Goal: Information Seeking & Learning: Learn about a topic

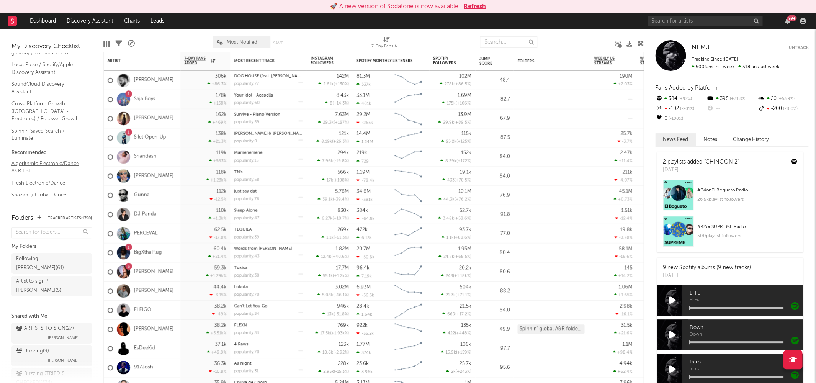
scroll to position [25, 0]
click at [97, 19] on link "Discovery Assistant" at bounding box center [89, 20] width 57 height 15
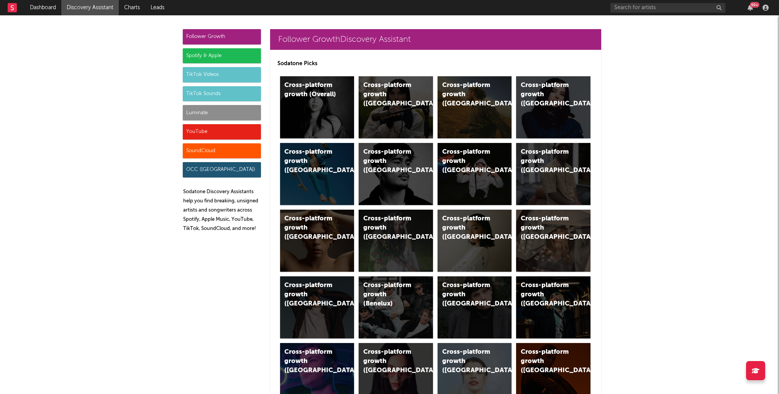
click at [211, 151] on div "SoundCloud" at bounding box center [222, 150] width 78 height 15
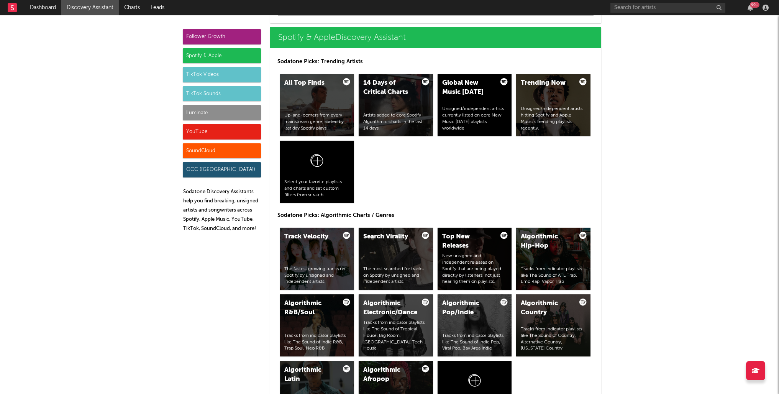
scroll to position [5226, 0]
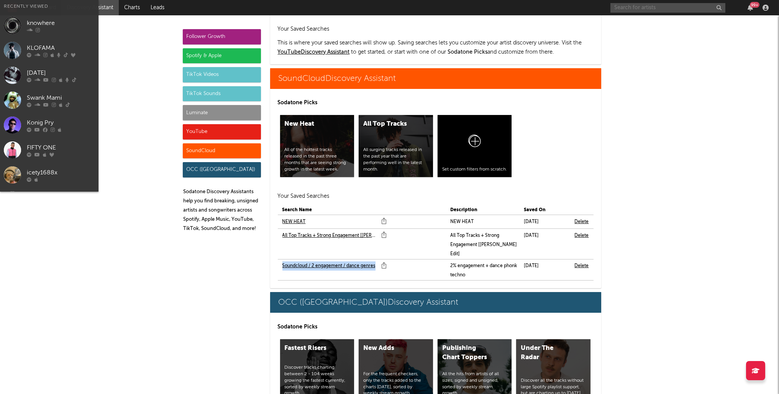
click at [694, 5] on input "text" at bounding box center [667, 8] width 115 height 10
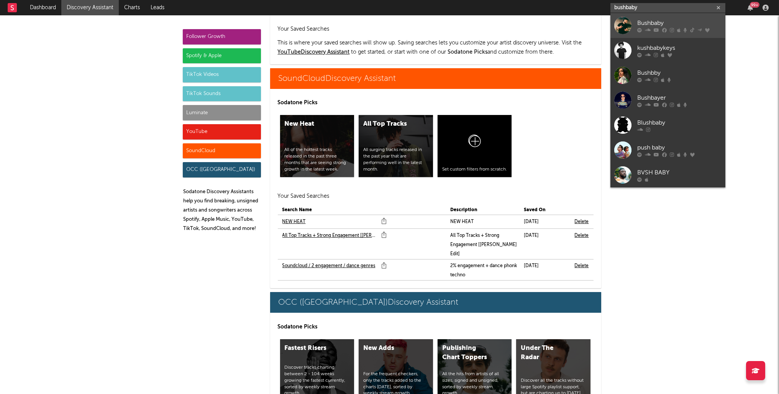
type input "bushbaby"
click at [684, 30] on icon at bounding box center [684, 30] width 3 height 5
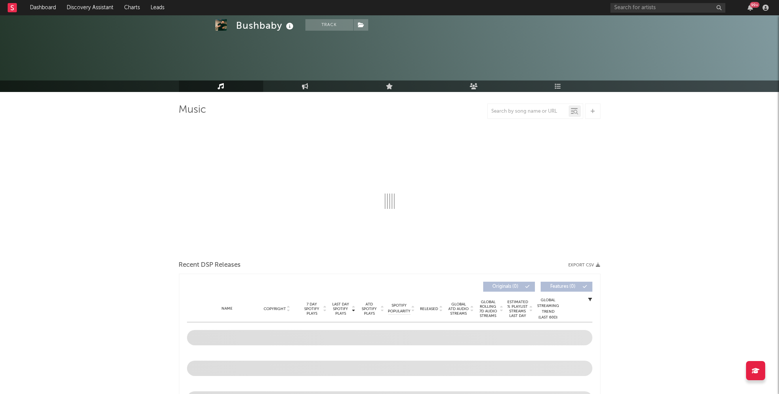
scroll to position [43, 0]
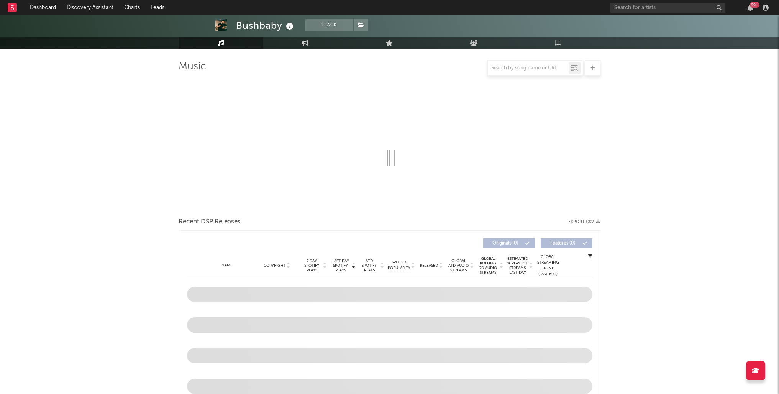
select select "6m"
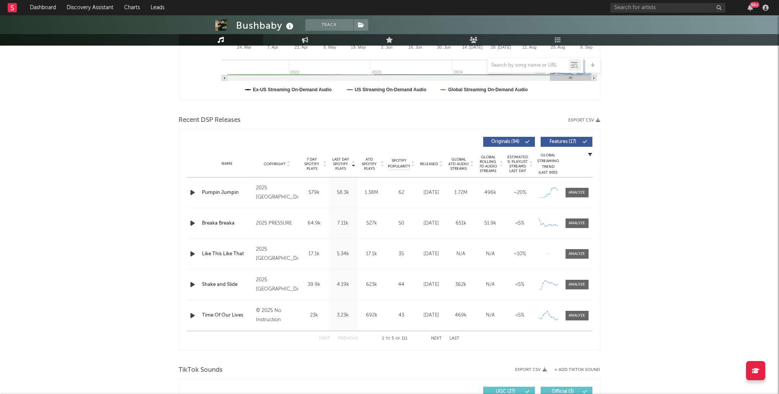
scroll to position [211, 0]
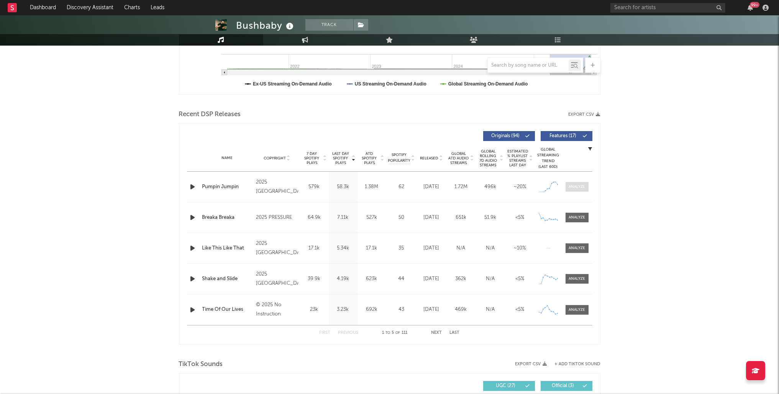
click at [583, 187] on div at bounding box center [576, 187] width 16 height 6
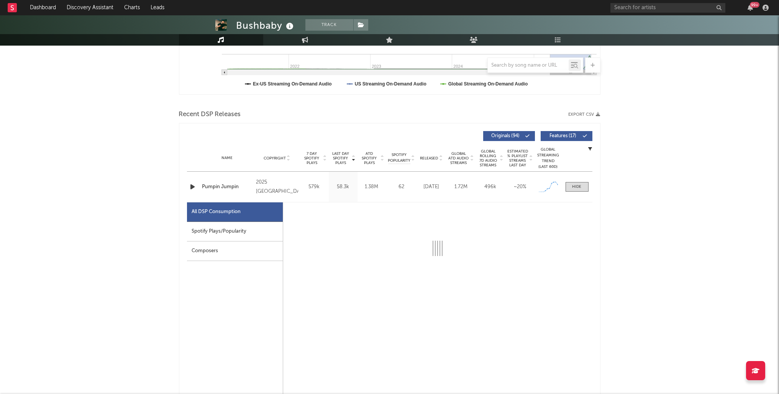
click at [226, 233] on div "Spotify Plays/Popularity" at bounding box center [235, 232] width 96 height 20
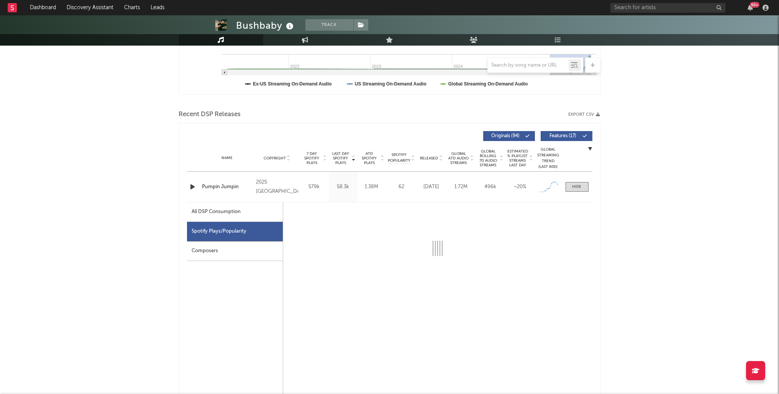
select select "1w"
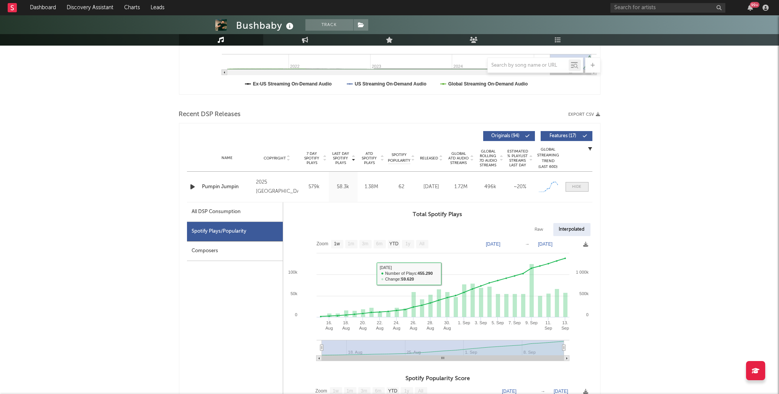
click at [578, 184] on div at bounding box center [576, 187] width 9 height 6
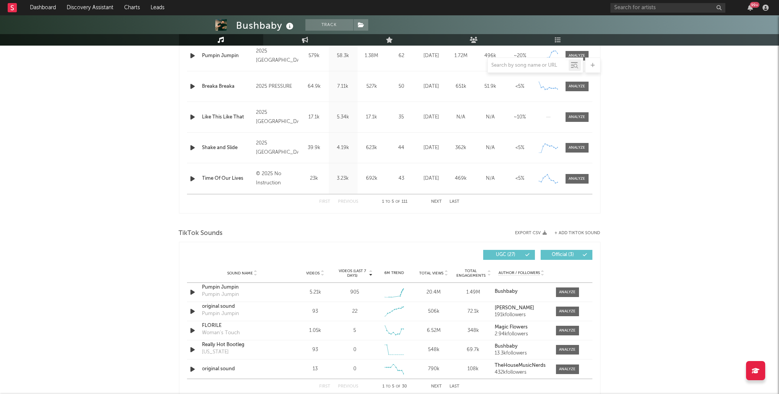
scroll to position [342, 0]
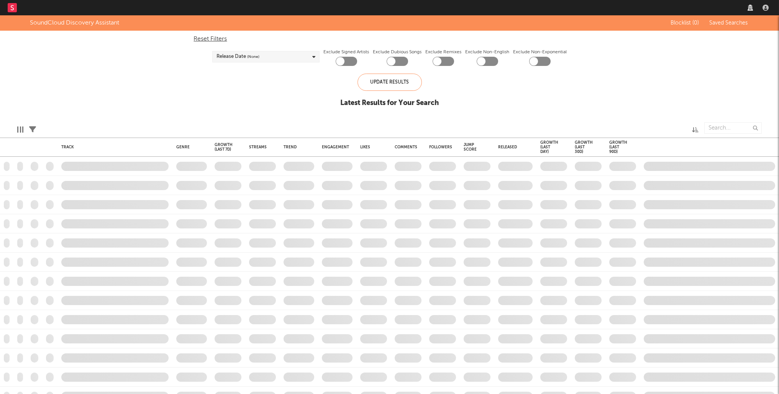
checkbox input "true"
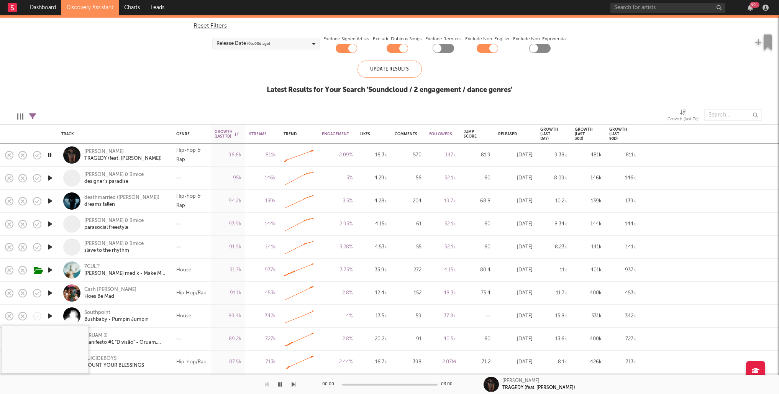
click at [48, 178] on icon "button" at bounding box center [50, 178] width 8 height 10
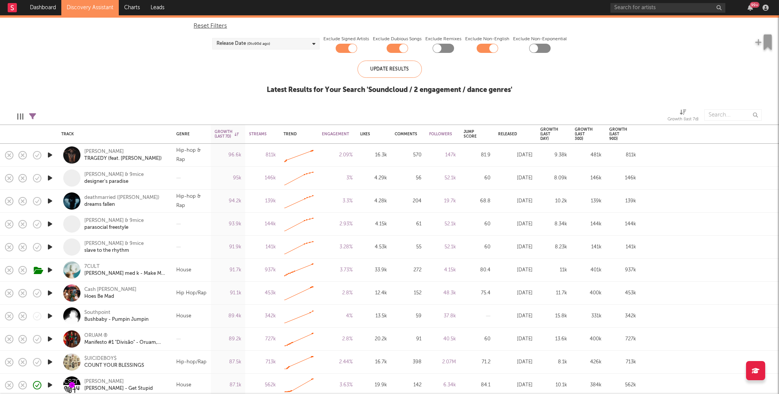
click at [48, 178] on icon "button" at bounding box center [50, 178] width 8 height 10
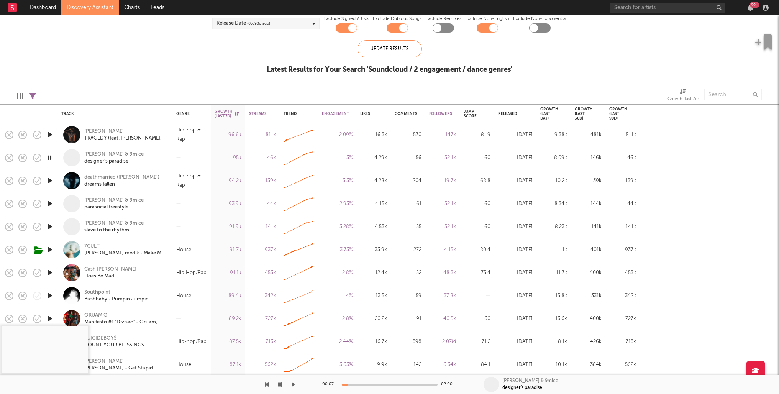
click at [291, 385] on div at bounding box center [148, 384] width 296 height 19
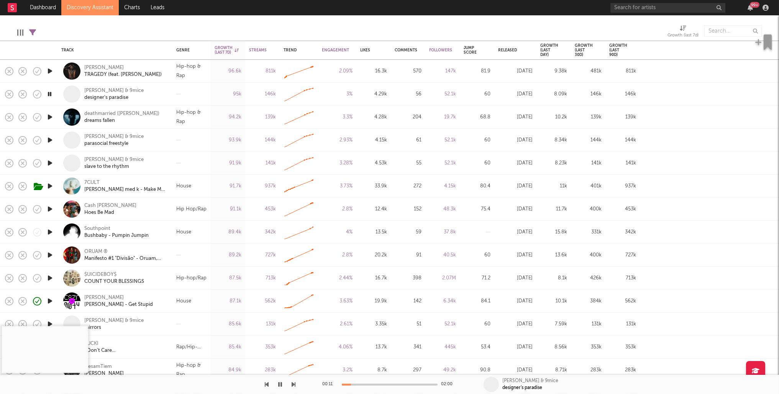
click at [52, 231] on icon "button" at bounding box center [50, 232] width 8 height 10
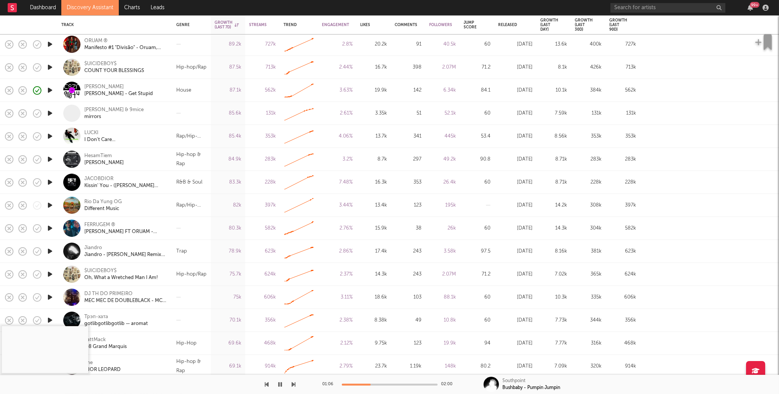
click at [51, 230] on icon "button" at bounding box center [50, 228] width 8 height 10
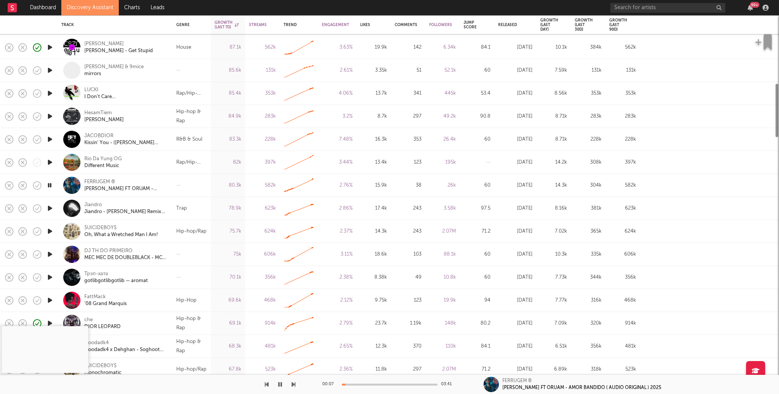
click at [54, 207] on icon "button" at bounding box center [50, 208] width 8 height 10
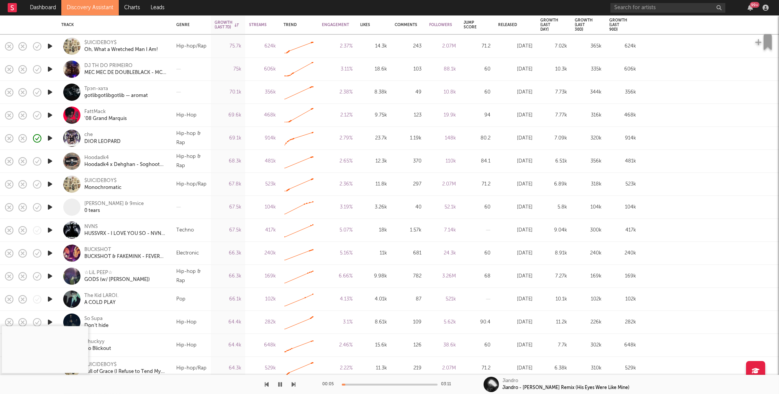
click at [50, 226] on icon "button" at bounding box center [50, 230] width 8 height 10
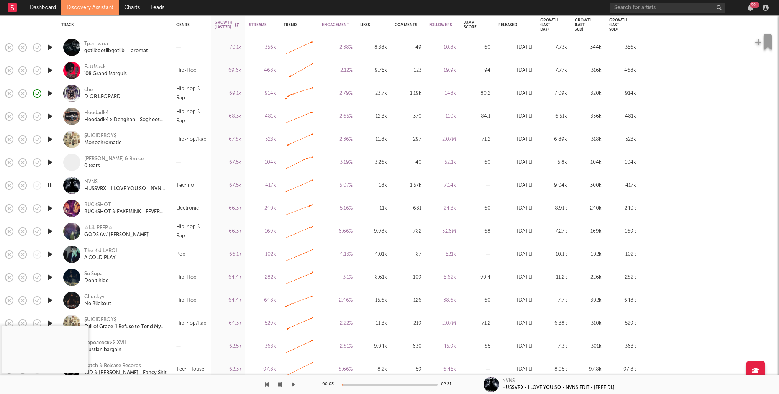
click at [361, 385] on div "00:03 02:31" at bounding box center [389, 384] width 134 height 19
click at [361, 383] on div at bounding box center [390, 384] width 96 height 2
click at [375, 385] on div at bounding box center [390, 384] width 96 height 2
click at [51, 207] on icon "button" at bounding box center [50, 208] width 8 height 10
click at [101, 203] on div "BUCKSHOT" at bounding box center [97, 204] width 27 height 7
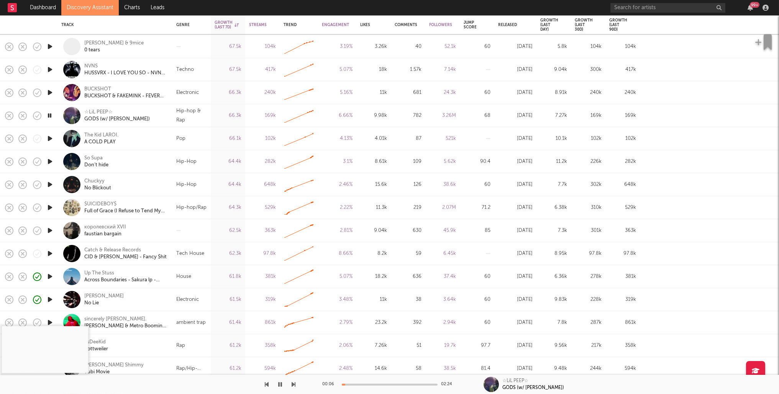
click at [48, 253] on icon "button" at bounding box center [50, 254] width 8 height 10
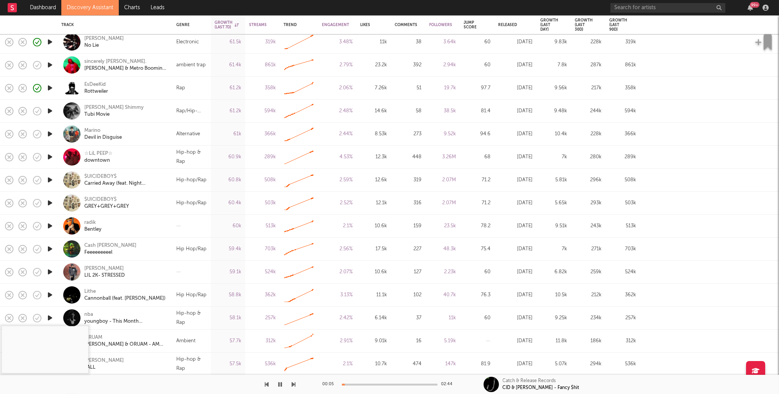
click at [50, 225] on icon "button" at bounding box center [50, 226] width 8 height 10
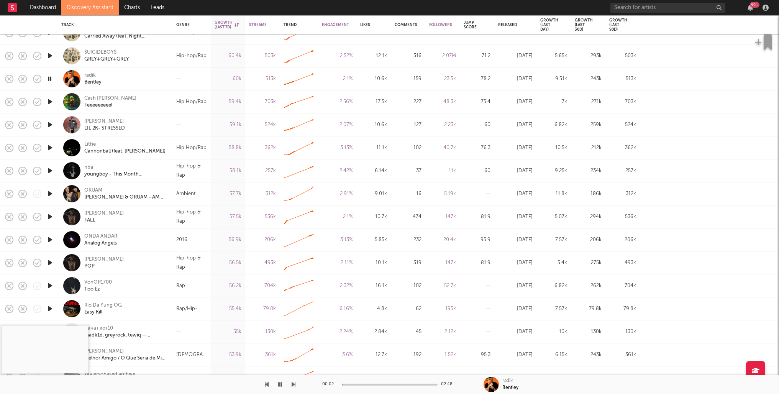
click at [50, 238] on icon "button" at bounding box center [50, 240] width 8 height 10
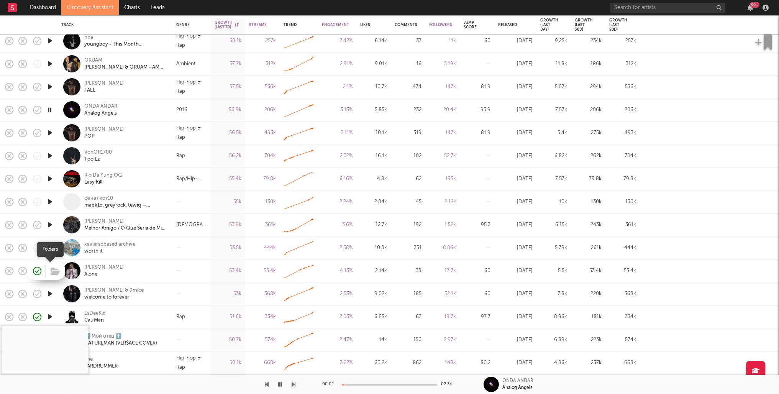
click at [47, 272] on div at bounding box center [46, 271] width 38 height 18
click at [50, 271] on icon "button" at bounding box center [50, 271] width 8 height 10
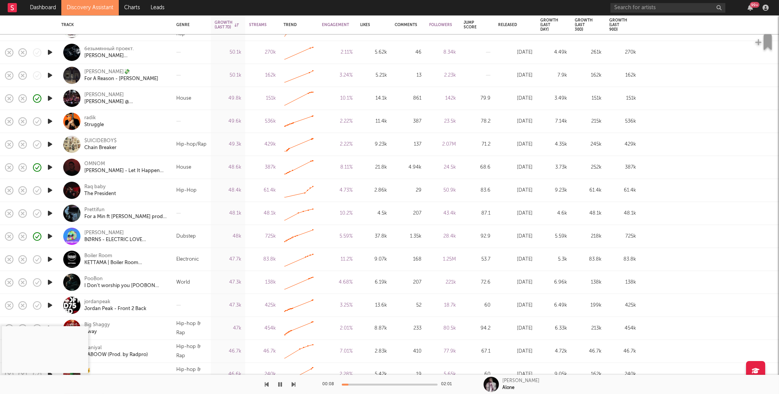
click at [51, 258] on icon "button" at bounding box center [50, 259] width 8 height 10
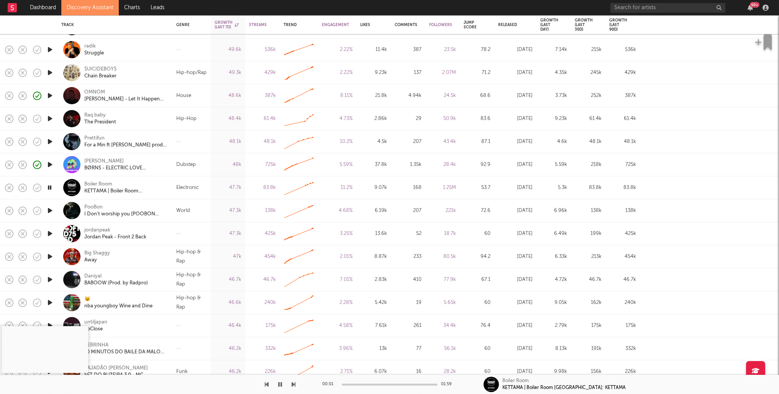
click at [51, 234] on icon "button" at bounding box center [50, 234] width 8 height 10
click at [33, 235] on icon "button" at bounding box center [37, 234] width 8 height 8
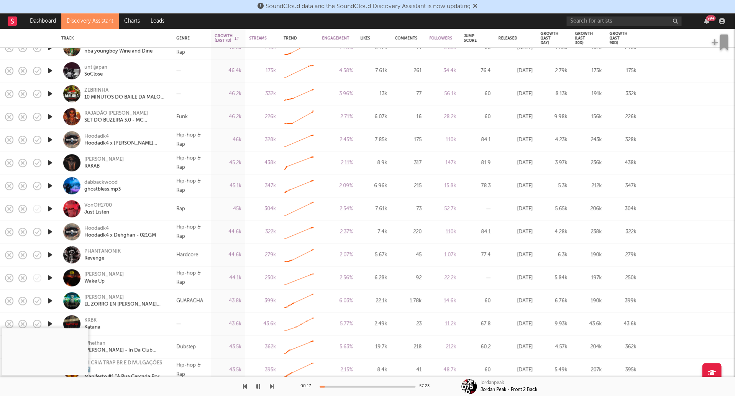
click at [51, 242] on div at bounding box center [49, 231] width 15 height 23
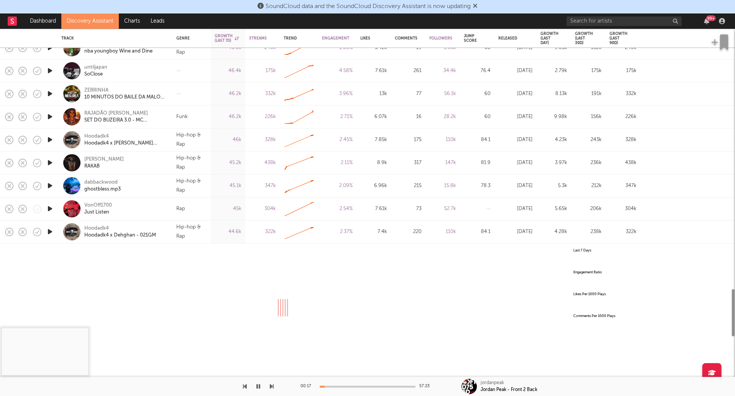
select select "All"
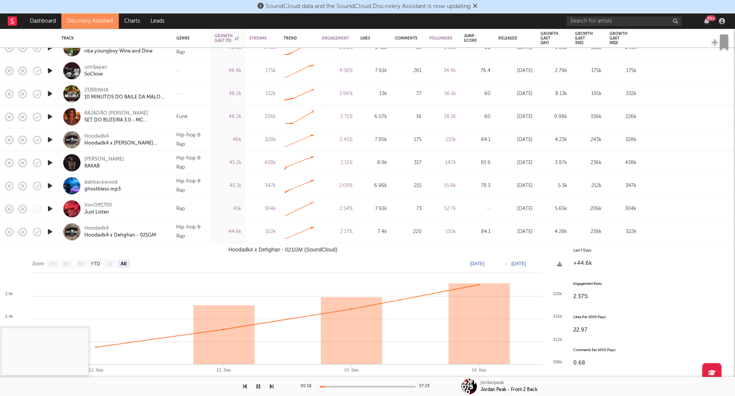
click at [47, 237] on div at bounding box center [49, 231] width 15 height 23
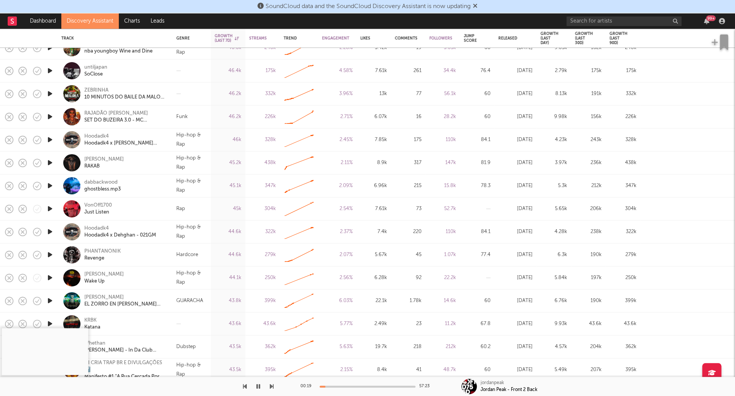
click at [50, 249] on div at bounding box center [49, 254] width 15 height 23
select select "All"
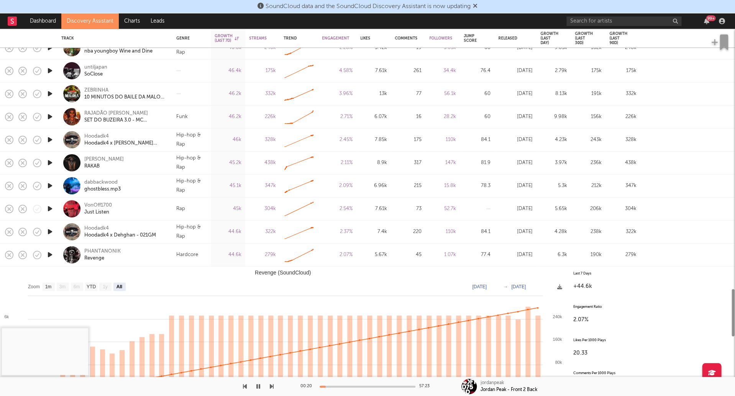
drag, startPoint x: 50, startPoint y: 254, endPoint x: 56, endPoint y: 256, distance: 6.4
click at [50, 254] on icon "button" at bounding box center [50, 255] width 8 height 10
click at [141, 257] on div "PHANTANONIK Revenge" at bounding box center [125, 255] width 82 height 14
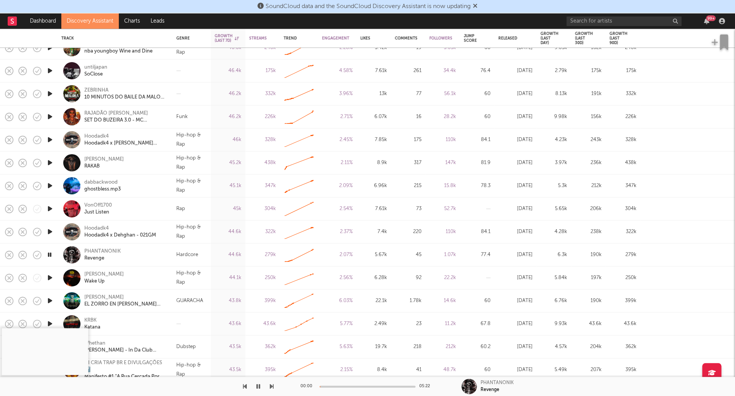
click at [338, 386] on div at bounding box center [367, 386] width 96 height 2
click at [115, 251] on div "PHANTANONIK" at bounding box center [102, 251] width 36 height 7
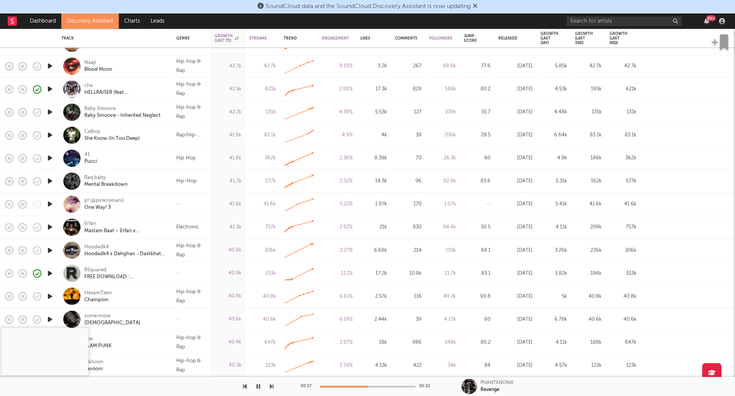
click at [50, 227] on icon "button" at bounding box center [50, 227] width 8 height 10
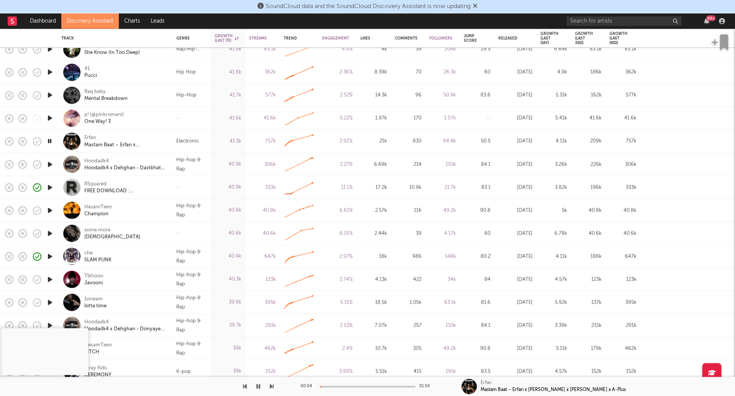
click at [50, 231] on icon "button" at bounding box center [50, 233] width 8 height 10
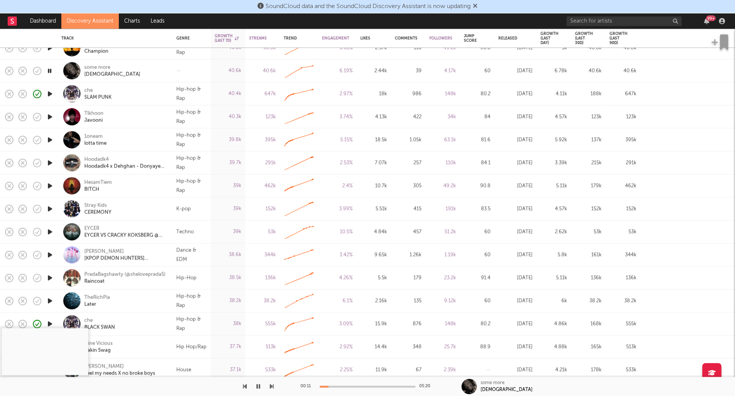
click at [49, 234] on icon "button" at bounding box center [50, 232] width 8 height 10
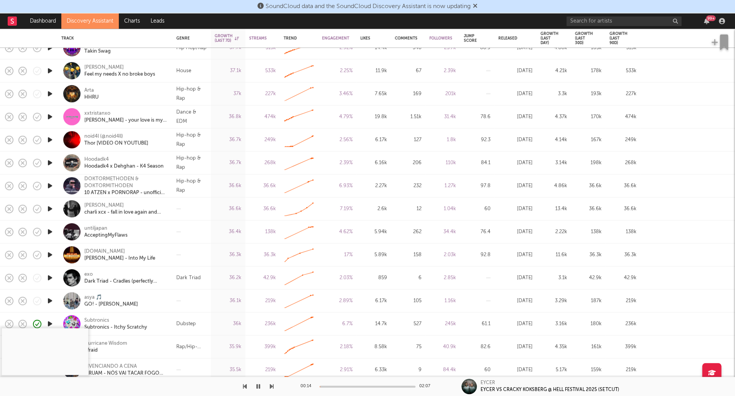
click at [49, 279] on icon "button" at bounding box center [50, 278] width 8 height 10
click at [334, 387] on div at bounding box center [367, 386] width 96 height 2
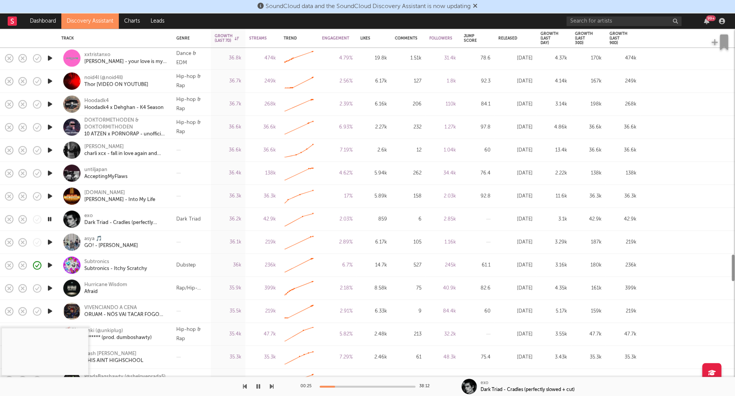
click at [51, 237] on icon "button" at bounding box center [50, 242] width 8 height 10
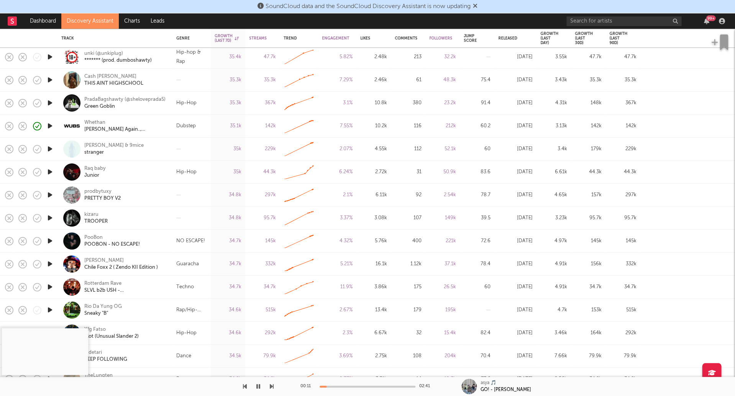
click at [50, 240] on icon "button" at bounding box center [50, 241] width 8 height 10
click at [334, 385] on div "00:00 02:35" at bounding box center [367, 385] width 134 height 19
click at [341, 388] on div "00:00 02:35" at bounding box center [367, 385] width 134 height 19
click at [343, 387] on div "00:01 02:35" at bounding box center [367, 385] width 134 height 19
click at [344, 385] on div at bounding box center [367, 386] width 96 height 2
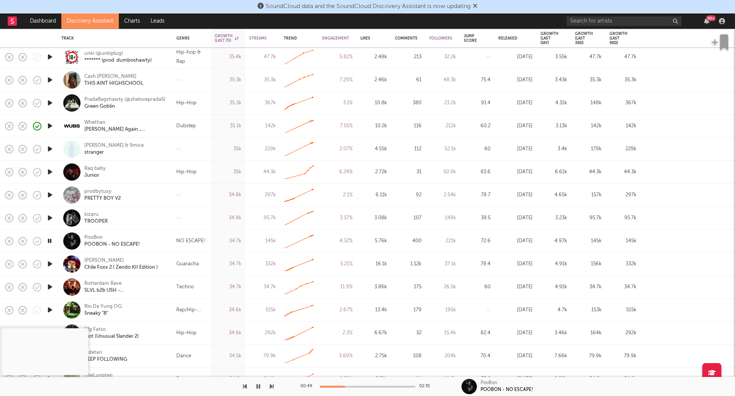
click at [51, 263] on icon "button" at bounding box center [50, 264] width 8 height 10
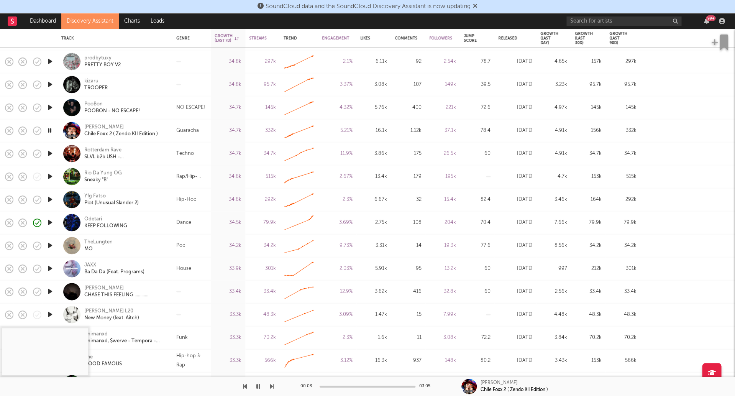
click at [49, 271] on icon "button" at bounding box center [50, 268] width 8 height 10
click at [342, 387] on div "00:01 43:47" at bounding box center [367, 385] width 134 height 19
click at [343, 386] on div at bounding box center [367, 386] width 96 height 2
click at [346, 386] on div at bounding box center [367, 386] width 96 height 2
click at [170, 268] on div "JAXX Ba Da Da (Feat. Programs)" at bounding box center [114, 268] width 115 height 23
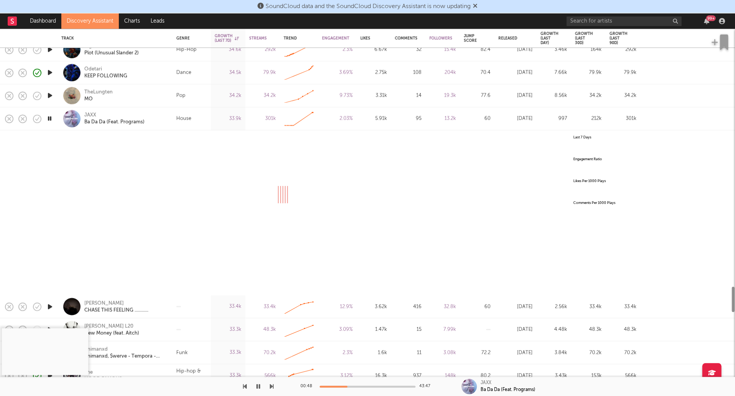
select select "All"
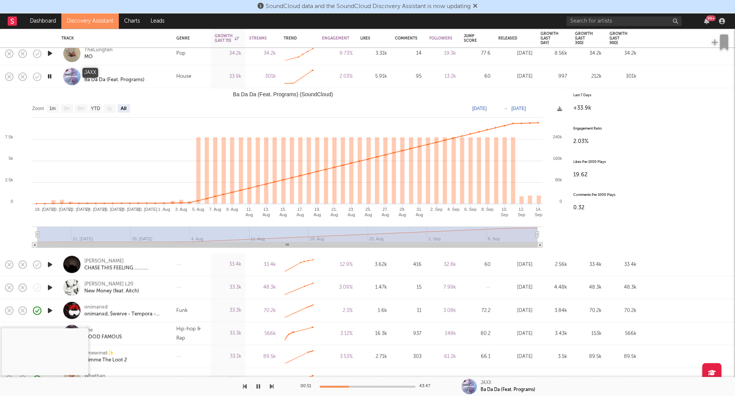
click at [90, 75] on div "JAXX" at bounding box center [90, 73] width 12 height 7
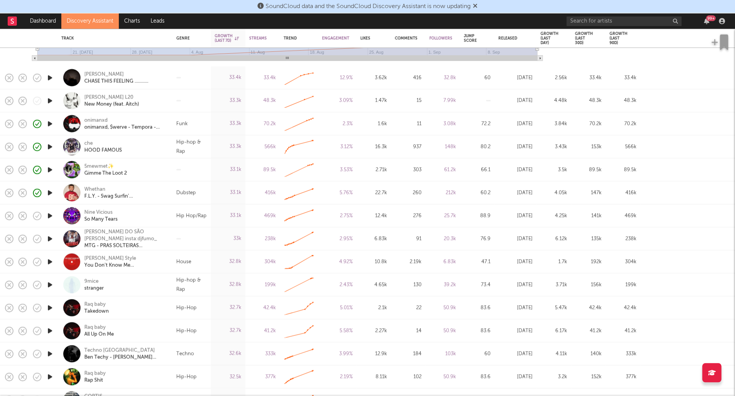
click at [48, 260] on icon "button" at bounding box center [50, 262] width 8 height 10
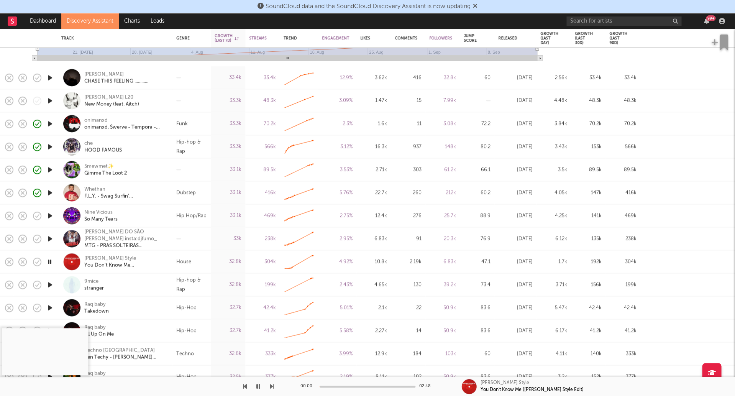
click at [328, 385] on div at bounding box center [367, 386] width 96 height 2
click at [343, 385] on div at bounding box center [367, 386] width 96 height 2
click at [191, 259] on div "House" at bounding box center [191, 261] width 31 height 9
select select "All"
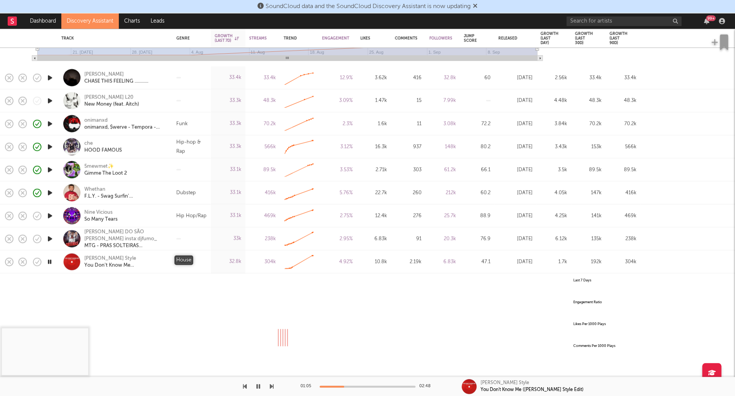
select select "All"
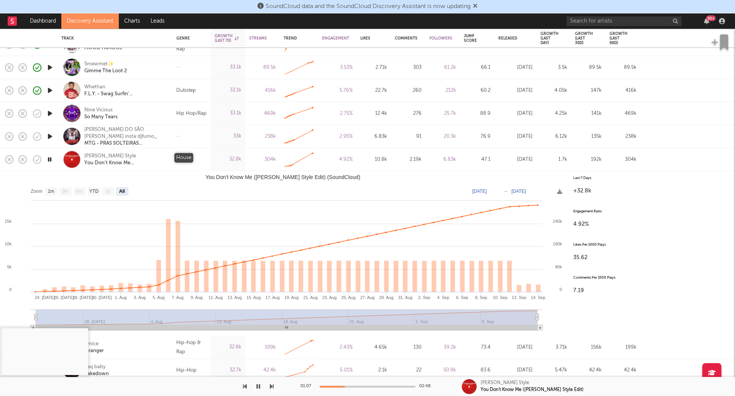
click at [188, 155] on div "House" at bounding box center [183, 159] width 15 height 9
select select "All"
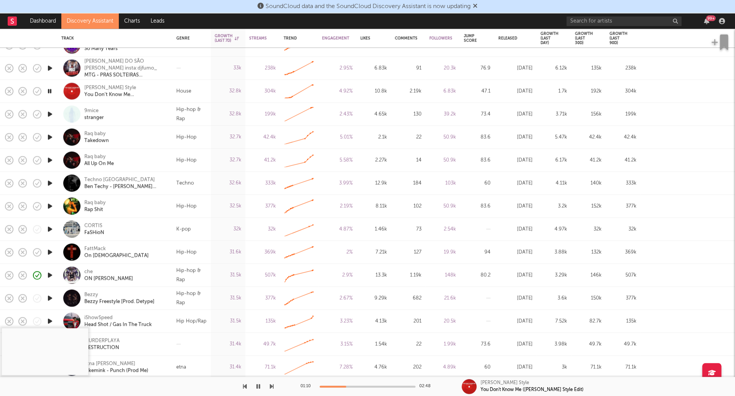
click at [52, 183] on icon "button" at bounding box center [50, 183] width 8 height 10
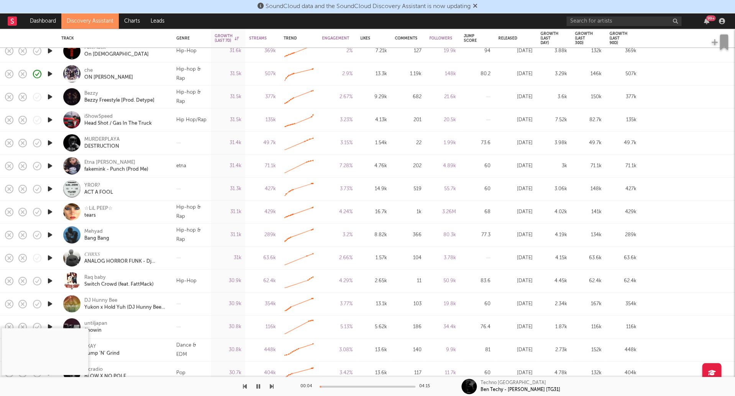
click at [51, 142] on icon "button" at bounding box center [50, 143] width 8 height 10
click at [334, 385] on div "00:01 04:10" at bounding box center [367, 385] width 134 height 19
click at [335, 386] on div at bounding box center [367, 386] width 96 height 2
click at [103, 138] on div "MURDERPLAYA" at bounding box center [101, 139] width 35 height 7
click at [49, 190] on icon "button" at bounding box center [50, 189] width 8 height 10
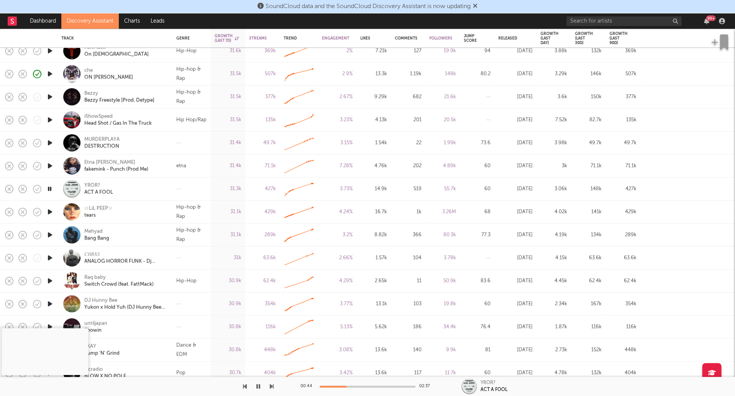
click at [129, 188] on div "YROR? ACT A FOOL" at bounding box center [125, 189] width 82 height 14
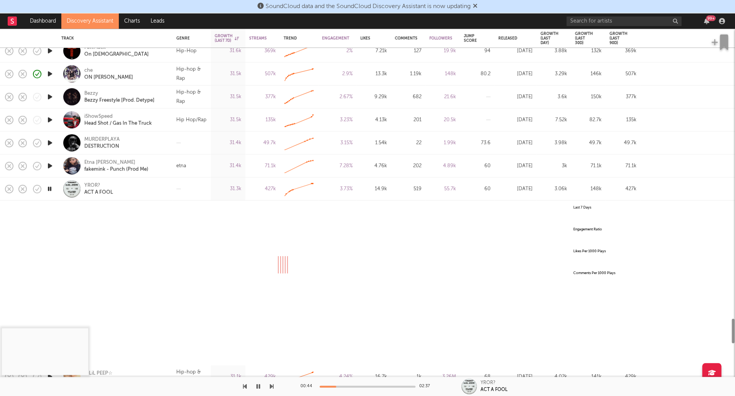
select select "All"
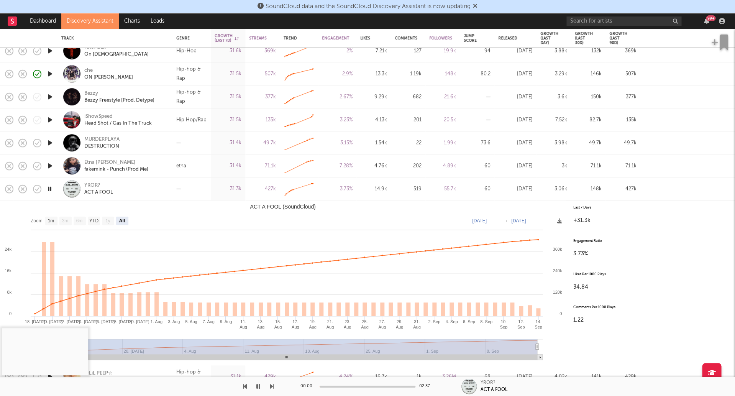
click at [129, 188] on div "YROR? ACT A FOOL" at bounding box center [125, 189] width 82 height 14
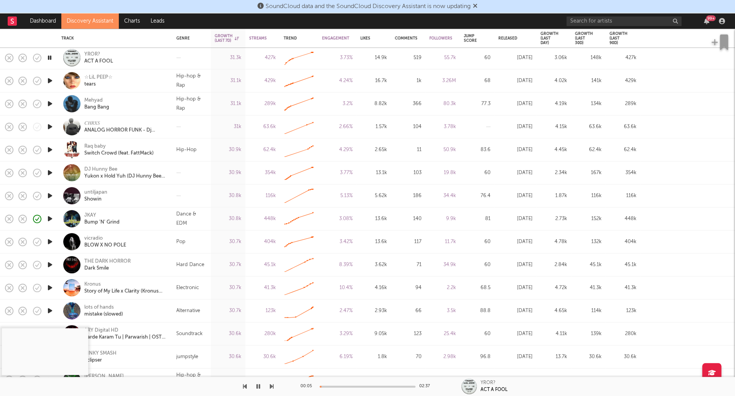
click at [49, 218] on icon "button" at bounding box center [50, 219] width 8 height 10
click at [346, 385] on div at bounding box center [367, 386] width 96 height 2
click at [49, 240] on icon "button" at bounding box center [50, 242] width 8 height 10
click at [51, 267] on icon "button" at bounding box center [50, 265] width 8 height 10
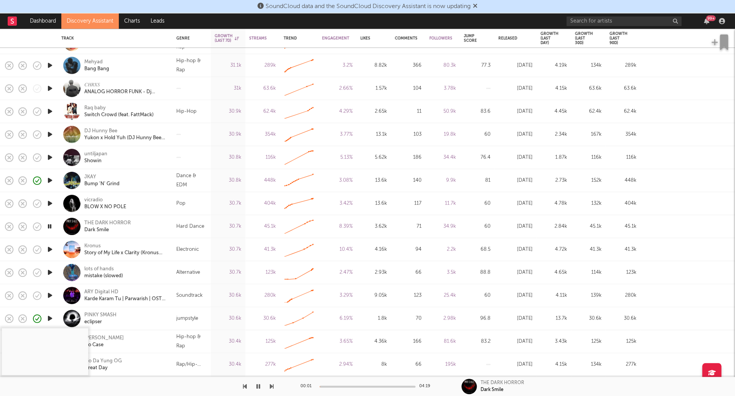
click at [346, 388] on div "00:01 04:19" at bounding box center [367, 385] width 134 height 19
click at [346, 386] on div at bounding box center [367, 386] width 96 height 2
click at [351, 385] on div at bounding box center [367, 386] width 96 height 2
click at [114, 221] on div "THE DARK HORROR" at bounding box center [107, 222] width 46 height 7
click at [48, 250] on icon "button" at bounding box center [50, 249] width 8 height 10
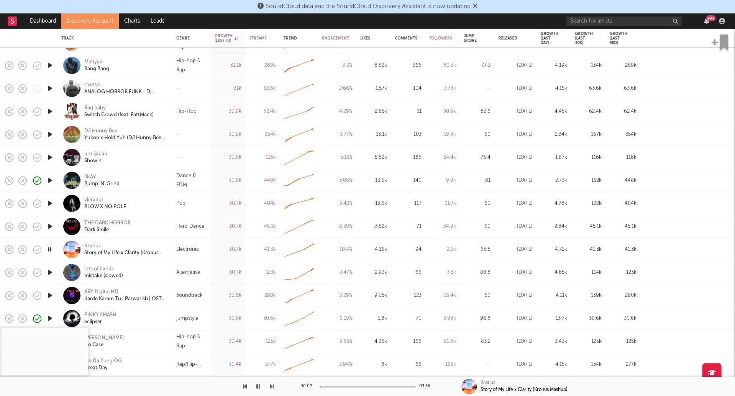
click at [329, 385] on div "00:02 03:36" at bounding box center [367, 385] width 134 height 19
click at [342, 385] on div at bounding box center [367, 386] width 96 height 2
click at [347, 386] on div at bounding box center [367, 386] width 96 height 2
click at [352, 386] on div at bounding box center [367, 386] width 96 height 2
click at [98, 246] on div "Kronus" at bounding box center [92, 245] width 16 height 7
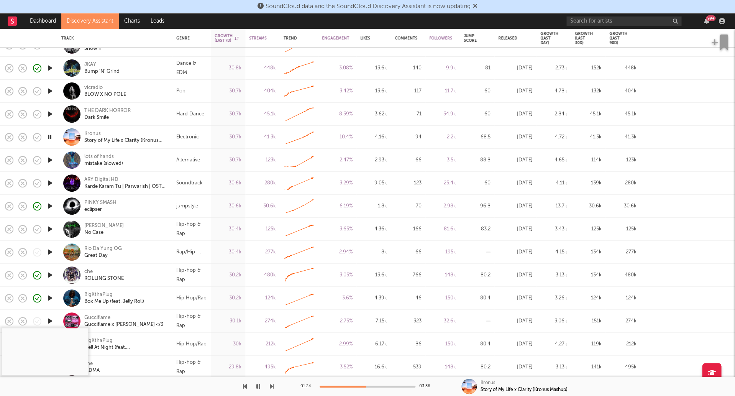
click at [46, 157] on icon "button" at bounding box center [50, 160] width 8 height 10
click at [345, 387] on div "00:00 02:55" at bounding box center [367, 385] width 134 height 19
click at [346, 385] on div at bounding box center [367, 386] width 96 height 2
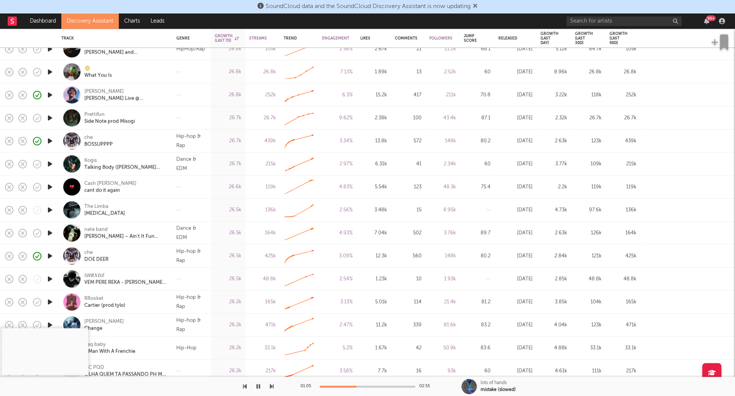
click at [48, 232] on icon "button" at bounding box center [50, 233] width 8 height 10
click at [87, 230] on div "nate band" at bounding box center [95, 229] width 23 height 7
click at [51, 232] on icon "button" at bounding box center [49, 233] width 7 height 10
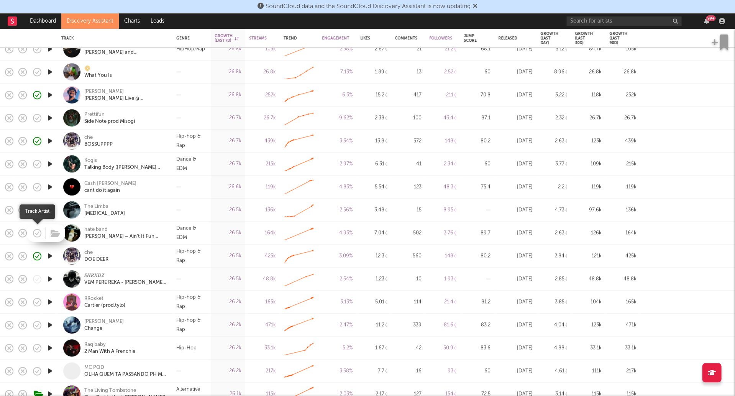
click at [37, 235] on icon "button" at bounding box center [37, 232] width 11 height 11
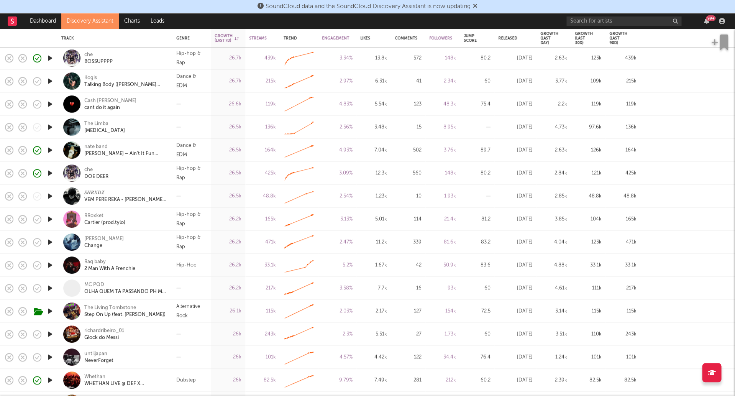
click at [49, 195] on icon "button" at bounding box center [50, 196] width 8 height 10
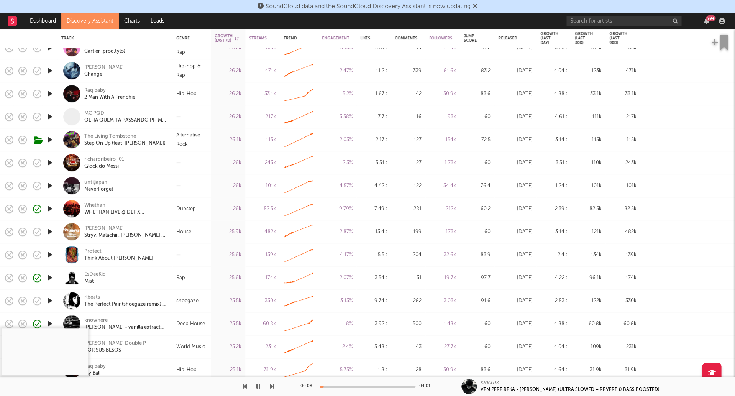
click at [49, 186] on icon "button" at bounding box center [50, 186] width 8 height 10
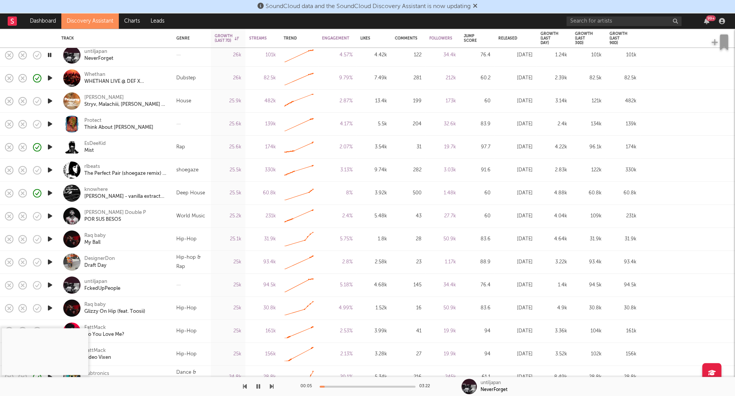
click at [54, 217] on icon "button" at bounding box center [50, 216] width 8 height 10
click at [51, 216] on icon "button" at bounding box center [49, 216] width 7 height 10
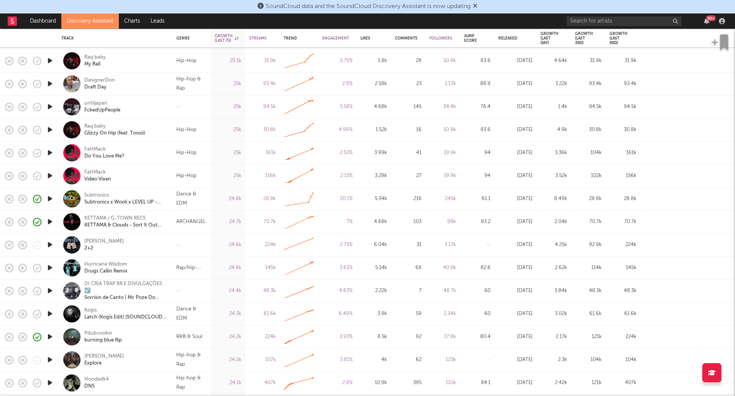
click at [50, 313] on icon "button" at bounding box center [50, 314] width 8 height 10
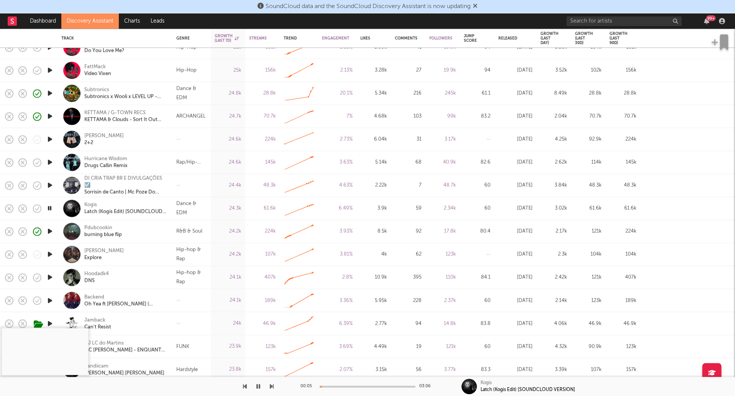
click at [337, 385] on div "00:05 03:06" at bounding box center [367, 385] width 134 height 19
click at [340, 386] on div at bounding box center [367, 386] width 96 height 2
click at [351, 385] on div at bounding box center [367, 386] width 96 height 2
click at [367, 385] on div "01:16 03:06" at bounding box center [367, 385] width 134 height 19
click at [367, 385] on div at bounding box center [367, 386] width 96 height 2
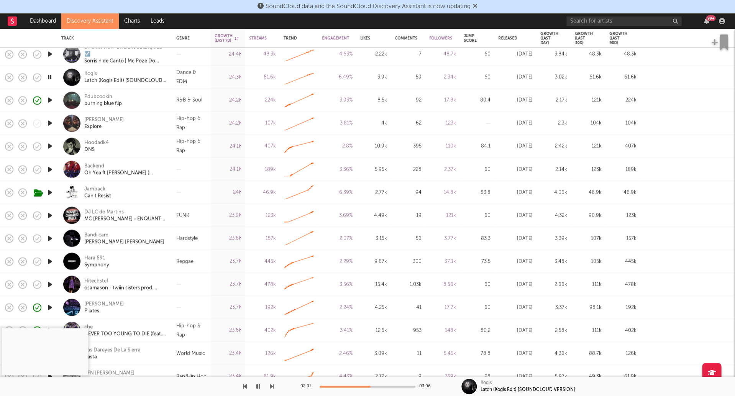
click at [48, 237] on icon "button" at bounding box center [50, 238] width 8 height 10
click at [332, 385] on div at bounding box center [367, 386] width 96 height 2
click at [351, 385] on div at bounding box center [367, 386] width 96 height 2
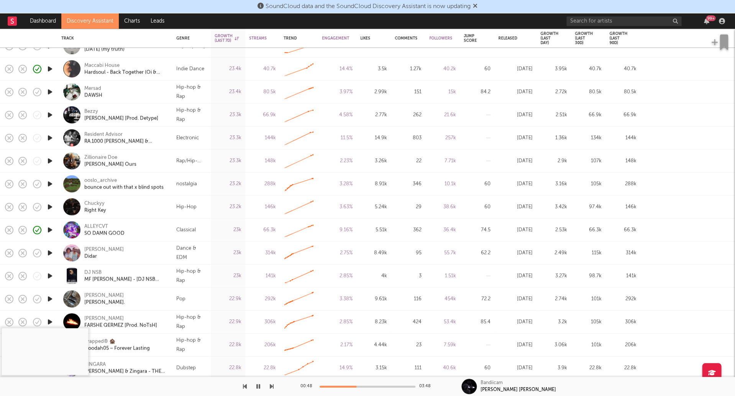
click at [51, 254] on icon "button" at bounding box center [50, 253] width 8 height 10
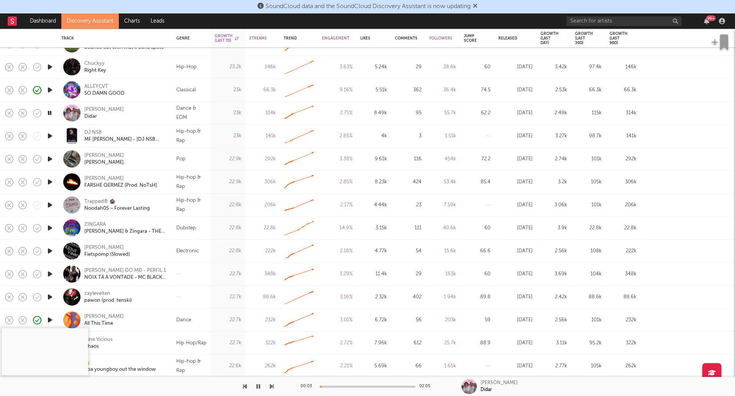
click at [52, 229] on icon "button" at bounding box center [50, 228] width 8 height 10
click at [47, 250] on icon "button" at bounding box center [50, 251] width 8 height 10
click at [360, 387] on div at bounding box center [367, 386] width 96 height 2
click at [100, 246] on div "[PERSON_NAME]" at bounding box center [103, 247] width 39 height 7
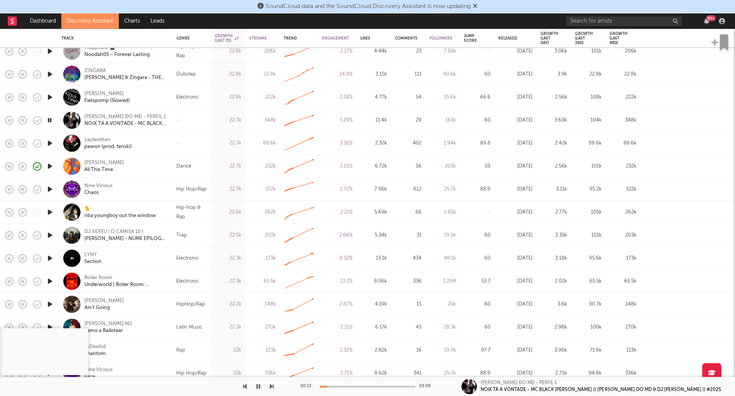
click at [342, 388] on div "00:13 03:09" at bounding box center [367, 385] width 134 height 19
click at [343, 385] on div at bounding box center [367, 386] width 96 height 2
click at [260, 386] on icon "button" at bounding box center [258, 386] width 4 height 6
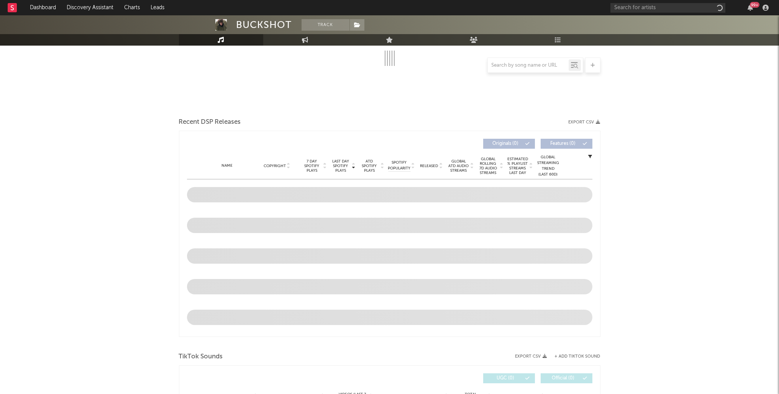
scroll to position [152, 0]
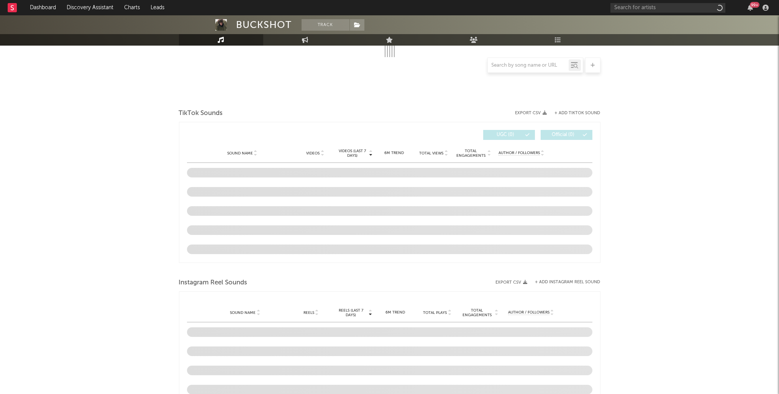
select select "1w"
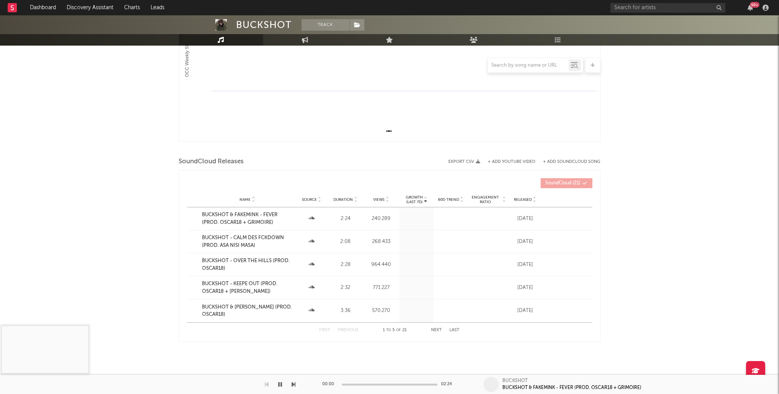
scroll to position [164, 0]
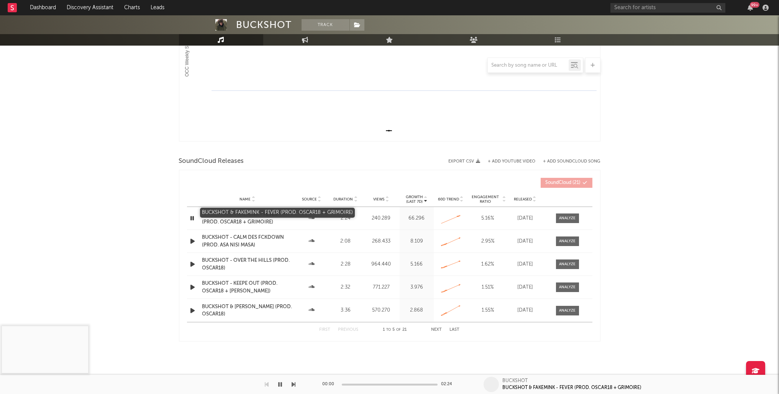
click at [265, 212] on div "BUCKSHOT & FAKEMINK - FEVER (PROD. OSCAR18 + GRIMOIRE)" at bounding box center [247, 218] width 90 height 15
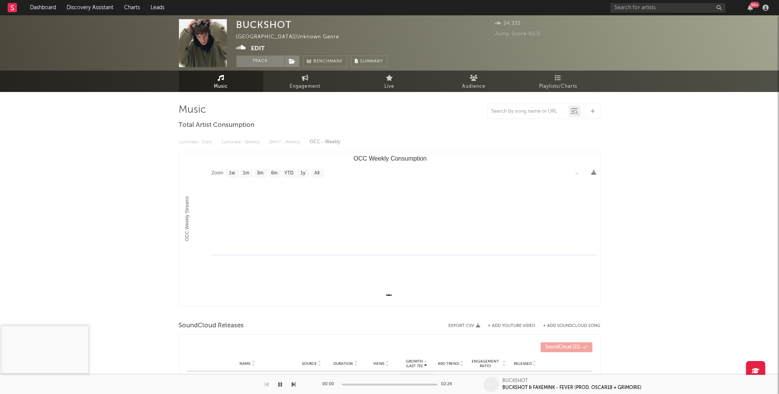
scroll to position [0, 0]
click at [588, 108] on div at bounding box center [592, 110] width 15 height 15
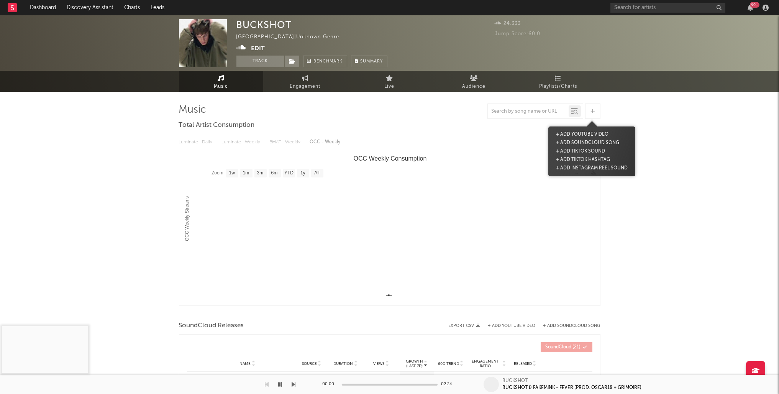
click at [256, 48] on button "Edit" at bounding box center [258, 49] width 14 height 10
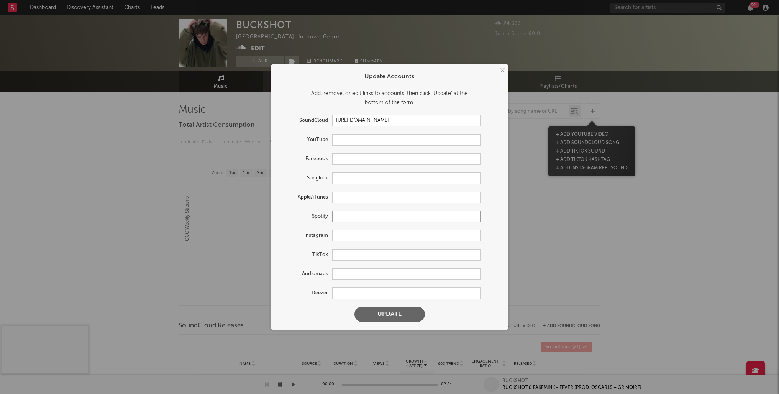
click at [347, 216] on input "text" at bounding box center [406, 216] width 148 height 11
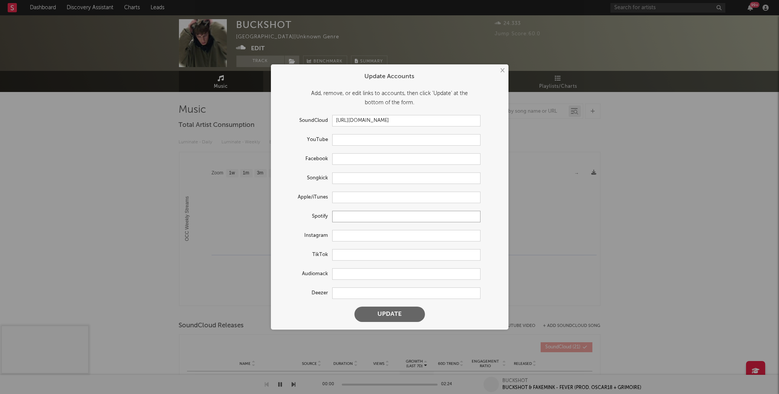
paste input "[URL][DOMAIN_NAME]"
type input "[URL][DOMAIN_NAME]"
click at [390, 314] on button "Update" at bounding box center [389, 313] width 70 height 15
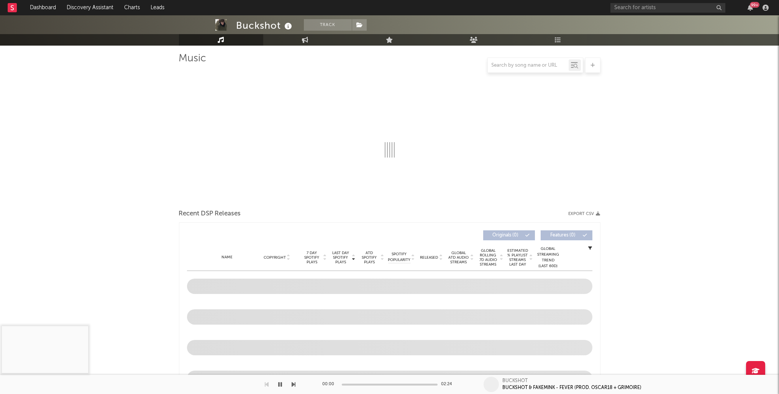
scroll to position [117, 0]
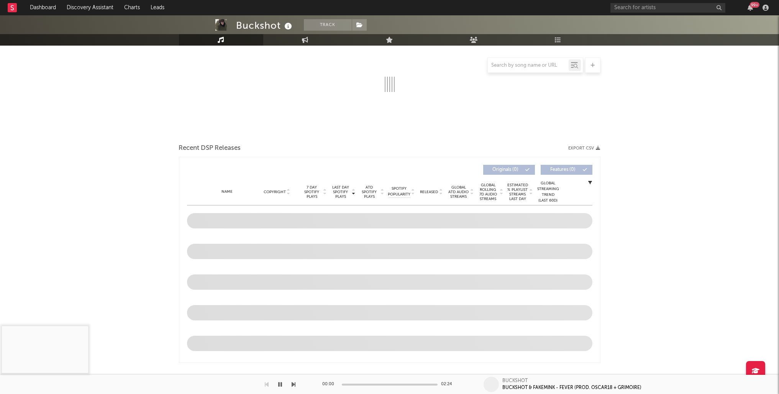
select select "6m"
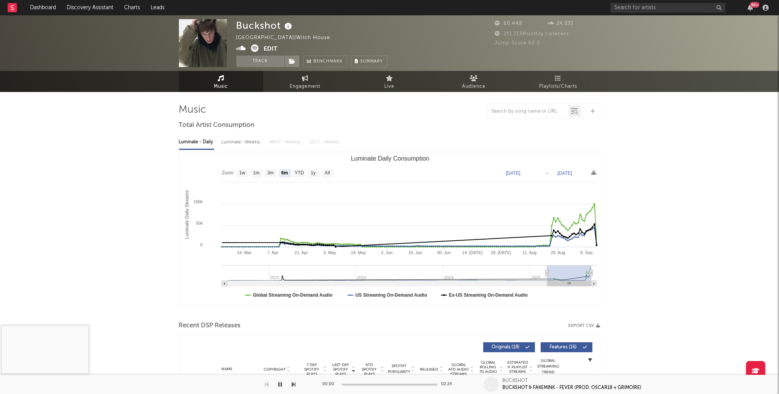
scroll to position [0, 0]
click at [239, 28] on div "Buckshot" at bounding box center [265, 25] width 58 height 13
click at [242, 48] on icon at bounding box center [241, 48] width 10 height 8
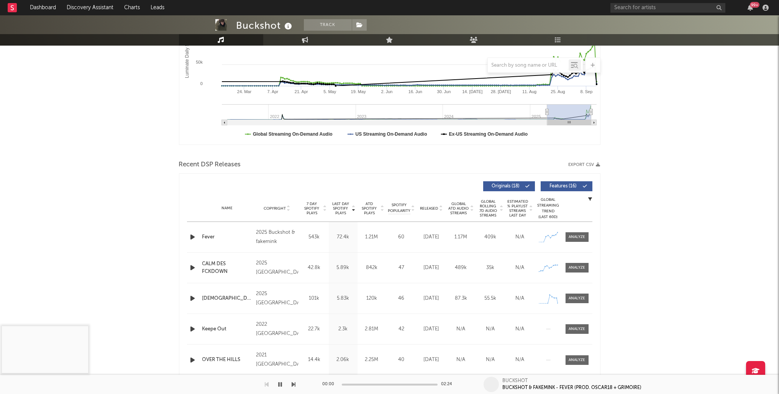
scroll to position [175, 0]
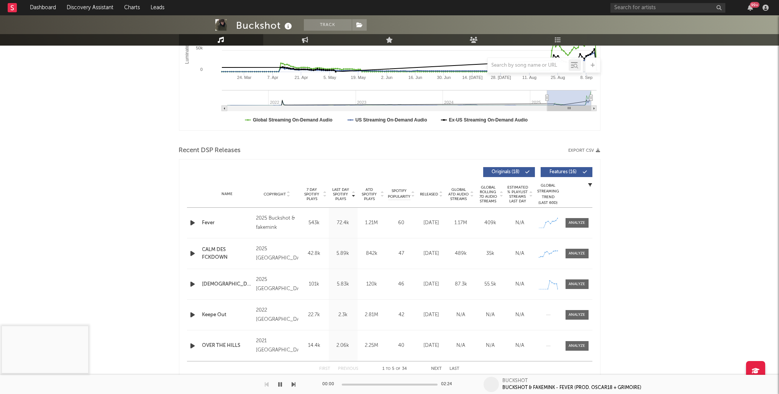
click at [190, 224] on icon "button" at bounding box center [193, 223] width 8 height 10
click at [425, 193] on span "Released" at bounding box center [429, 194] width 18 height 5
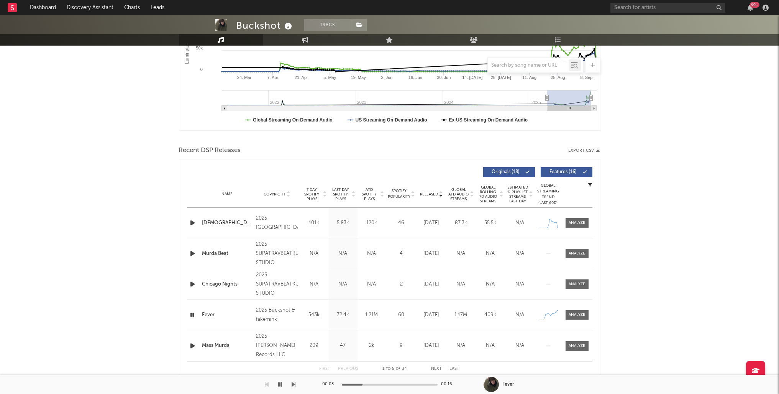
click at [193, 221] on icon "button" at bounding box center [193, 223] width 8 height 10
click at [192, 280] on icon "button" at bounding box center [193, 284] width 8 height 10
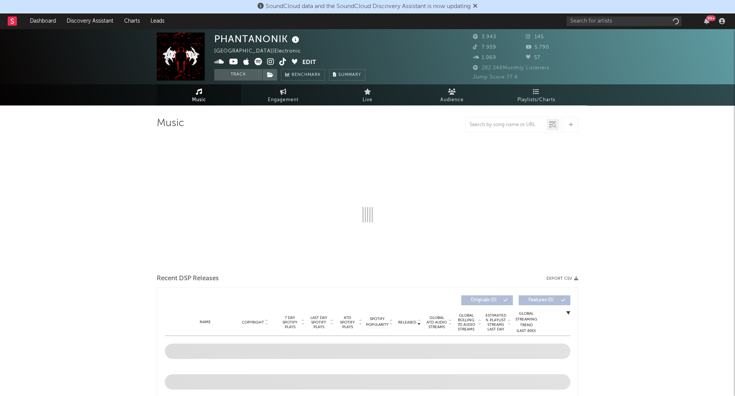
select select "6m"
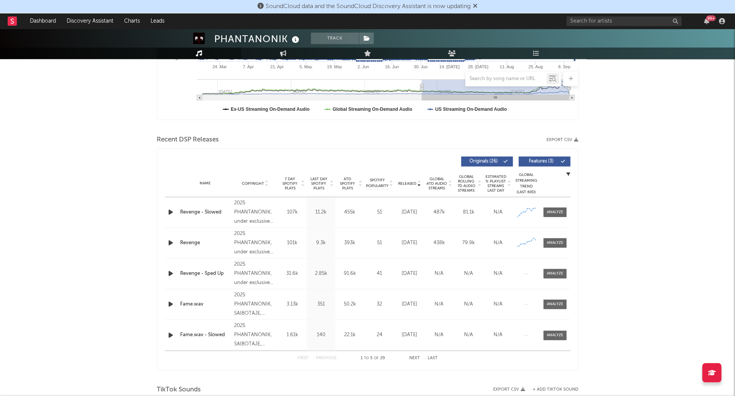
scroll to position [275, 0]
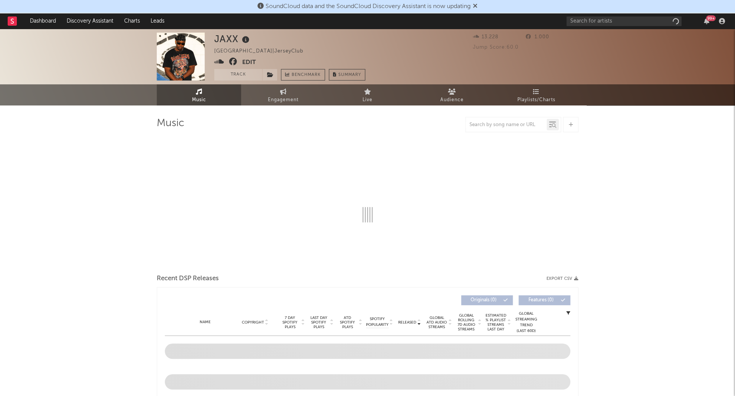
select select "1w"
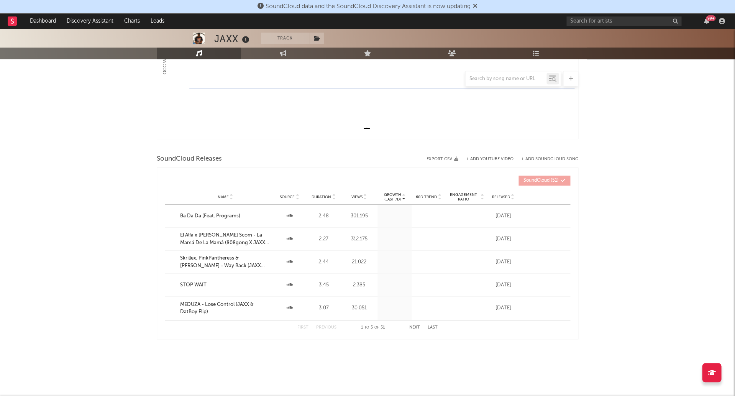
scroll to position [180, 0]
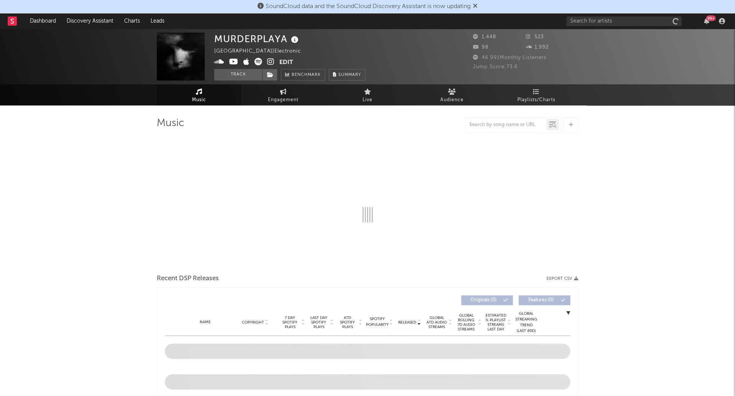
select select "1w"
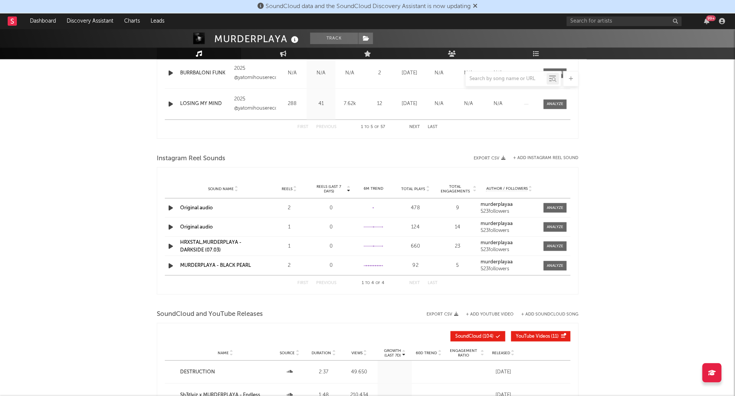
scroll to position [439, 0]
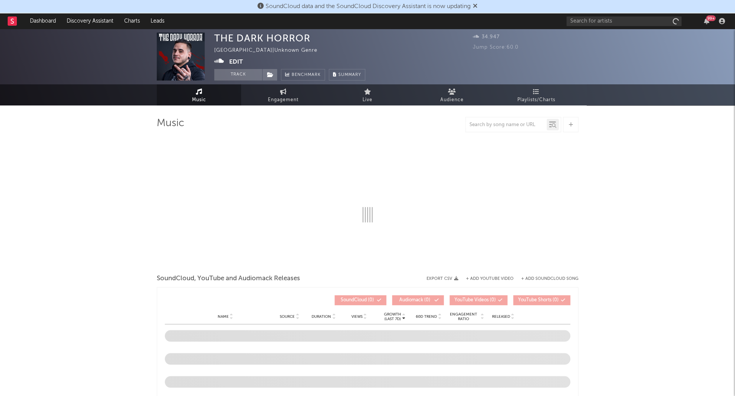
select select "1w"
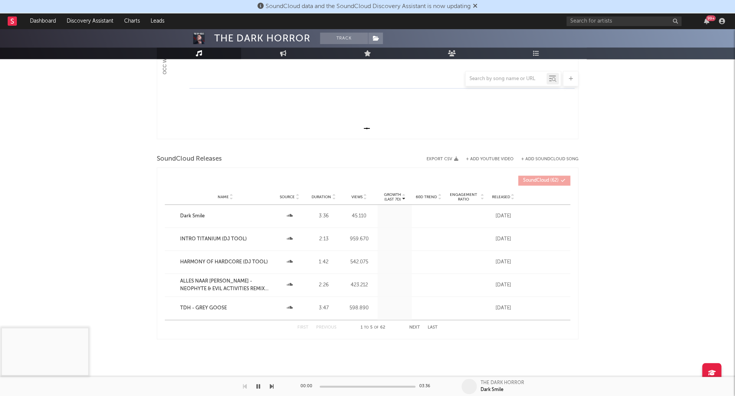
scroll to position [180, 0]
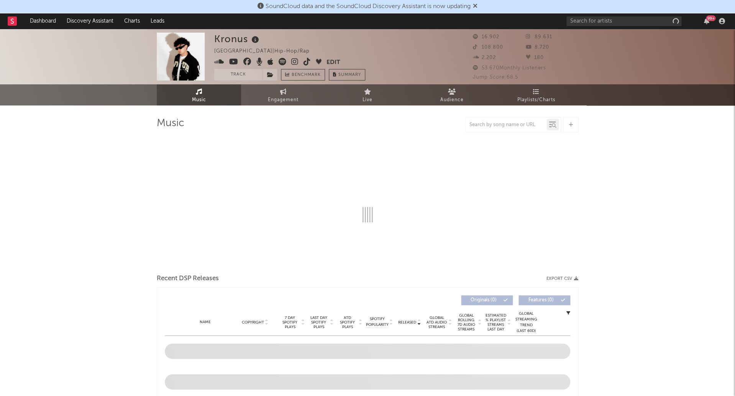
select select "6m"
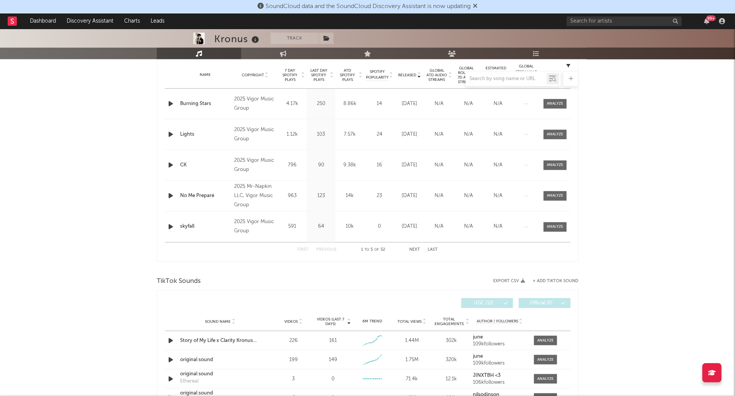
scroll to position [291, 0]
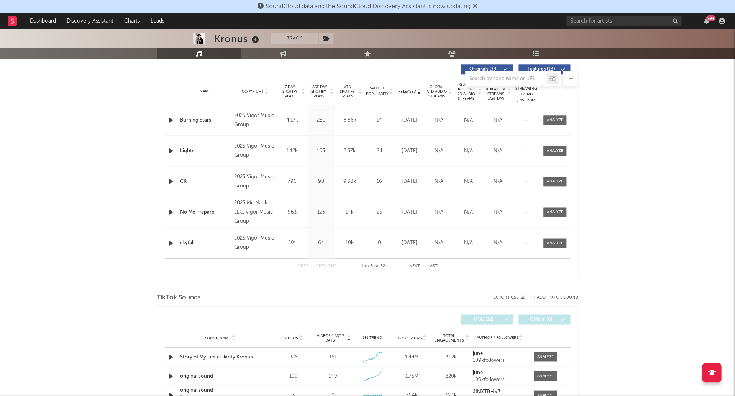
click at [317, 91] on span "Last Day Spotify Plays" at bounding box center [318, 92] width 20 height 14
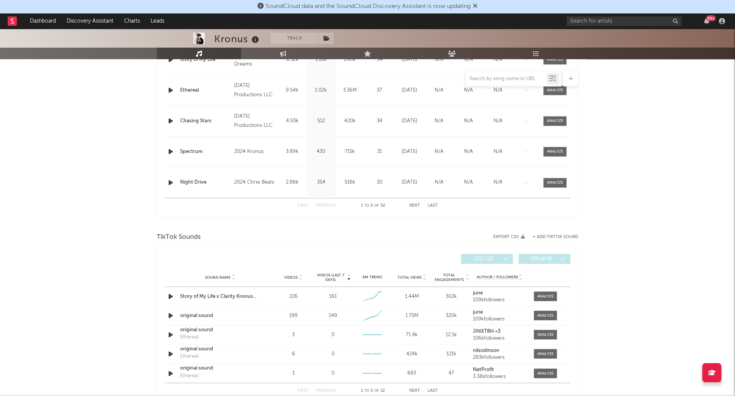
scroll to position [387, 0]
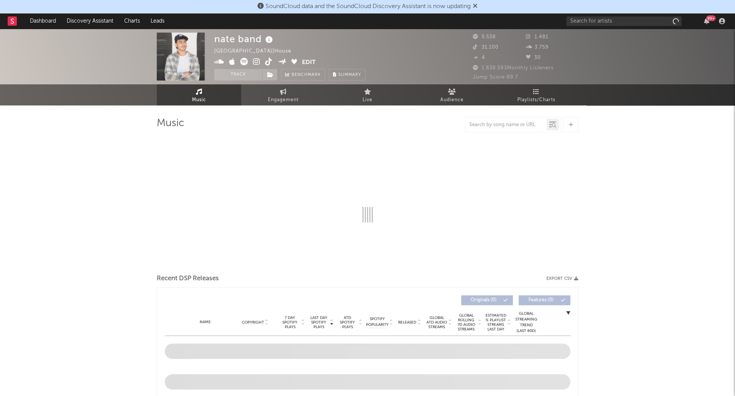
select select "1w"
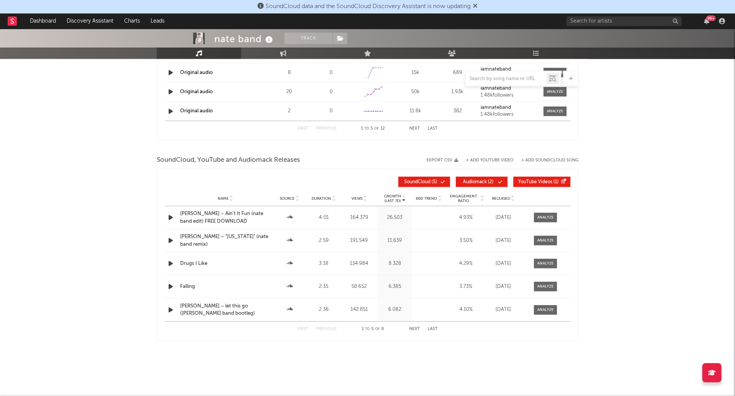
scroll to position [726, 0]
click at [537, 216] on div at bounding box center [545, 218] width 16 height 6
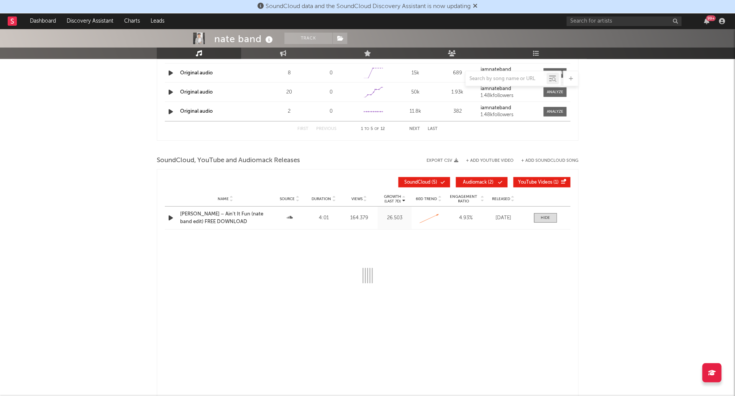
select select "All"
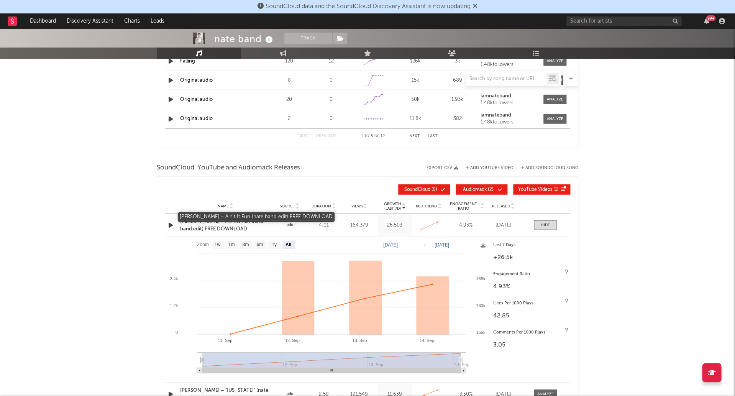
click at [236, 218] on div "[PERSON_NAME] – Ain't It Fun (nate band edit) FREE DOWNLOAD" at bounding box center [225, 225] width 90 height 15
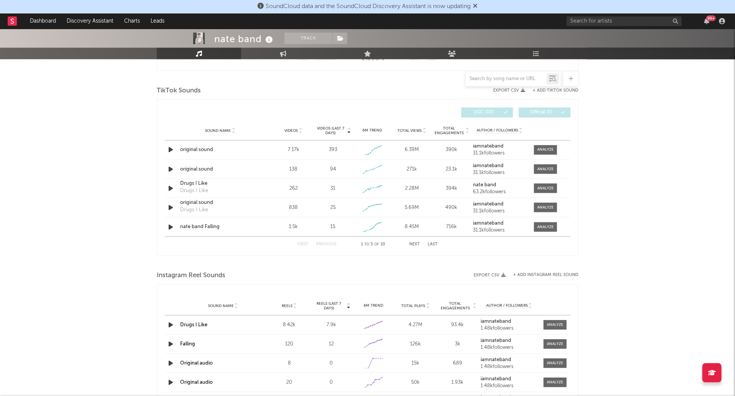
scroll to position [388, 0]
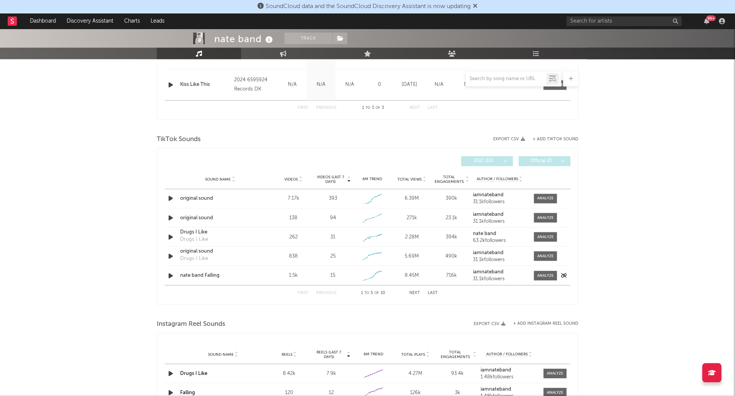
click at [167, 274] on icon "button" at bounding box center [171, 275] width 8 height 10
click at [169, 272] on icon "button" at bounding box center [170, 275] width 7 height 10
click at [169, 268] on div "Sound Name nate band Falling Videos 1.5k Videos (last 7 days) 15 Weekly Growth …" at bounding box center [367, 274] width 405 height 19
click at [169, 270] on icon "button" at bounding box center [171, 275] width 8 height 10
click at [331, 386] on div at bounding box center [367, 386] width 96 height 2
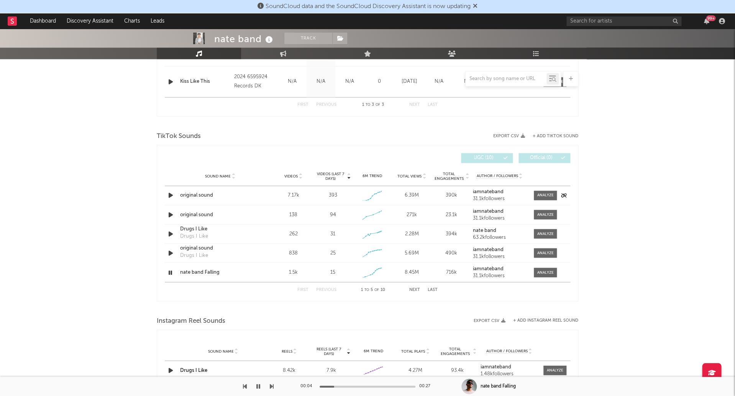
click at [171, 196] on icon "button" at bounding box center [171, 195] width 8 height 10
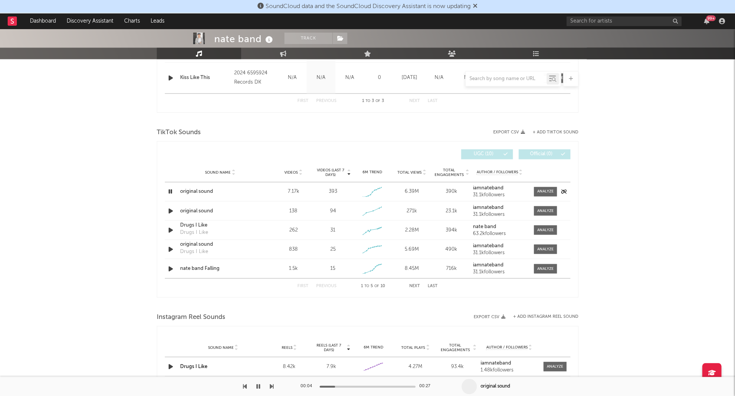
scroll to position [394, 0]
click at [532, 188] on div at bounding box center [543, 192] width 27 height 10
click at [542, 190] on div at bounding box center [545, 192] width 16 height 6
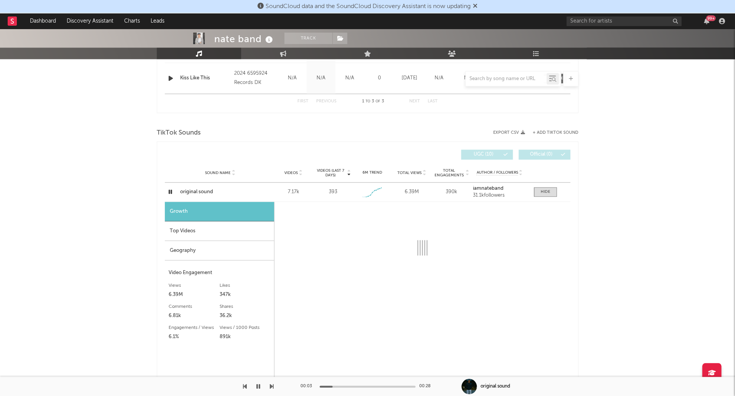
select select "1w"
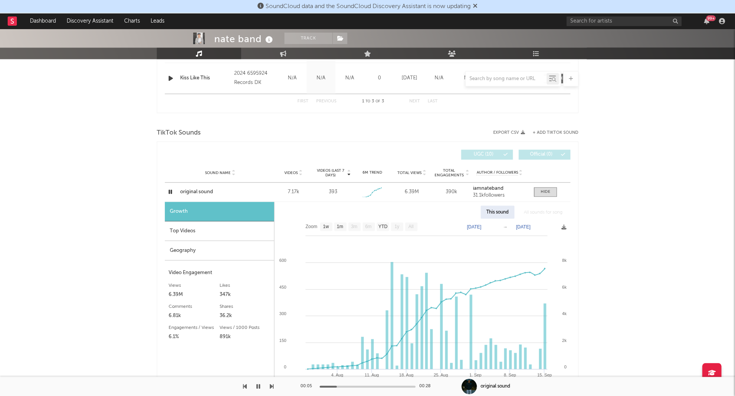
click at [188, 229] on div "Top Videos" at bounding box center [219, 231] width 109 height 20
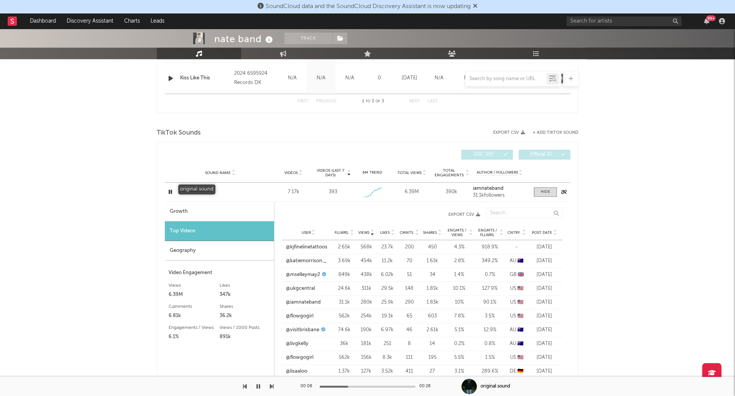
click at [205, 188] on div "original sound" at bounding box center [220, 192] width 80 height 8
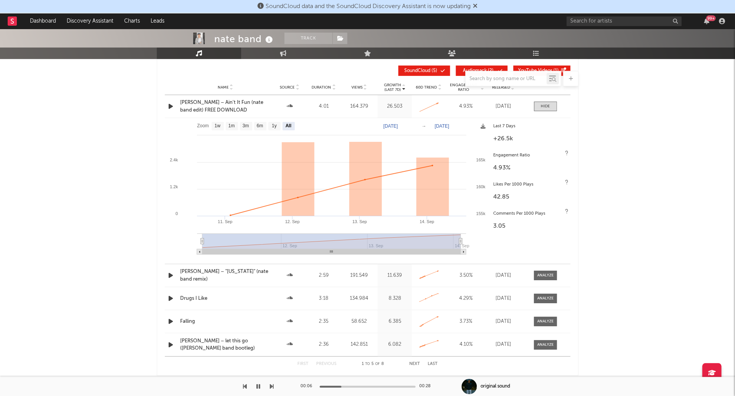
scroll to position [1049, 0]
click at [260, 385] on button "button" at bounding box center [258, 385] width 8 height 19
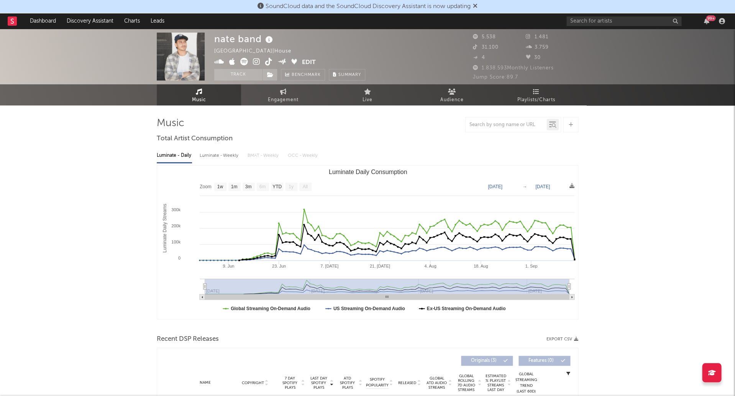
scroll to position [0, 0]
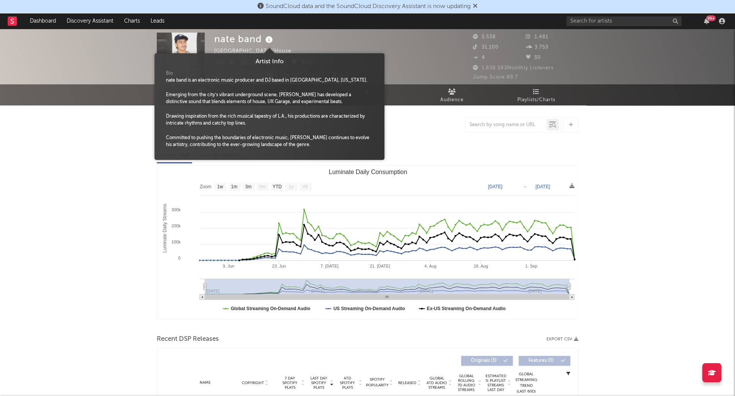
click at [267, 41] on icon at bounding box center [268, 39] width 11 height 11
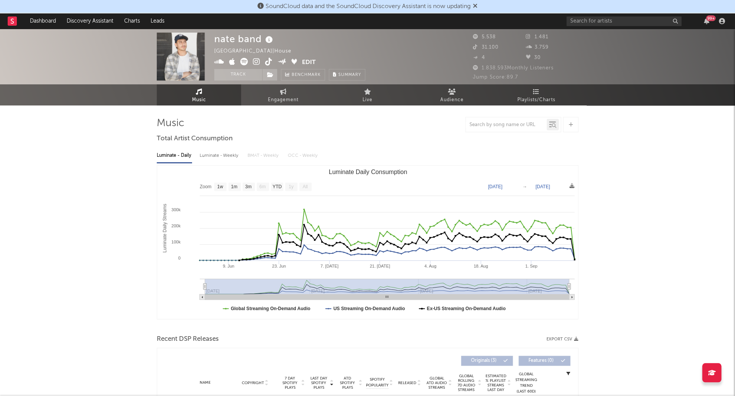
drag, startPoint x: 219, startPoint y: 61, endPoint x: 239, endPoint y: 63, distance: 19.7
click at [219, 61] on icon at bounding box center [219, 62] width 10 height 8
click at [257, 64] on icon at bounding box center [256, 62] width 7 height 8
click at [266, 61] on icon at bounding box center [268, 62] width 7 height 8
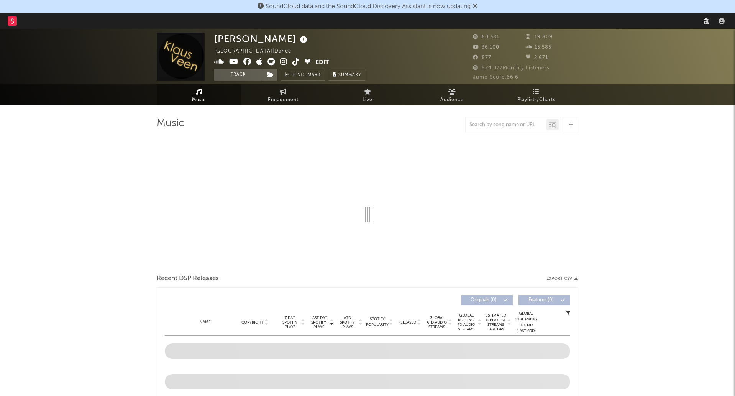
select select "6m"
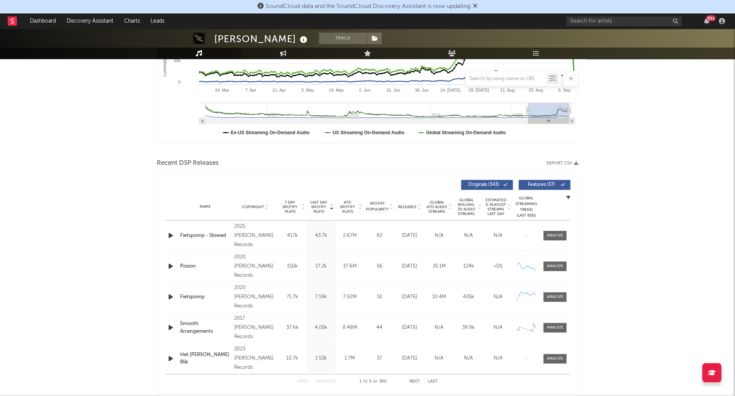
scroll to position [176, 0]
click at [552, 235] on div at bounding box center [555, 235] width 16 height 6
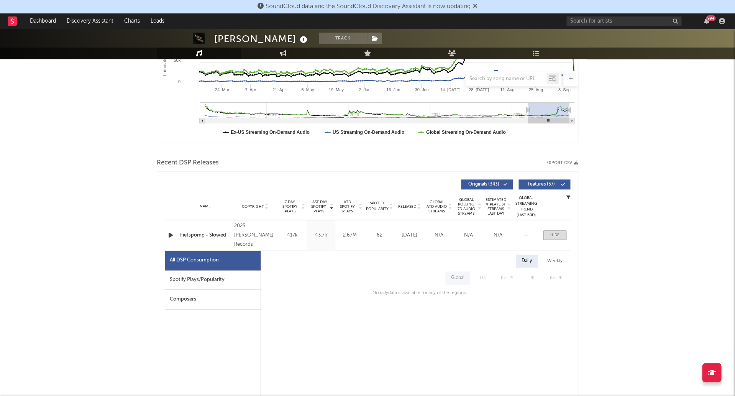
click at [203, 283] on div "Spotify Plays/Popularity" at bounding box center [213, 280] width 96 height 20
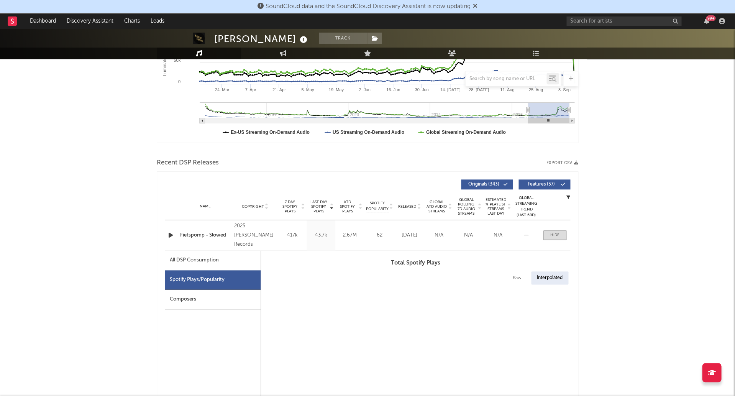
select select "1w"
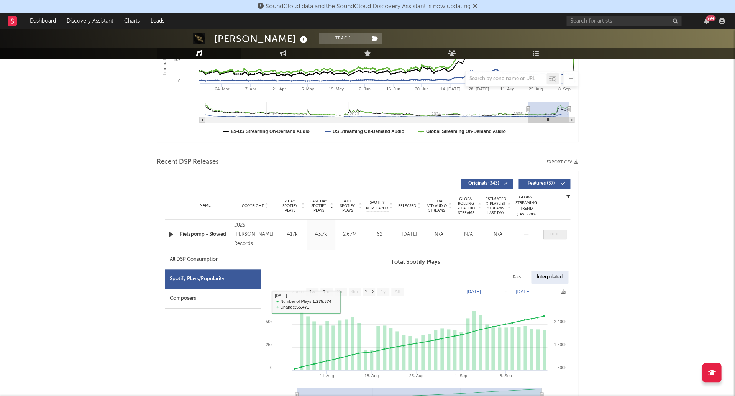
click at [563, 232] on span at bounding box center [554, 234] width 23 height 10
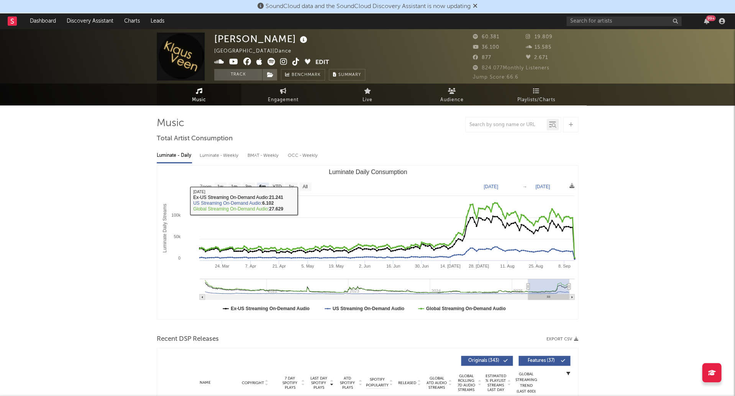
scroll to position [0, 0]
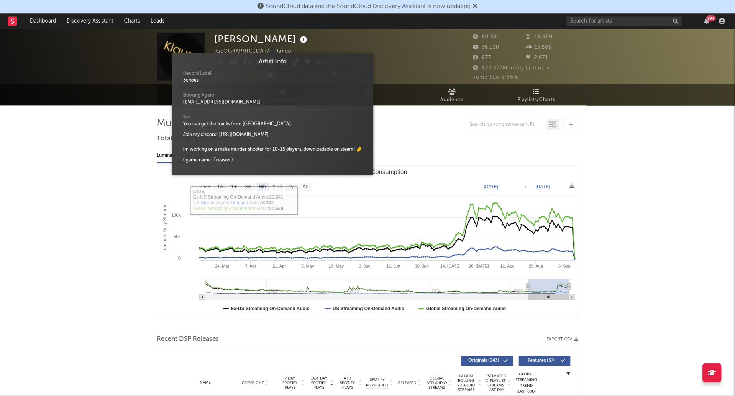
click at [298, 39] on icon at bounding box center [303, 39] width 11 height 11
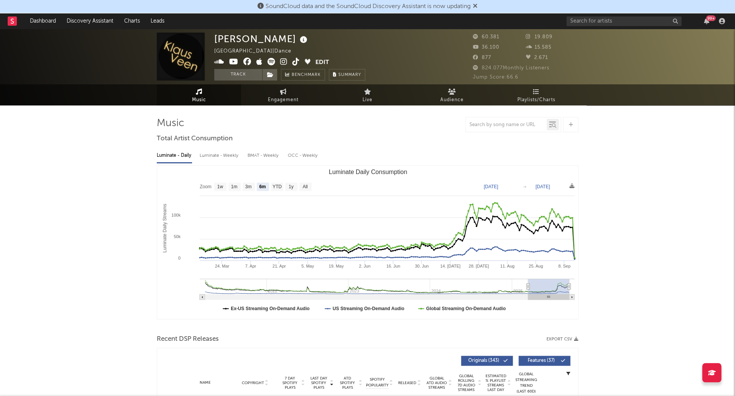
click at [298, 38] on icon at bounding box center [303, 39] width 11 height 11
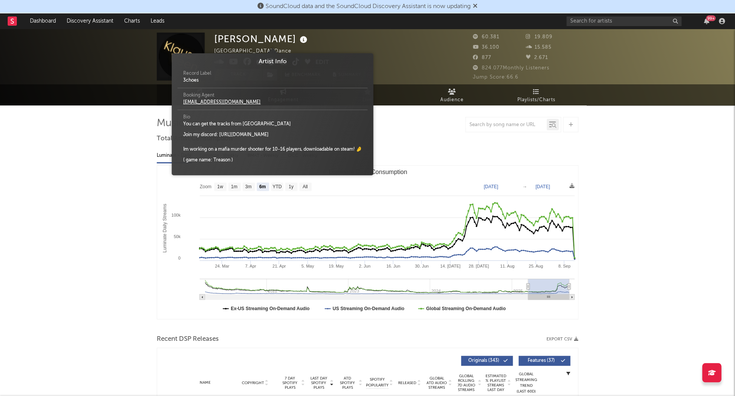
click at [298, 39] on icon at bounding box center [303, 39] width 11 height 11
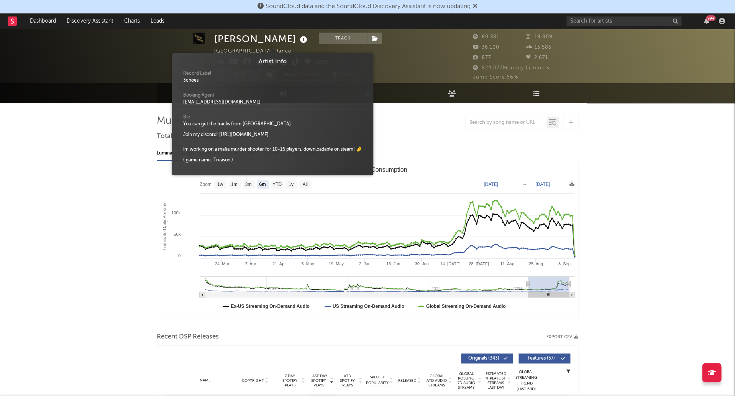
click at [298, 39] on icon at bounding box center [303, 39] width 11 height 11
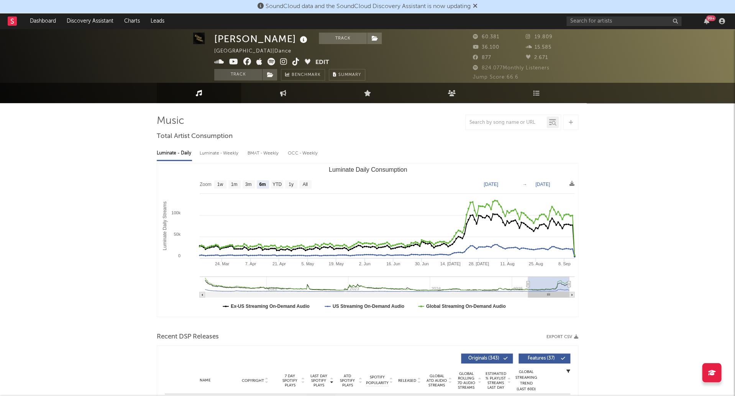
scroll to position [2, 0]
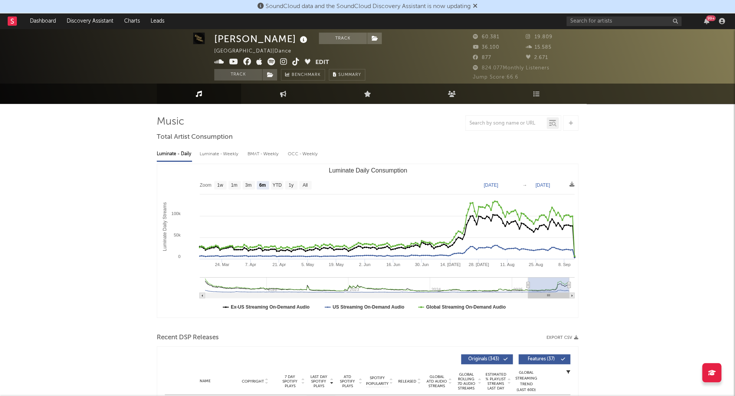
click at [298, 40] on icon at bounding box center [303, 39] width 11 height 11
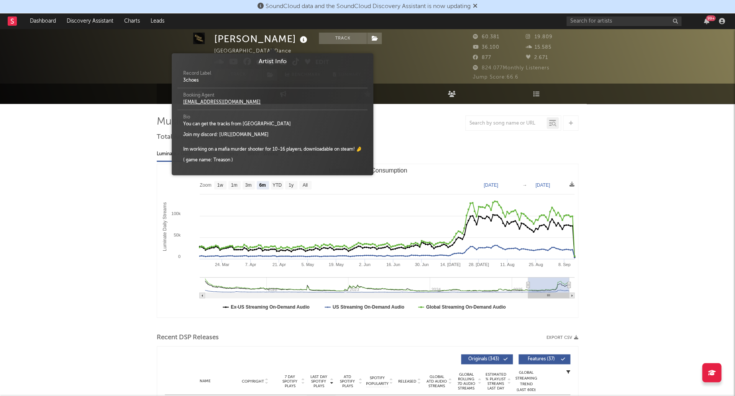
click at [510, 153] on div "Luminate - Daily Luminate - Weekly BMAT - Weekly OCC - Weekly" at bounding box center [367, 153] width 421 height 13
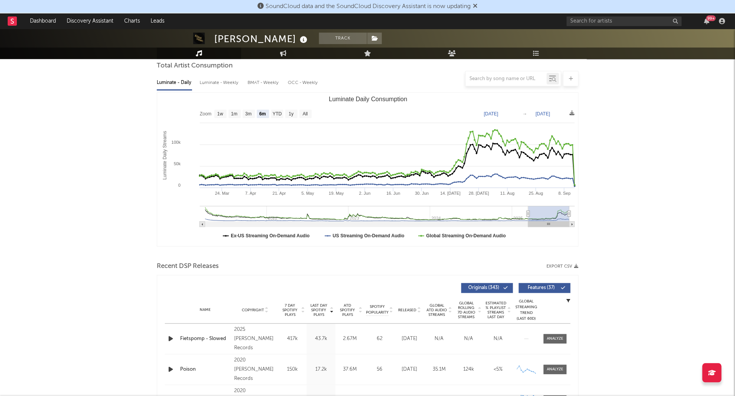
scroll to position [130, 0]
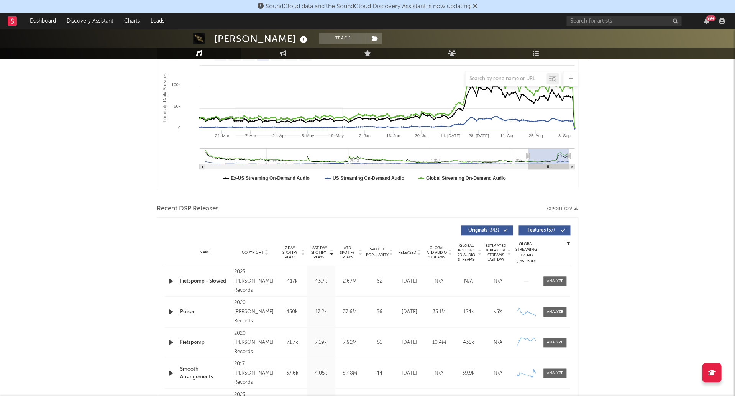
click at [403, 259] on div "Name Copyright Label Album Names Composer Names 7 Day Spotify Plays Last Day Sp…" at bounding box center [367, 252] width 405 height 27
click at [406, 254] on div "Name Copyright Label Album Names Composer Names 7 Day Spotify Plays Last Day Sp…" at bounding box center [367, 252] width 405 height 27
click at [406, 252] on span "Released" at bounding box center [407, 252] width 18 height 5
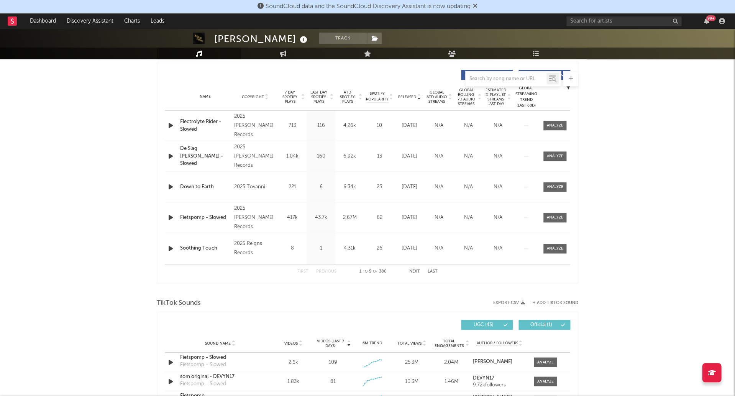
scroll to position [291, 0]
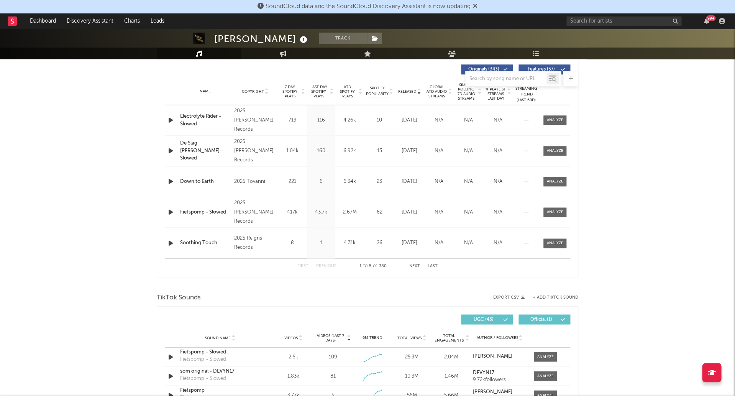
click at [416, 265] on button "Next" at bounding box center [414, 266] width 11 height 4
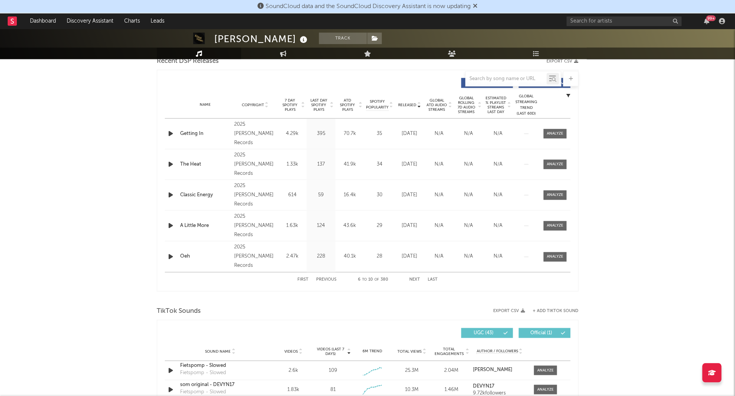
scroll to position [278, 0]
click at [201, 362] on div "Fietspomp - Slowed" at bounding box center [220, 365] width 80 height 8
click at [219, 38] on div "Klaus Veen" at bounding box center [261, 39] width 95 height 13
drag, startPoint x: 219, startPoint y: 38, endPoint x: 267, endPoint y: 35, distance: 47.2
click at [267, 35] on div "[PERSON_NAME]" at bounding box center [261, 39] width 95 height 13
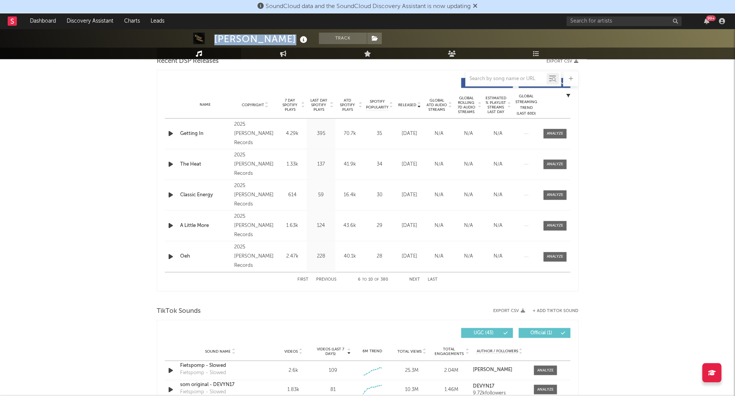
copy div "[PERSON_NAME]"
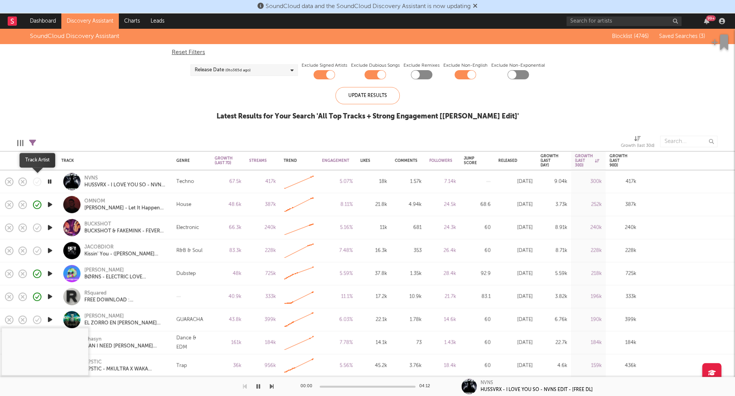
click at [43, 184] on button "button" at bounding box center [37, 181] width 13 height 13
click at [47, 181] on icon "button" at bounding box center [49, 182] width 7 height 10
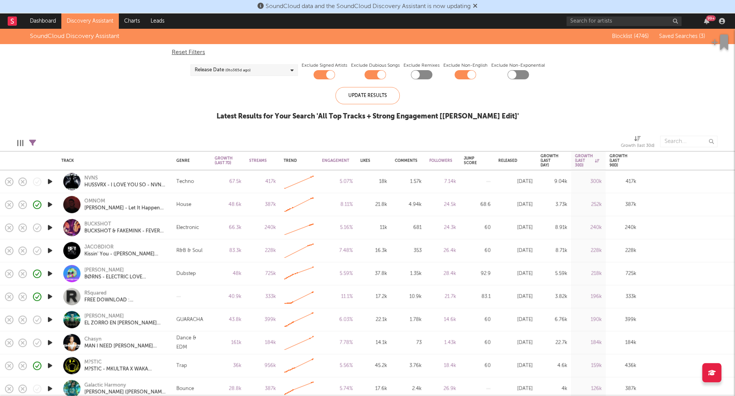
click at [48, 181] on icon "button" at bounding box center [50, 182] width 8 height 10
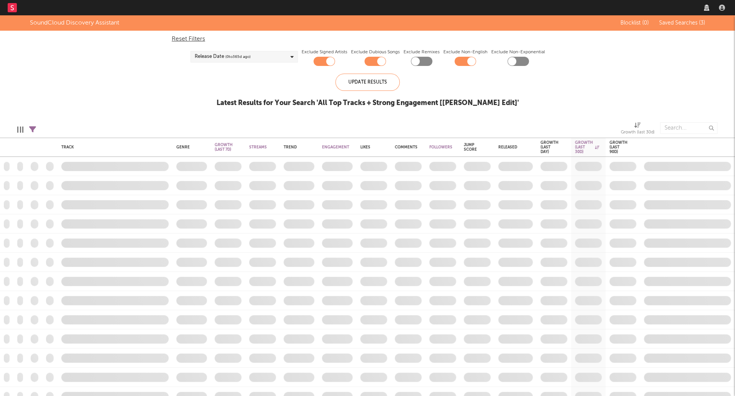
checkbox input "true"
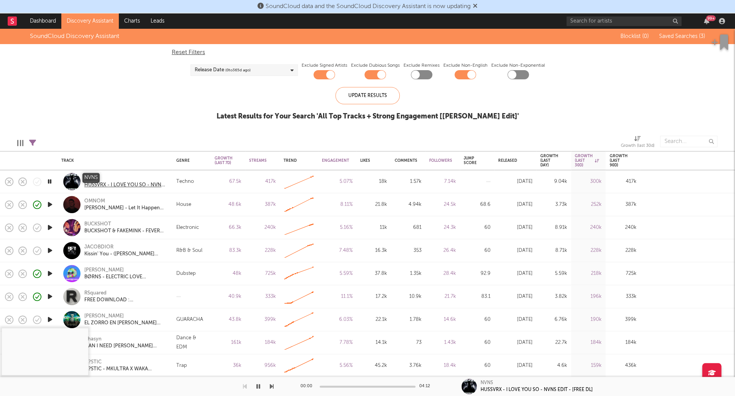
click at [95, 177] on div "NVNS" at bounding box center [125, 178] width 82 height 7
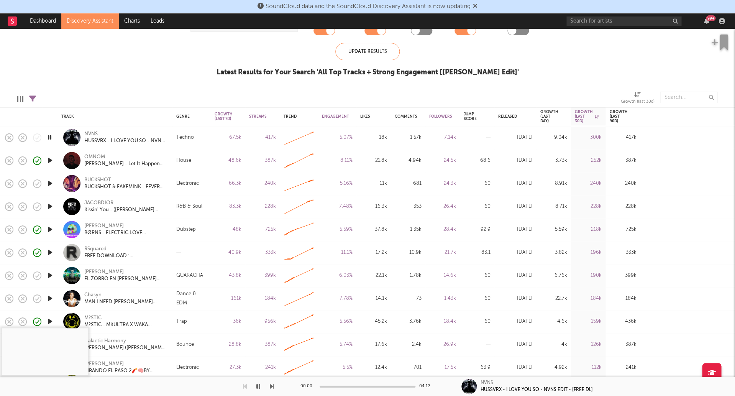
click at [46, 203] on icon "button" at bounding box center [50, 206] width 8 height 10
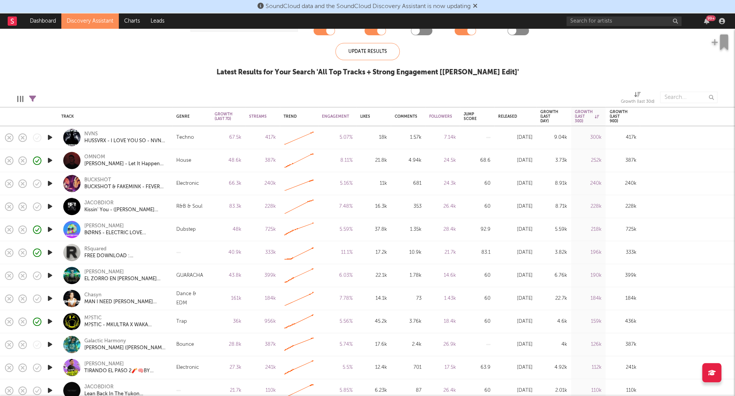
click at [48, 207] on icon "button" at bounding box center [50, 206] width 8 height 10
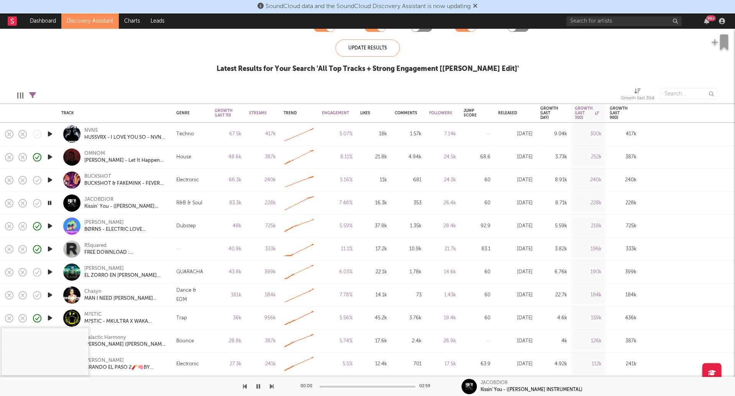
click at [334, 383] on div "00:00 02:59" at bounding box center [367, 385] width 134 height 19
click at [339, 385] on div "00:01 02:59" at bounding box center [367, 385] width 134 height 19
click at [345, 386] on div at bounding box center [367, 386] width 96 height 2
click at [58, 293] on div "Chasyn MAN I NEED OLIVIA DEAN - CHASYN REMIX" at bounding box center [114, 294] width 115 height 23
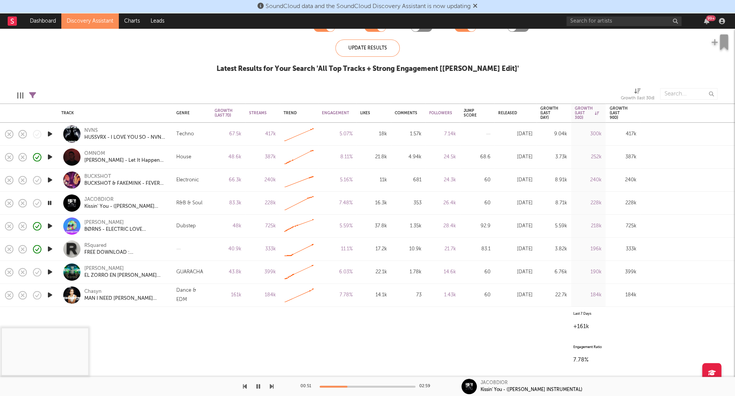
click at [52, 293] on icon "button" at bounding box center [50, 295] width 8 height 10
select select "All"
click at [343, 388] on div "00:02 02:59" at bounding box center [367, 385] width 134 height 19
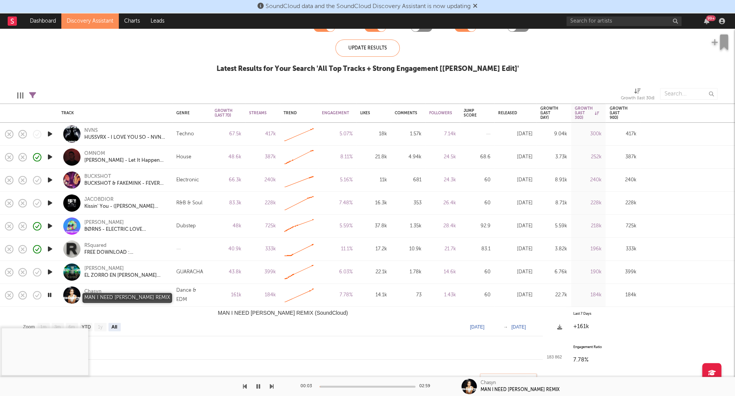
click at [166, 297] on div "MAN I NEED [PERSON_NAME] REMIX" at bounding box center [125, 298] width 82 height 7
click at [327, 385] on div at bounding box center [367, 386] width 96 height 2
click at [339, 386] on div at bounding box center [367, 386] width 96 height 2
drag, startPoint x: 256, startPoint y: 386, endPoint x: 260, endPoint y: 322, distance: 64.1
click at [256, 386] on icon "button" at bounding box center [258, 386] width 4 height 6
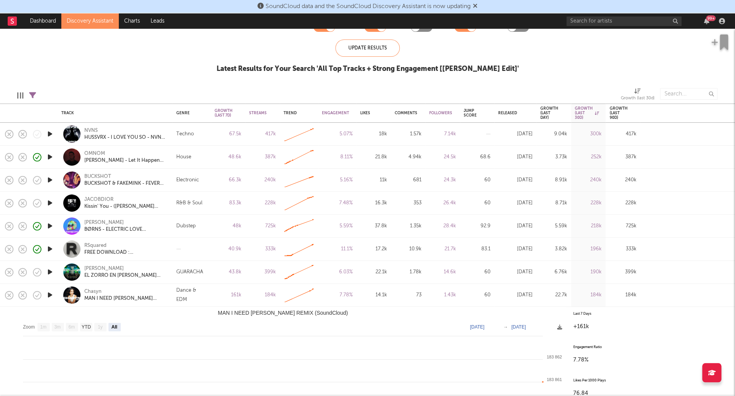
click at [161, 290] on div "Chasyn MAN I NEED OLIVIA DEAN - CHASYN REMIX" at bounding box center [125, 295] width 82 height 14
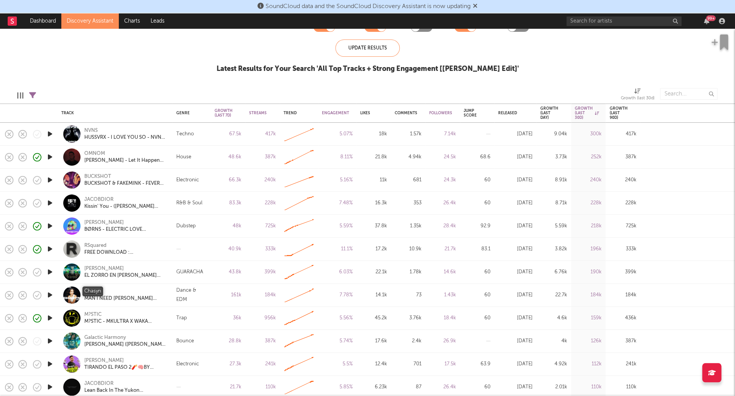
click at [97, 290] on div "Chasyn" at bounding box center [92, 291] width 17 height 7
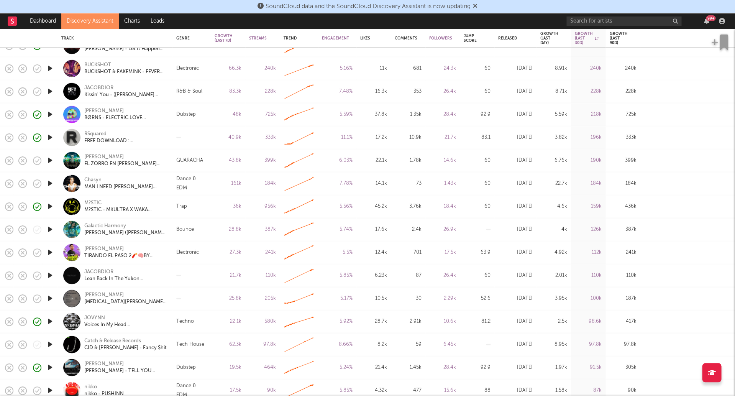
click at [48, 229] on icon "button" at bounding box center [50, 229] width 8 height 10
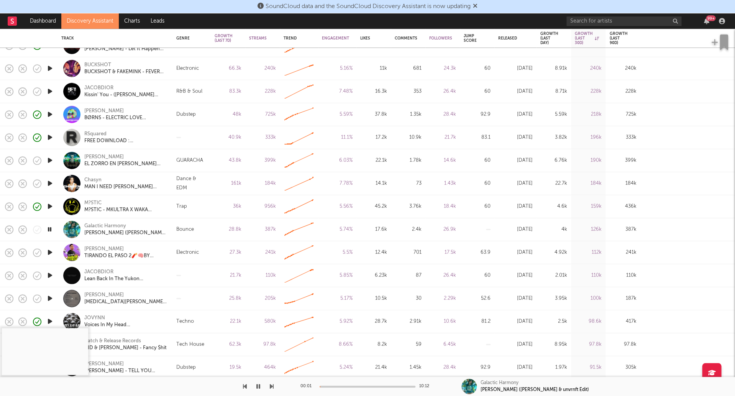
click at [49, 275] on icon "button" at bounding box center [50, 275] width 8 height 10
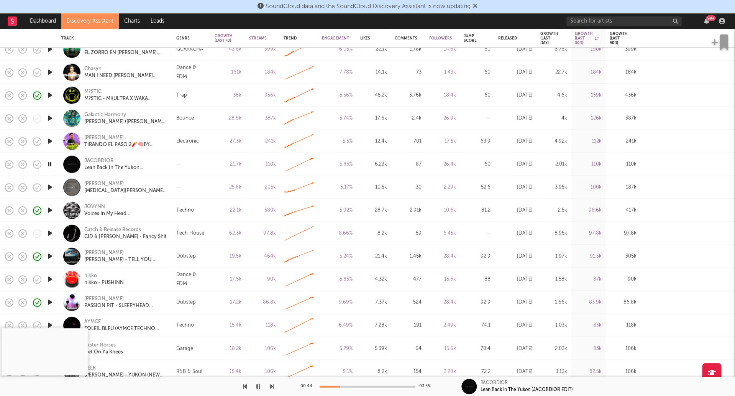
click at [51, 231] on icon "button" at bounding box center [50, 233] width 8 height 10
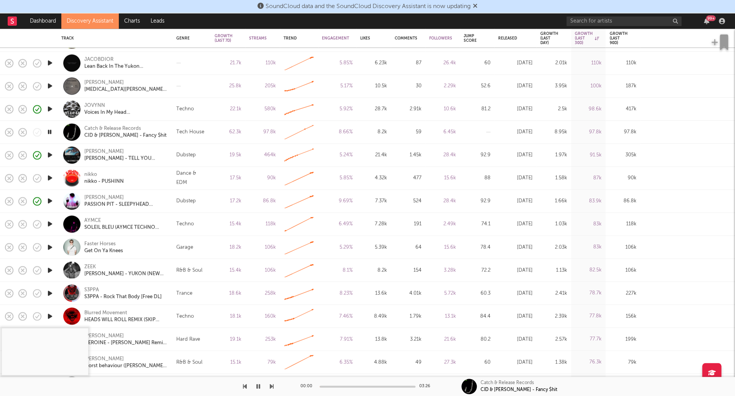
click at [51, 178] on icon "button" at bounding box center [50, 178] width 8 height 10
click at [332, 390] on div "00:02 02:48" at bounding box center [367, 385] width 134 height 19
click at [334, 388] on div "00:03 02:48" at bounding box center [367, 385] width 134 height 19
click at [335, 385] on div at bounding box center [367, 386] width 96 height 2
click at [340, 385] on div at bounding box center [367, 386] width 96 height 2
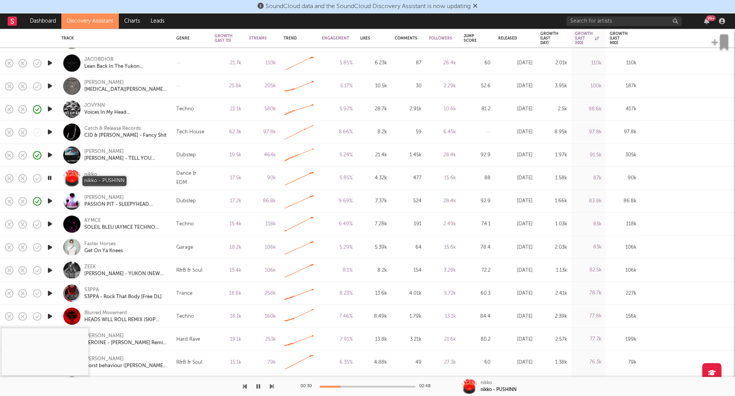
click at [110, 179] on div "nikko - PUSHINN" at bounding box center [103, 181] width 39 height 7
click at [92, 172] on div "nikko" at bounding box center [90, 174] width 13 height 7
click at [48, 289] on icon "button" at bounding box center [50, 293] width 8 height 10
click at [46, 225] on icon "button" at bounding box center [50, 224] width 8 height 10
click at [333, 386] on div at bounding box center [367, 386] width 96 height 2
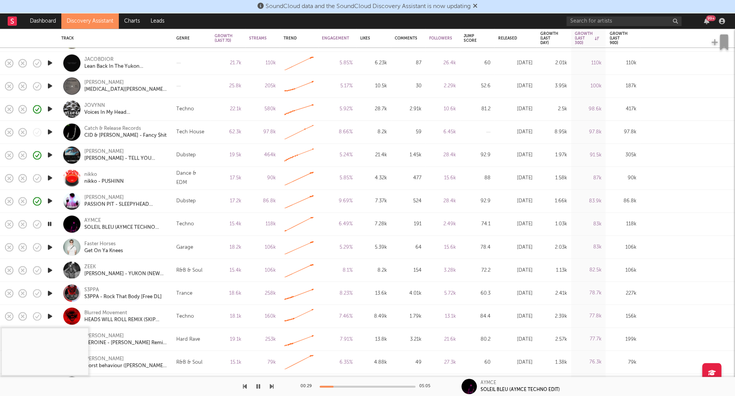
click at [342, 387] on div at bounding box center [367, 386] width 96 height 2
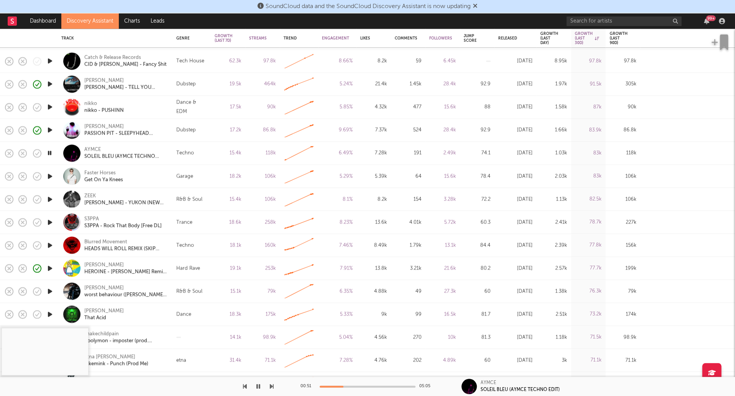
click at [53, 174] on icon "button" at bounding box center [50, 176] width 8 height 10
click at [51, 222] on icon "button" at bounding box center [50, 222] width 8 height 10
click at [335, 386] on div at bounding box center [367, 386] width 96 height 2
click at [349, 385] on div at bounding box center [367, 386] width 96 height 2
click at [51, 244] on icon "button" at bounding box center [50, 245] width 8 height 10
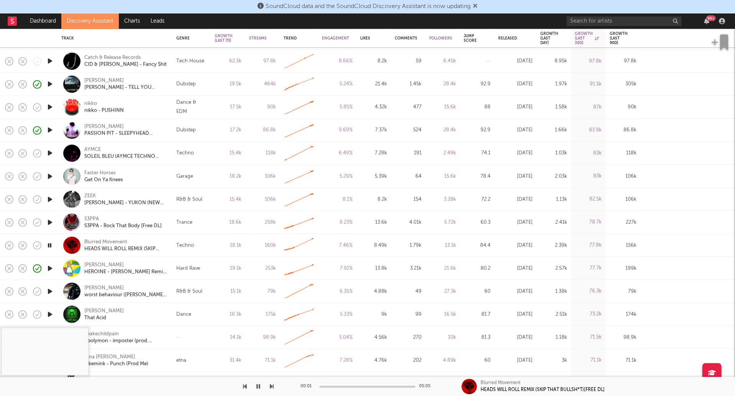
click at [50, 290] on icon "button" at bounding box center [50, 291] width 8 height 10
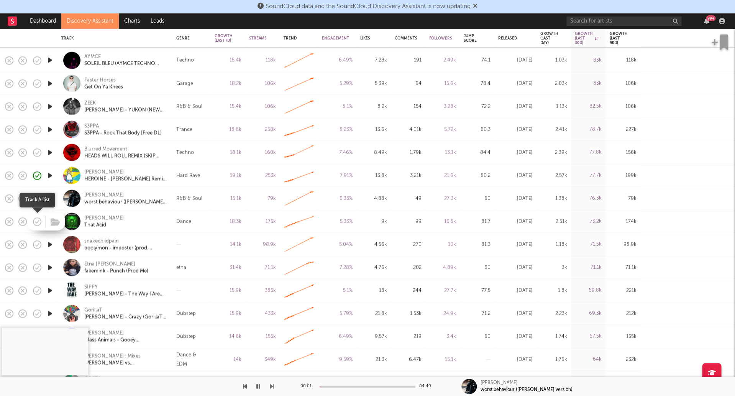
click at [38, 221] on icon "button" at bounding box center [37, 221] width 11 height 11
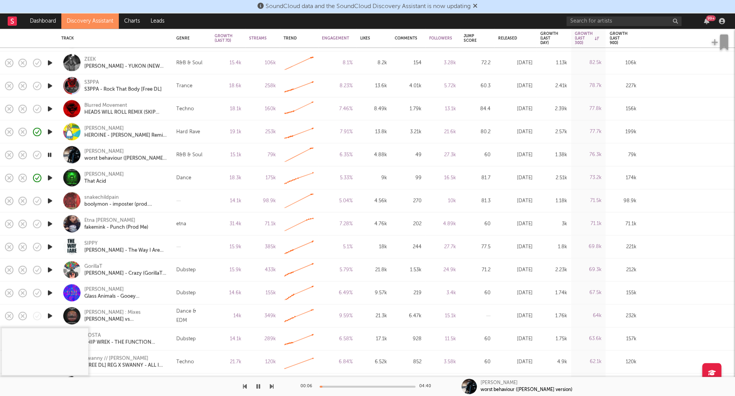
click at [48, 200] on icon "button" at bounding box center [50, 201] width 8 height 10
click at [348, 392] on div "00:00 03:48" at bounding box center [367, 385] width 134 height 19
click at [349, 390] on div "00:01 03:48" at bounding box center [367, 385] width 134 height 19
click at [349, 391] on div "00:02 03:48" at bounding box center [367, 385] width 134 height 19
click at [348, 386] on div at bounding box center [367, 386] width 96 height 2
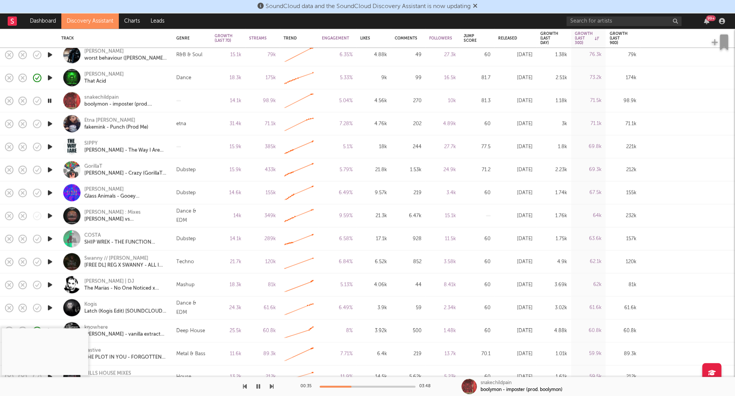
click at [47, 238] on icon "button" at bounding box center [50, 239] width 8 height 10
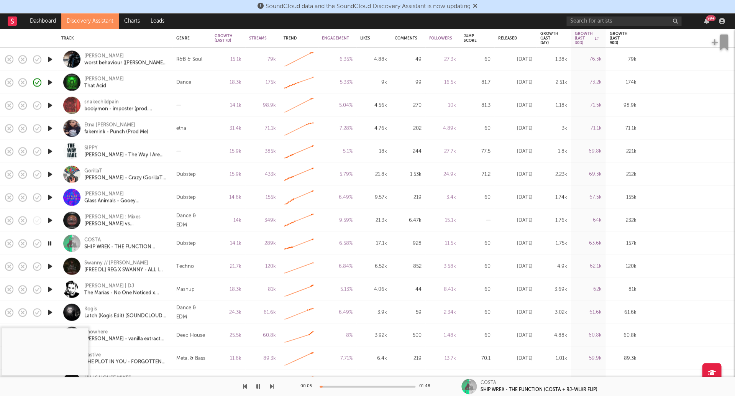
click at [51, 265] on icon "button" at bounding box center [50, 266] width 8 height 10
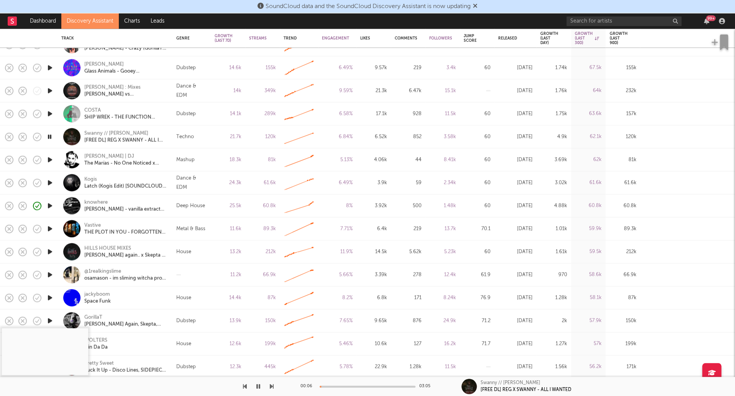
click at [52, 228] on icon "button" at bounding box center [50, 229] width 8 height 10
click at [337, 386] on div at bounding box center [367, 386] width 96 height 2
click at [50, 296] on icon "button" at bounding box center [50, 297] width 8 height 10
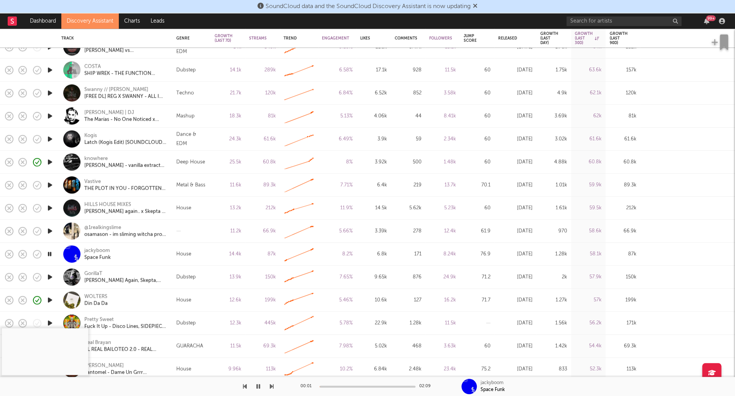
click at [346, 386] on div at bounding box center [367, 386] width 96 height 2
click at [111, 255] on div "jackyboom Space Funk" at bounding box center [125, 255] width 82 height 14
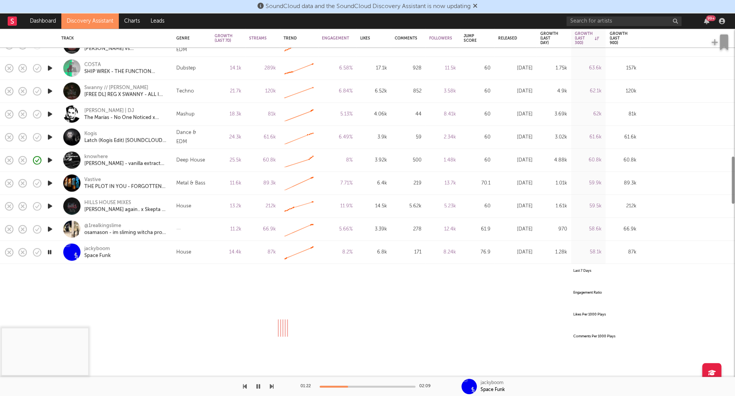
select select "All"
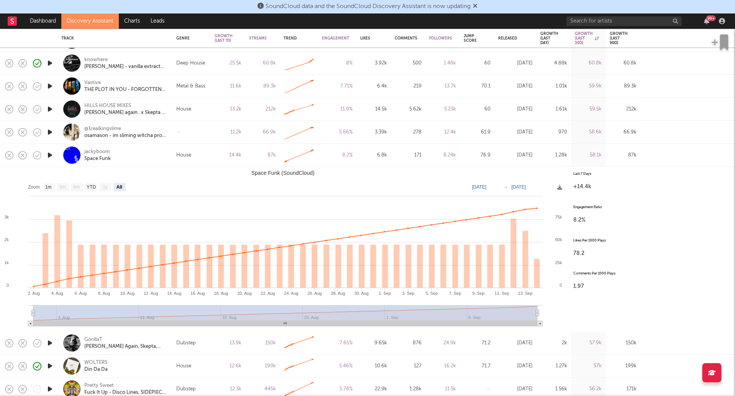
click at [138, 159] on div "jackyboom Space Funk" at bounding box center [125, 155] width 82 height 14
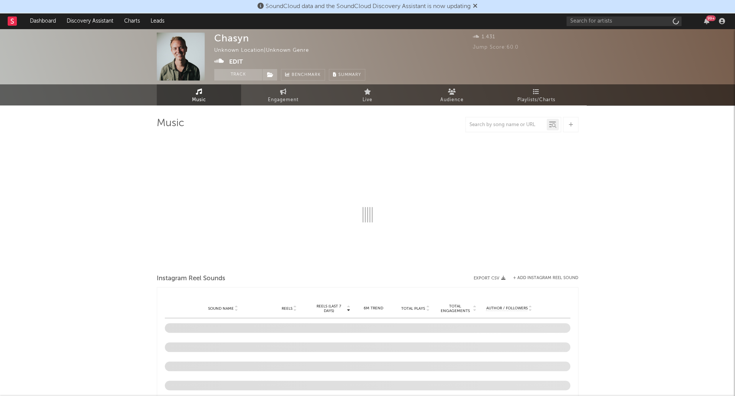
select select "1w"
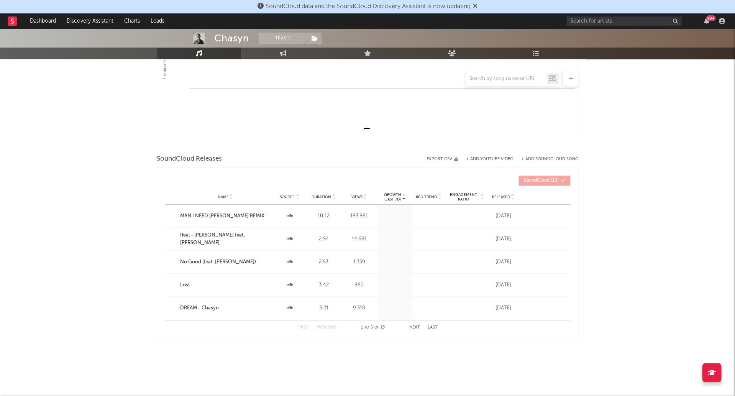
scroll to position [180, 0]
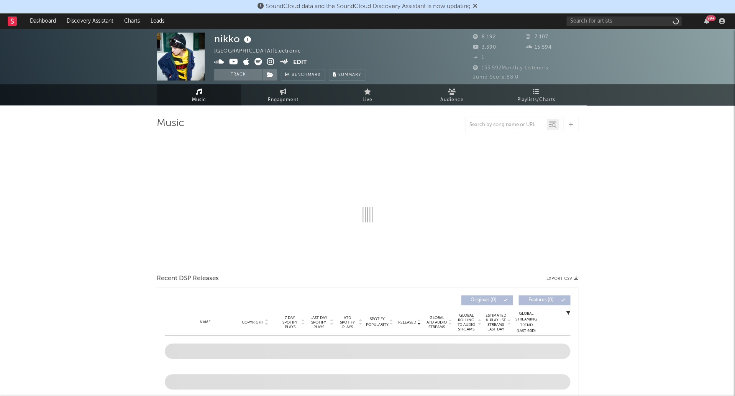
select select "6m"
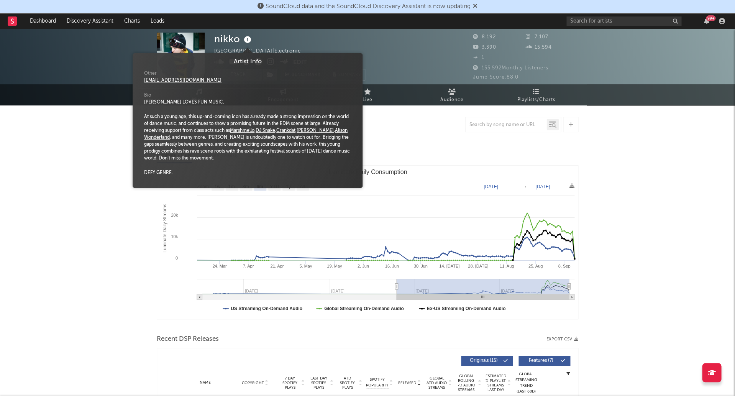
click at [247, 40] on icon at bounding box center [247, 39] width 11 height 11
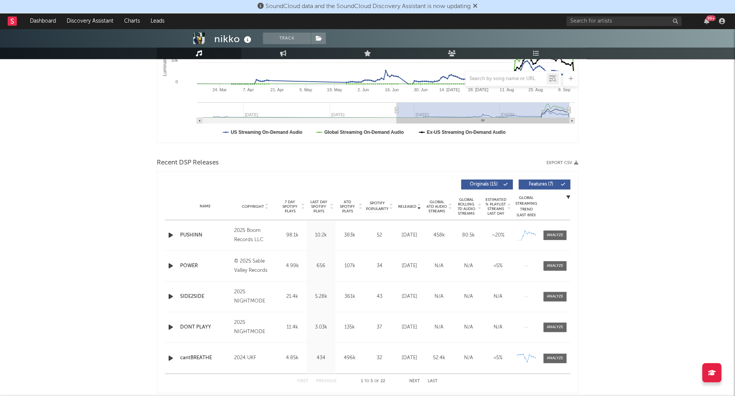
scroll to position [181, 0]
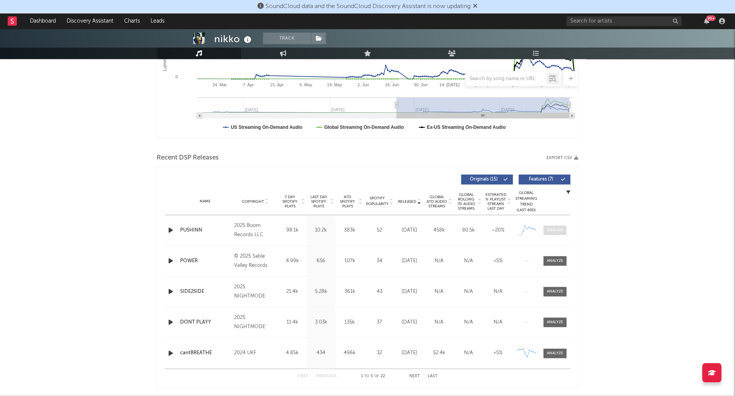
click at [547, 230] on div at bounding box center [555, 230] width 16 height 6
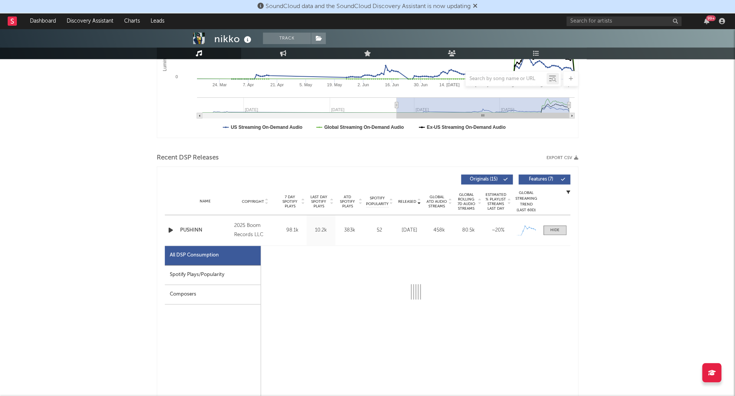
click at [189, 267] on div "Spotify Plays/Popularity" at bounding box center [213, 275] width 96 height 20
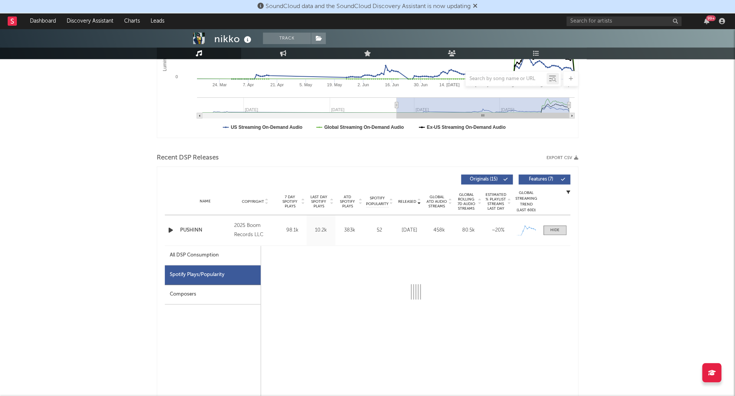
select select "1w"
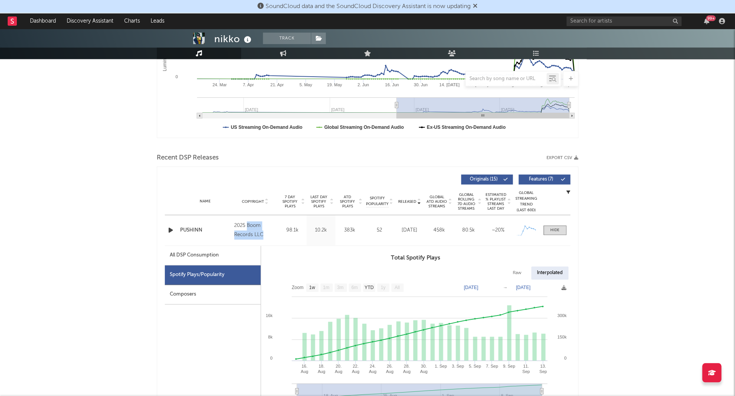
drag, startPoint x: 256, startPoint y: 229, endPoint x: 263, endPoint y: 231, distance: 7.2
click at [263, 231] on div "2025 Boom Records LLC" at bounding box center [255, 230] width 42 height 18
copy div "Boom Records LLC"
click at [405, 201] on span "Released" at bounding box center [407, 201] width 18 height 5
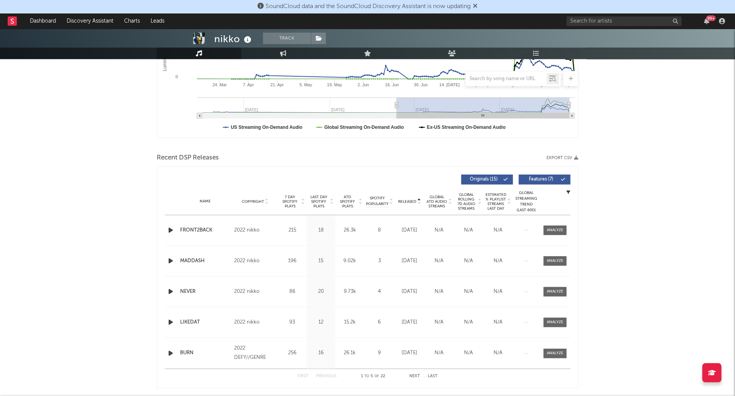
click at [407, 199] on span "Released" at bounding box center [407, 201] width 18 height 5
select select "1w"
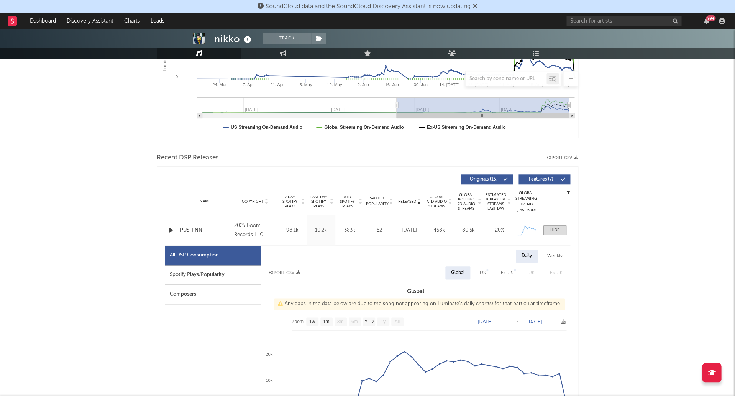
click at [407, 200] on span "Released" at bounding box center [407, 201] width 18 height 5
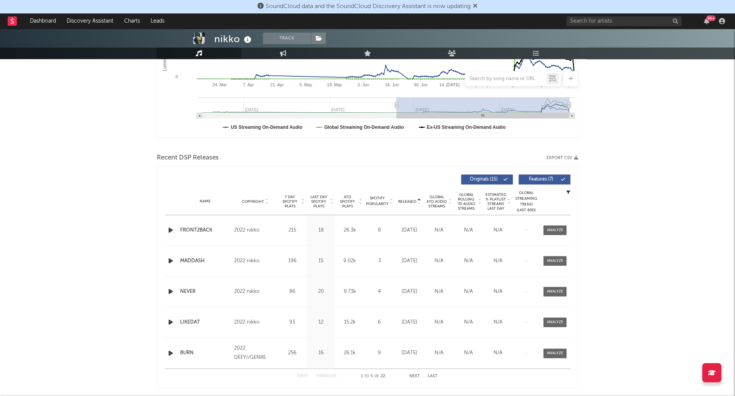
click at [407, 200] on span "Released" at bounding box center [407, 201] width 18 height 5
select select "1w"
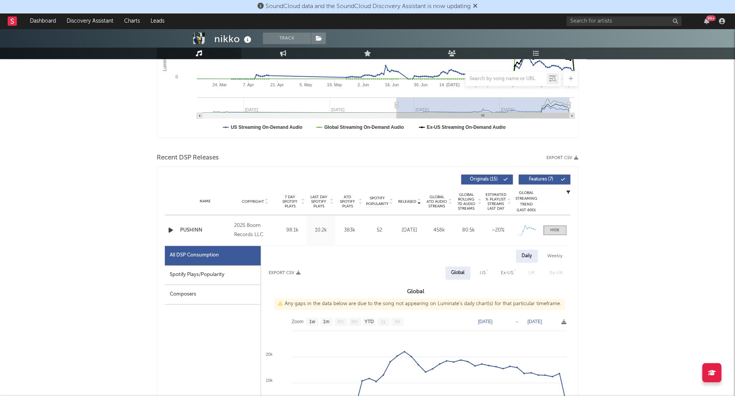
click at [274, 236] on div "2025 Boom Records LLC" at bounding box center [255, 230] width 42 height 18
click at [557, 227] on div at bounding box center [554, 230] width 9 height 6
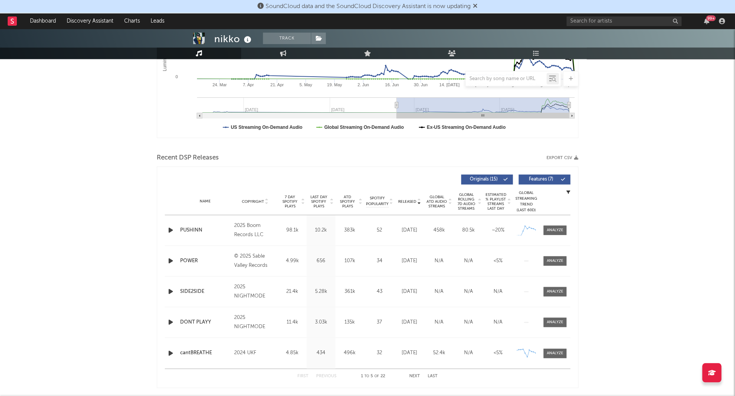
click at [169, 259] on icon "button" at bounding box center [171, 261] width 8 height 10
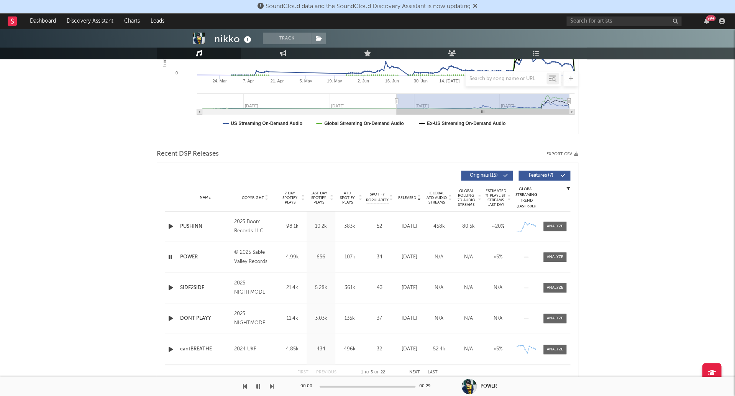
scroll to position [185, 0]
click at [257, 385] on icon "button" at bounding box center [258, 386] width 4 height 6
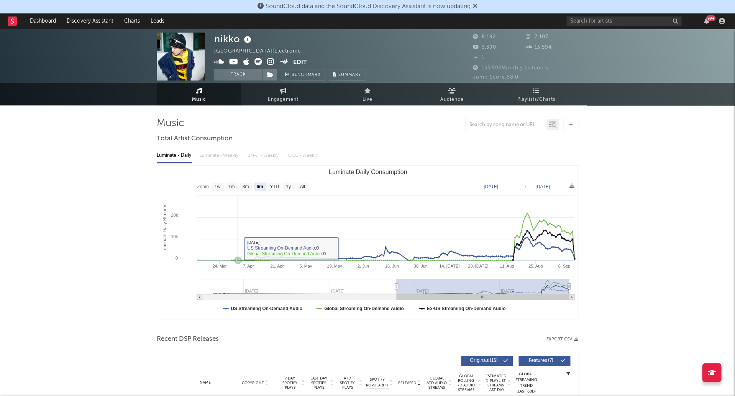
scroll to position [0, 0]
click at [268, 62] on icon at bounding box center [270, 62] width 7 height 8
click at [218, 62] on icon at bounding box center [219, 62] width 10 height 8
click at [229, 61] on icon at bounding box center [233, 62] width 9 height 8
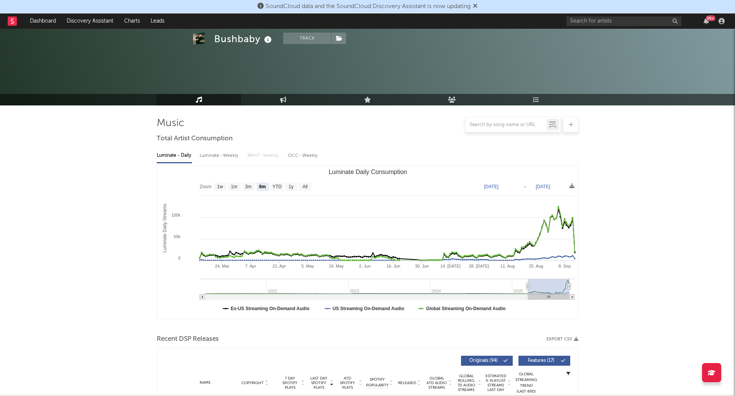
select select "6m"
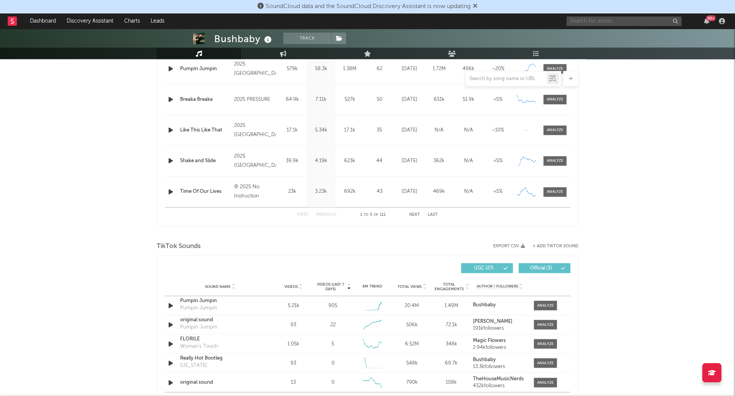
click at [619, 19] on input "text" at bounding box center [623, 21] width 115 height 10
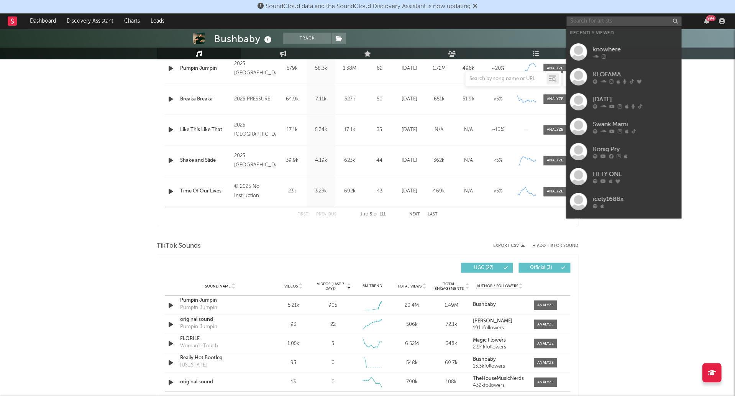
paste input "Fifty One - Puro Venga Venga"
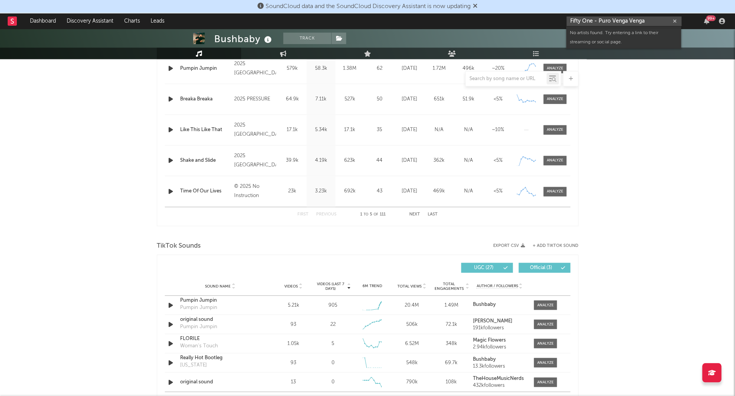
drag, startPoint x: 593, startPoint y: 20, endPoint x: 651, endPoint y: 20, distance: 58.2
click at [651, 20] on input "Fifty One - Puro Venga Venga" at bounding box center [623, 21] width 115 height 10
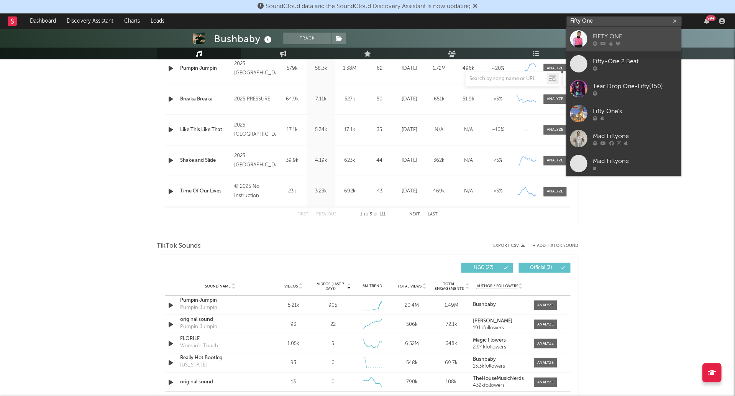
type input "Fifty One"
click at [632, 33] on div "FIFTY ONE" at bounding box center [634, 36] width 84 height 9
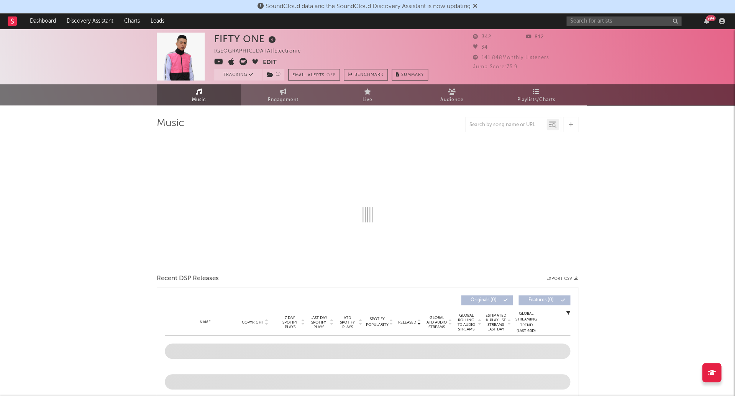
select select "1w"
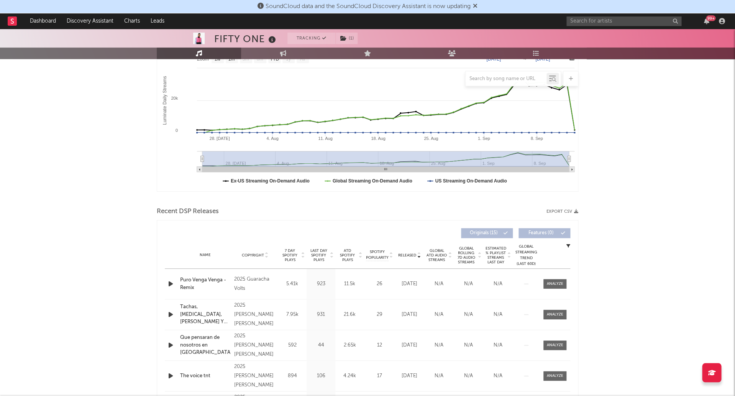
scroll to position [141, 0]
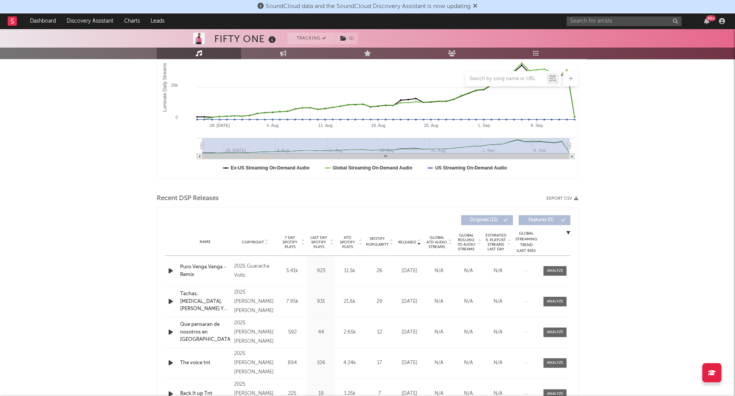
click at [319, 238] on span "Last Day Spotify Plays" at bounding box center [318, 242] width 20 height 14
click at [173, 268] on icon "button" at bounding box center [171, 271] width 8 height 10
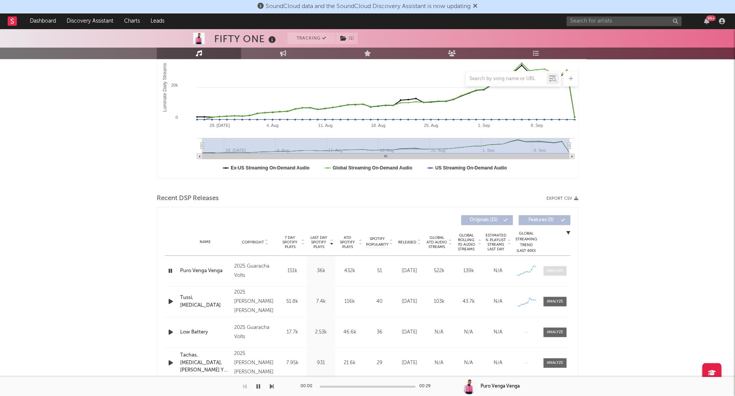
click at [564, 271] on span at bounding box center [554, 271] width 23 height 10
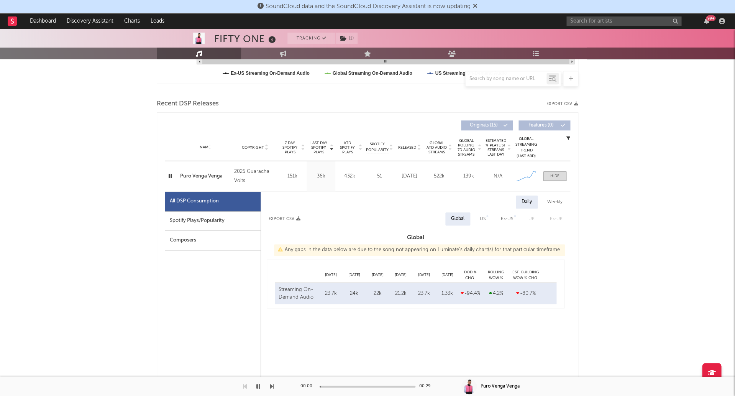
select select "1w"
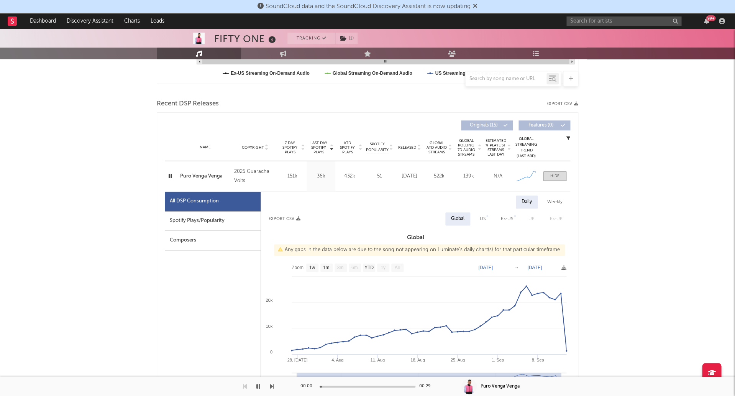
scroll to position [239, 0]
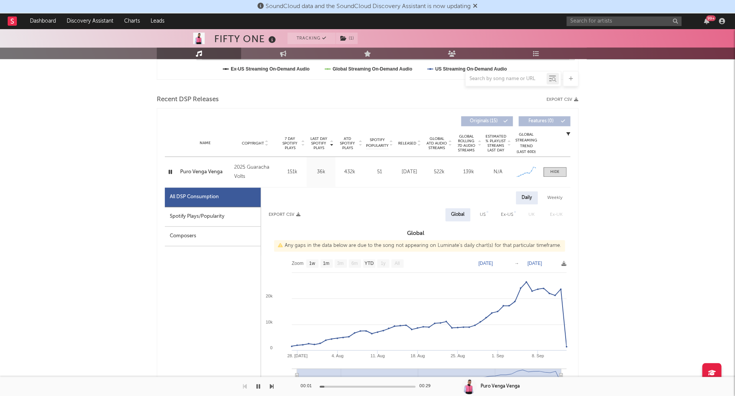
click at [196, 210] on div "Spotify Plays/Popularity" at bounding box center [213, 217] width 96 height 20
select select "1w"
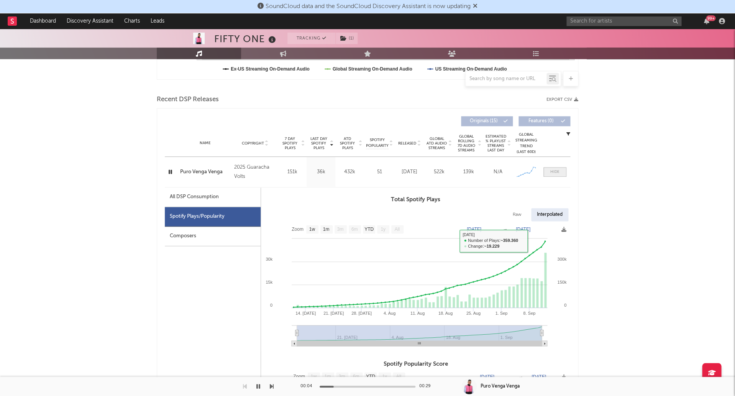
click at [559, 170] on span at bounding box center [554, 172] width 23 height 10
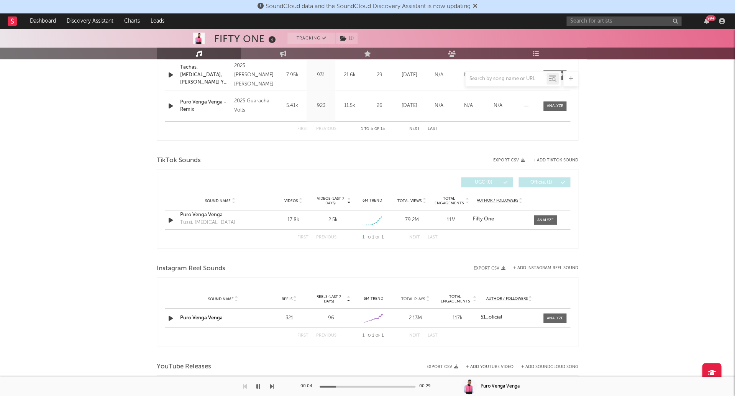
scroll to position [435, 0]
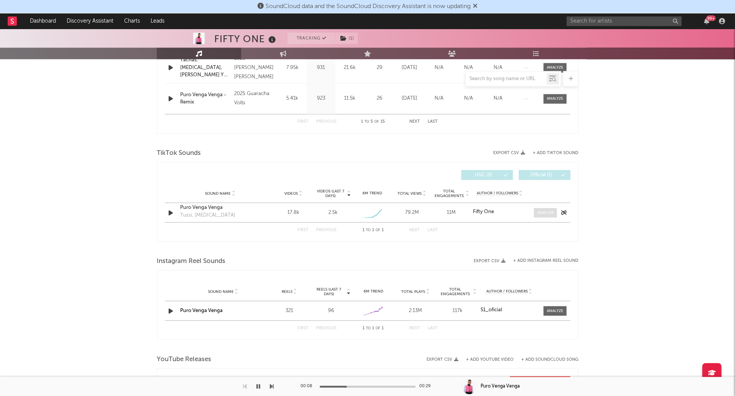
click at [548, 209] on div at bounding box center [545, 212] width 16 height 6
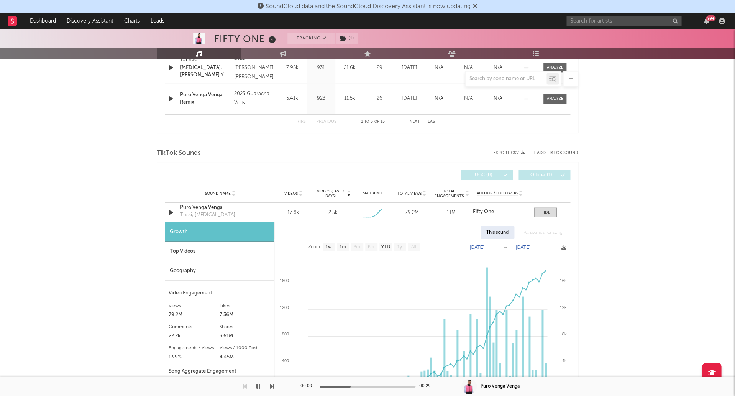
click at [220, 252] on div "Top Videos" at bounding box center [219, 251] width 109 height 20
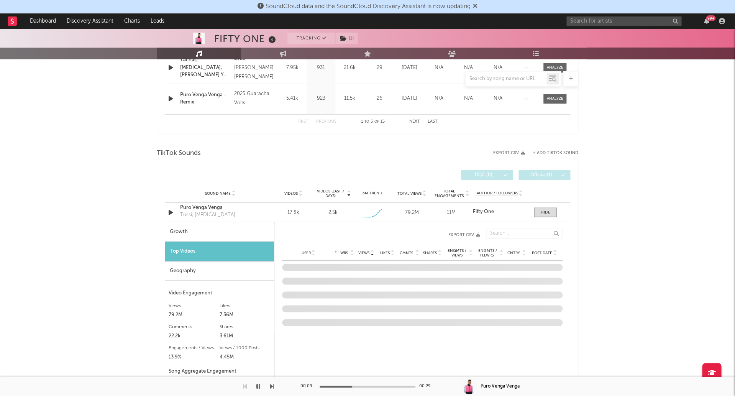
click at [218, 266] on div "Geography" at bounding box center [219, 271] width 109 height 20
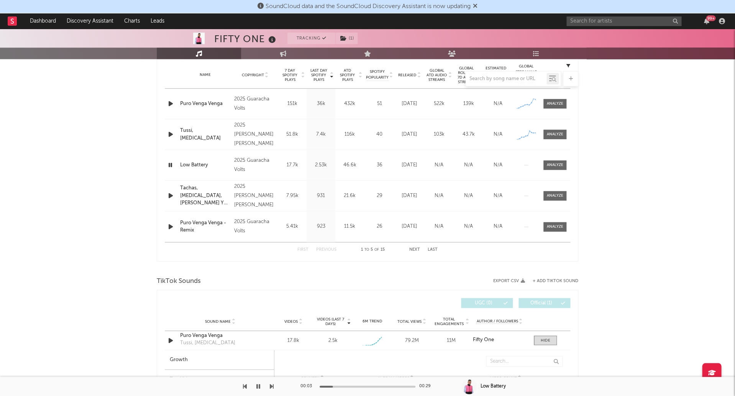
scroll to position [322, 0]
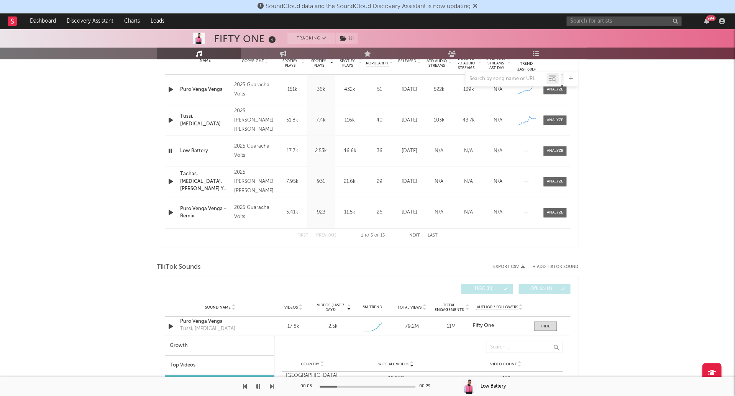
click at [171, 148] on icon "button" at bounding box center [170, 151] width 7 height 10
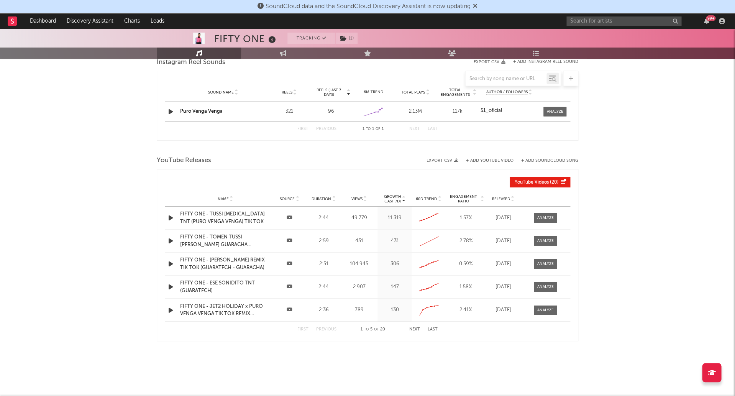
scroll to position [845, 0]
click at [494, 159] on button "+ Add YouTube Video" at bounding box center [489, 161] width 47 height 4
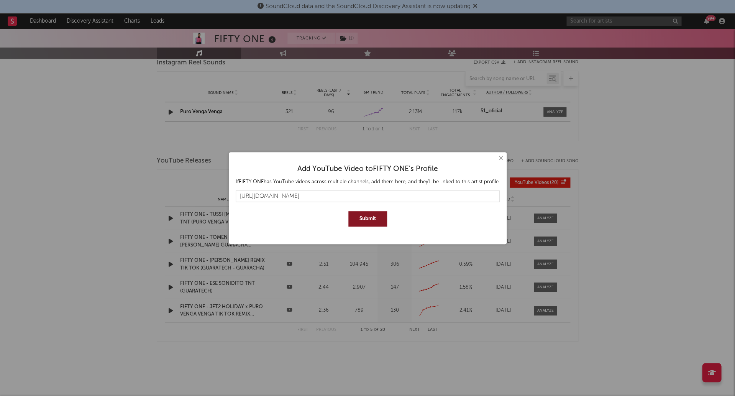
type input "https://www.youtube.com/watch?v=RD0e5fP8p9M&list=RDRD0e5fP8p9M&start_radio=1"
click at [368, 219] on button "Submit" at bounding box center [367, 218] width 39 height 15
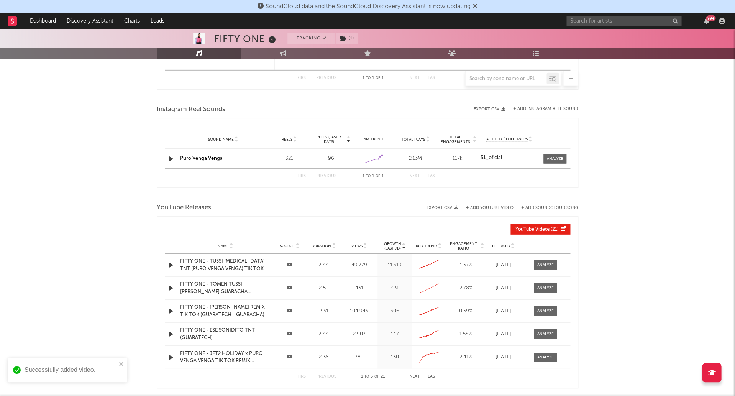
scroll to position [795, 0]
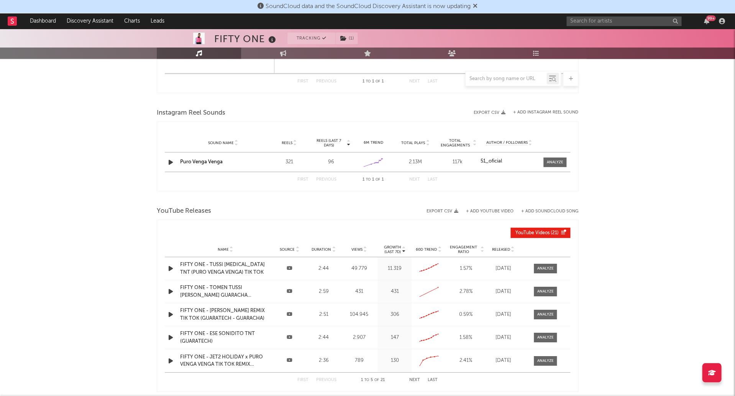
click at [133, 0] on div "SoundCloud data and the SoundCloud Discovery Assistant is now updating" at bounding box center [367, 6] width 735 height 13
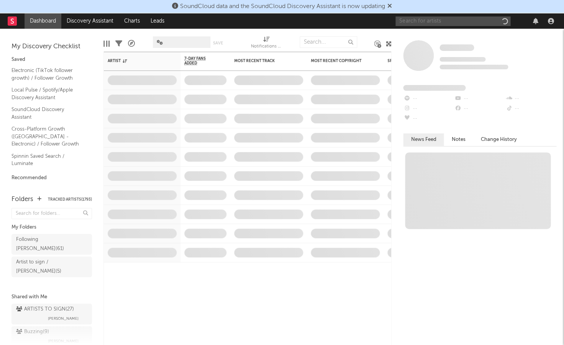
click at [409, 22] on input "text" at bounding box center [452, 21] width 115 height 10
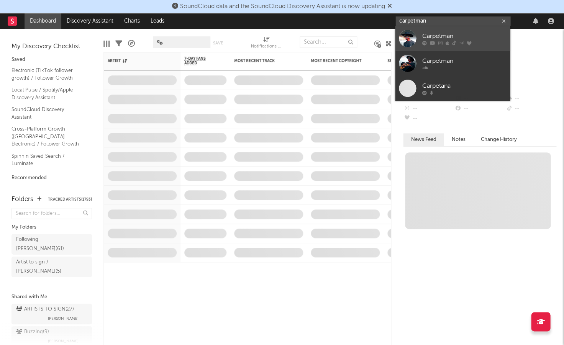
type input "carpetman"
click at [448, 37] on div "Carpetman" at bounding box center [464, 36] width 84 height 9
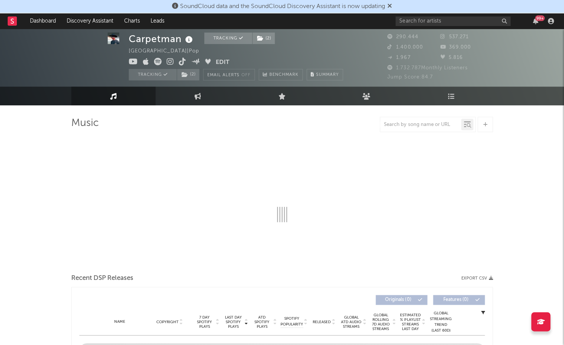
scroll to position [350, 0]
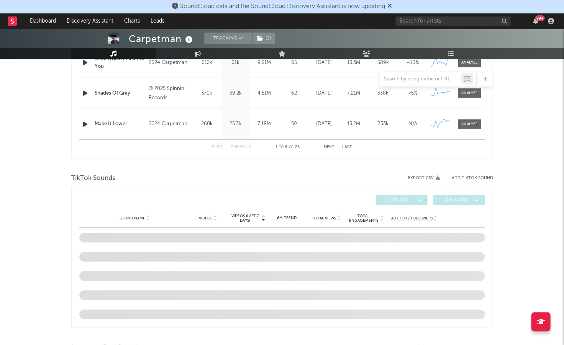
select select "6m"
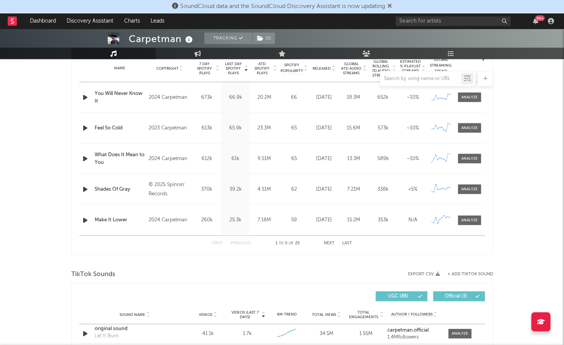
scroll to position [314, 0]
click at [475, 186] on div at bounding box center [469, 189] width 16 height 6
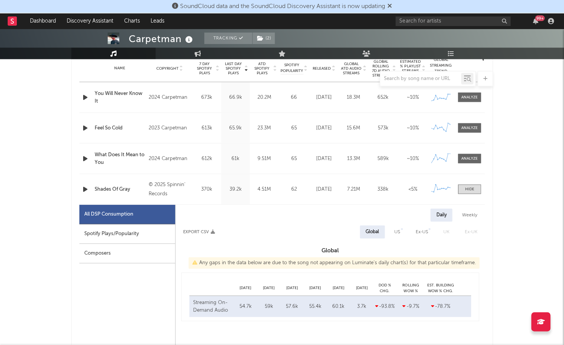
select select "6m"
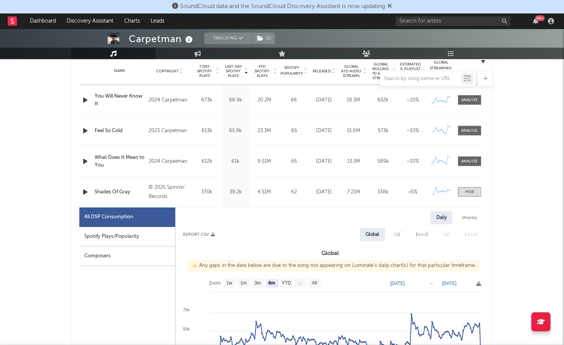
scroll to position [311, 0]
click at [115, 247] on div "Composers" at bounding box center [127, 257] width 96 height 20
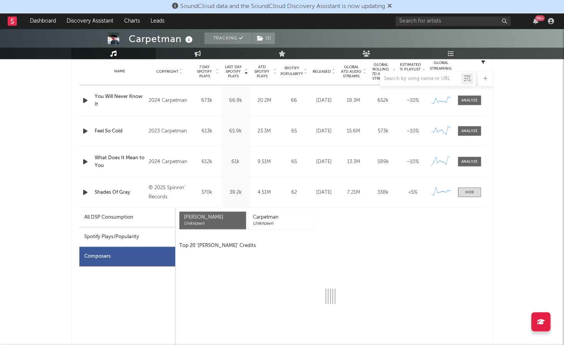
click at [118, 240] on div "Spotify Plays/Popularity" at bounding box center [127, 237] width 96 height 20
select select "1w"
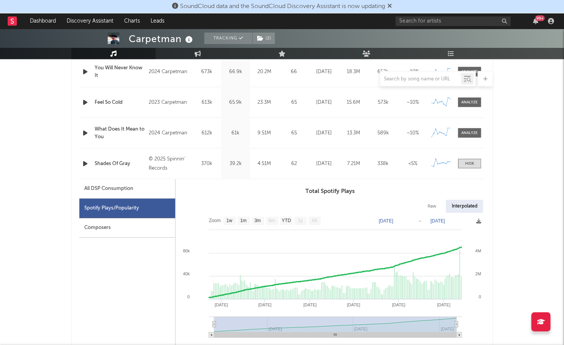
scroll to position [344, 0]
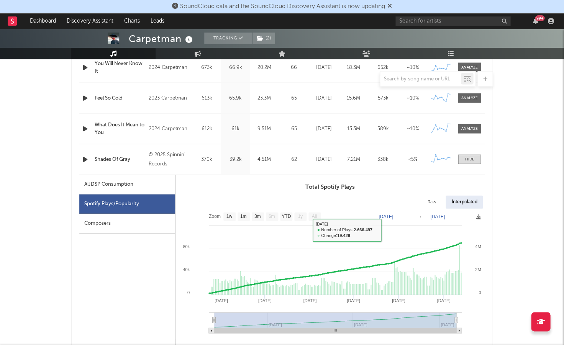
click at [224, 182] on h3 "Total Spotify Plays" at bounding box center [329, 186] width 309 height 9
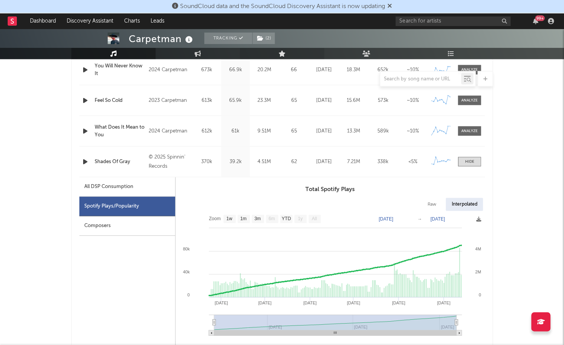
scroll to position [341, 0]
click at [429, 76] on input "text" at bounding box center [420, 79] width 81 height 6
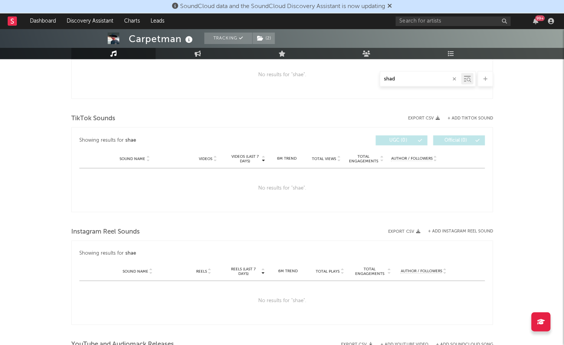
type input "shade"
select select "6m"
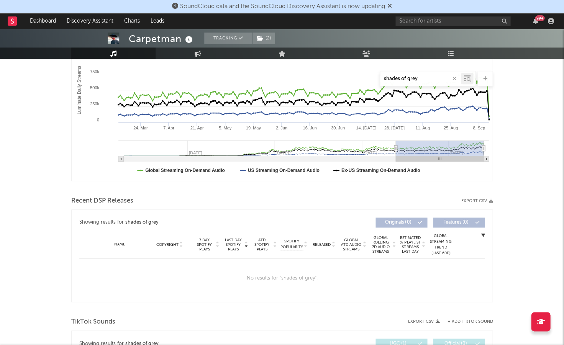
scroll to position [175, 0]
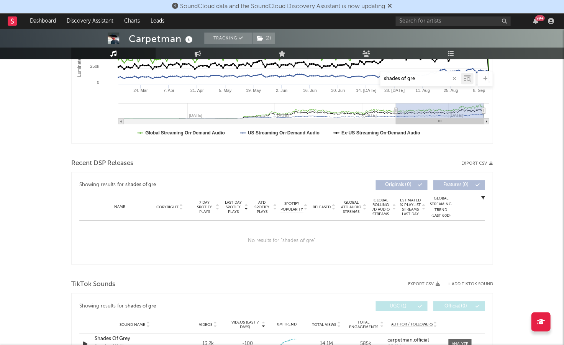
type input "shades of gr"
select select "6m"
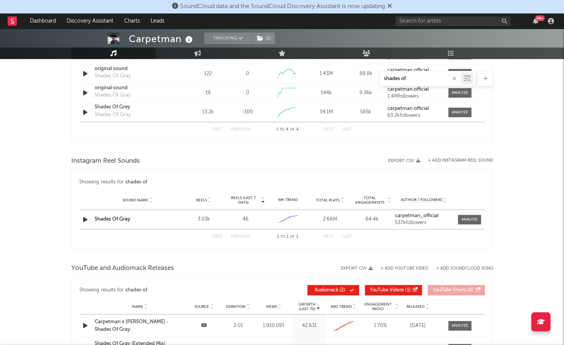
scroll to position [905, 0]
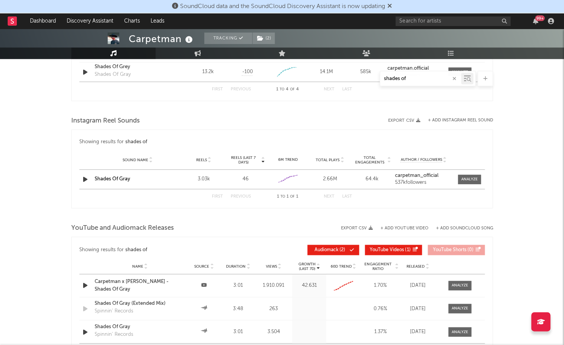
type input "shades of"
click at [458, 276] on div "Name Carpetman x Scott Rill - Shades Of Gray Source Duration 3:01 Views 1.910.0…" at bounding box center [281, 285] width 405 height 23
click at [461, 283] on div at bounding box center [460, 286] width 16 height 6
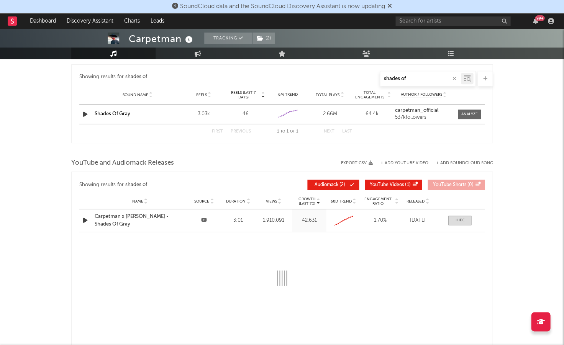
scroll to position [988, 0]
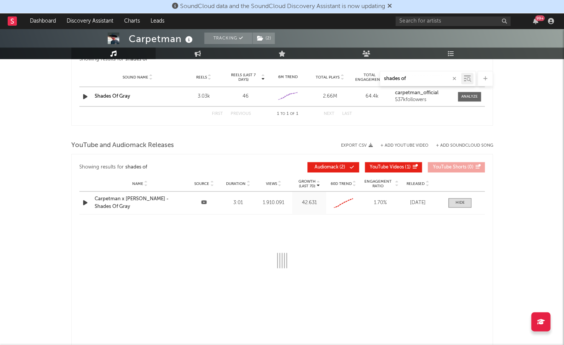
select select "6m"
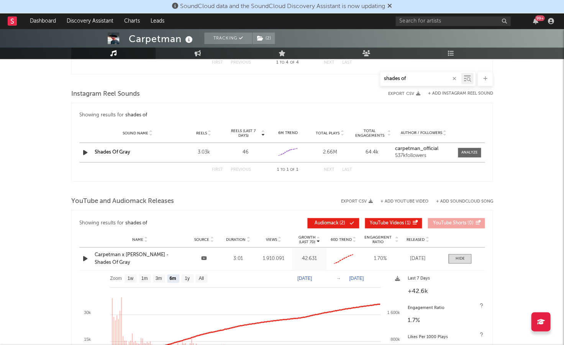
scroll to position [920, 0]
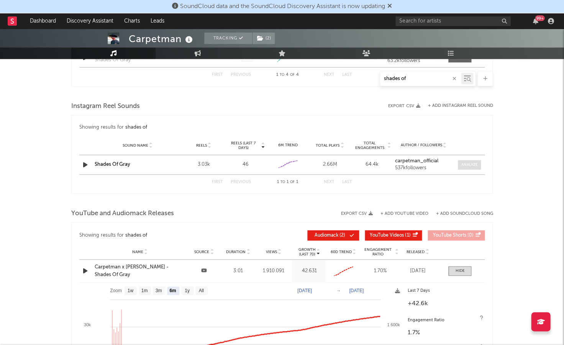
click at [472, 162] on div at bounding box center [469, 165] width 16 height 6
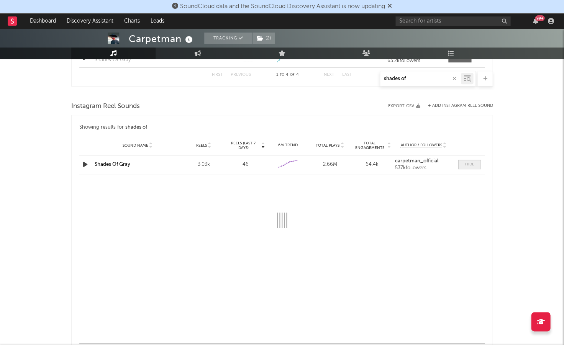
select select "1w"
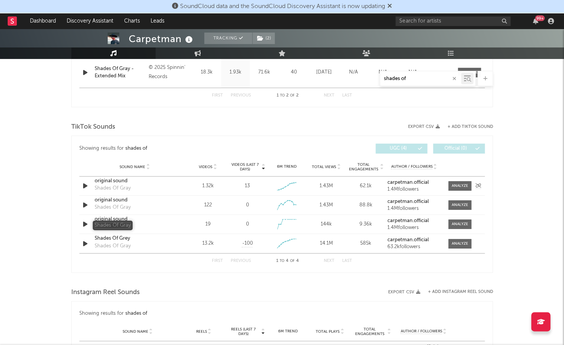
scroll to position [726, 0]
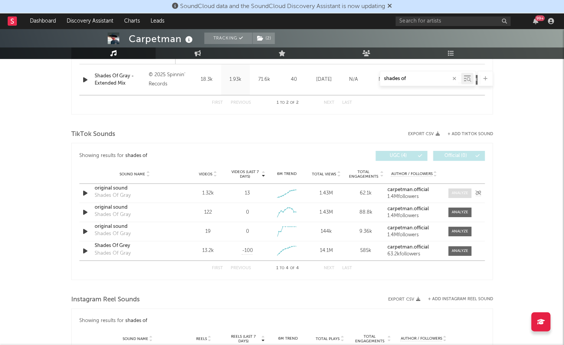
drag, startPoint x: 448, startPoint y: 191, endPoint x: 453, endPoint y: 191, distance: 5.0
click at [449, 191] on span at bounding box center [459, 193] width 23 height 10
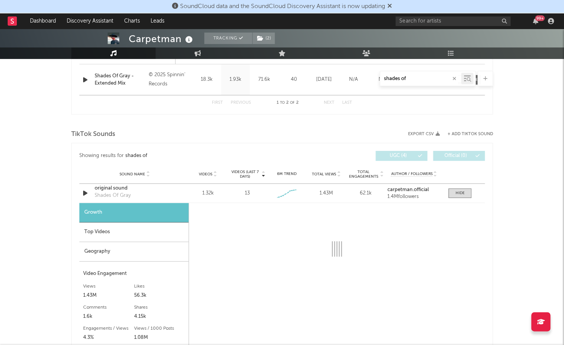
click at [128, 224] on div "Top Videos" at bounding box center [133, 233] width 109 height 20
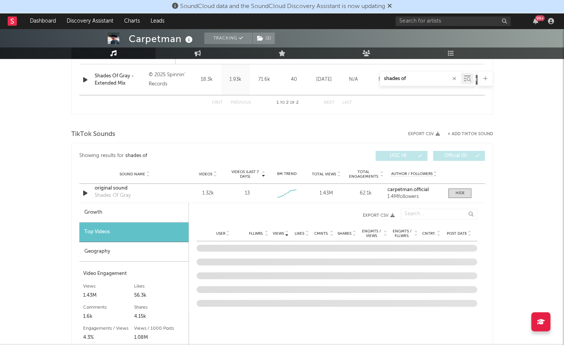
click at [456, 231] on span "Post Date" at bounding box center [456, 233] width 20 height 5
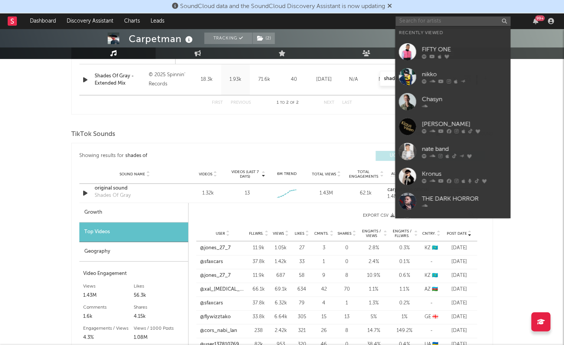
click at [421, 20] on input "text" at bounding box center [452, 21] width 115 height 10
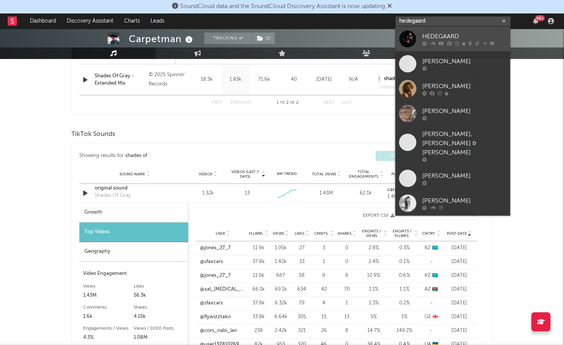
type input "hedegaard"
click at [436, 37] on div "HEDEGAARD" at bounding box center [464, 36] width 84 height 9
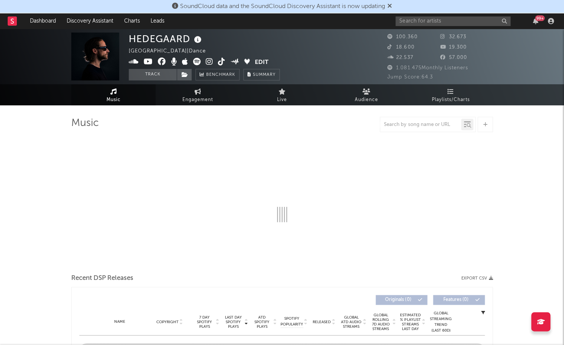
select select "6m"
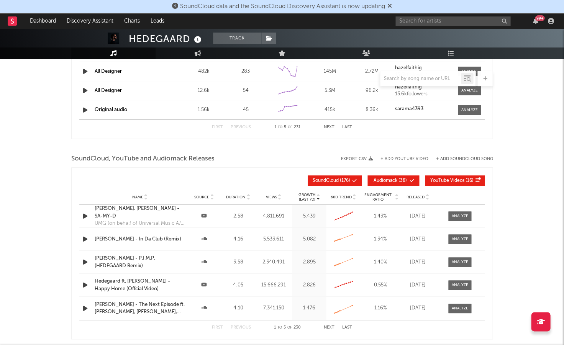
scroll to position [812, 0]
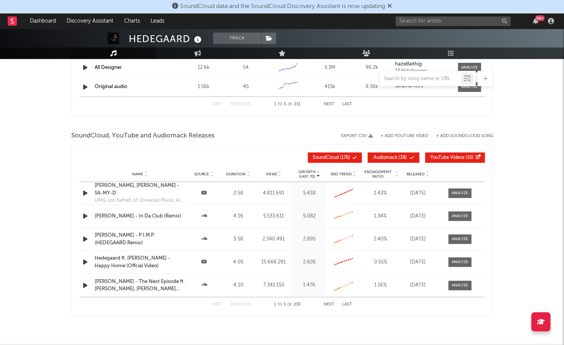
click at [391, 83] on div at bounding box center [428, 78] width 96 height 15
click at [397, 79] on input "b" at bounding box center [420, 79] width 81 height 6
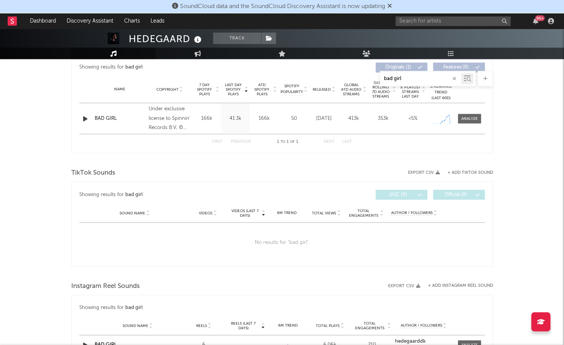
scroll to position [291, 0]
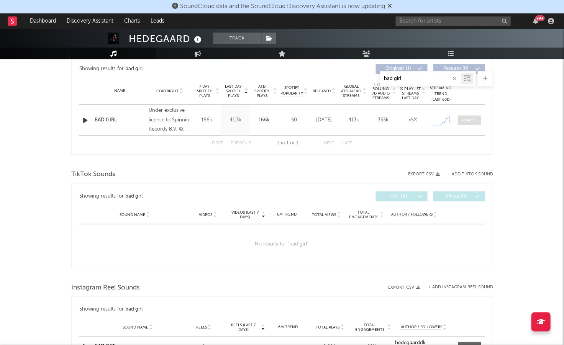
type input "bad girl"
click at [471, 118] on div at bounding box center [469, 120] width 16 height 6
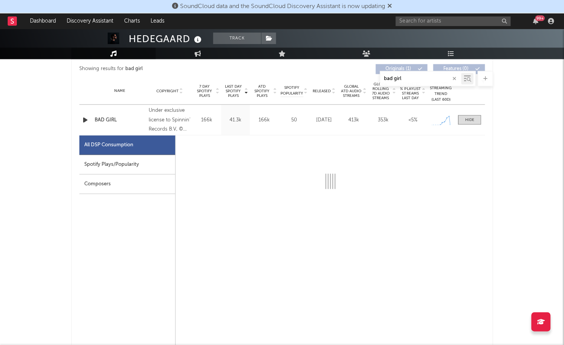
click at [136, 161] on div "Spotify Plays/Popularity" at bounding box center [127, 165] width 96 height 20
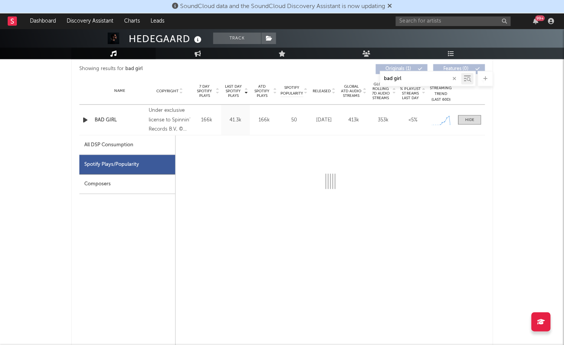
select select "1w"
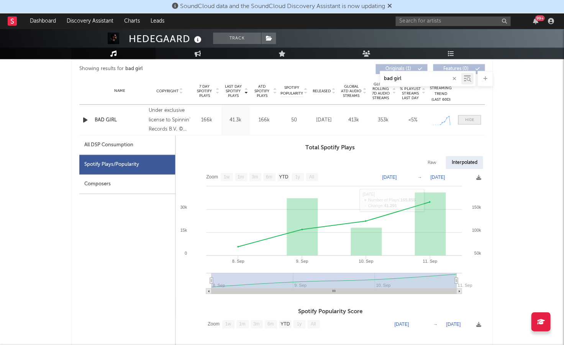
click at [472, 118] on div at bounding box center [469, 120] width 9 height 6
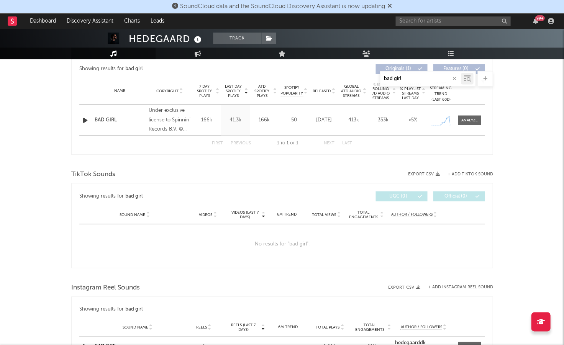
click at [430, 27] on div "99 +" at bounding box center [475, 20] width 161 height 15
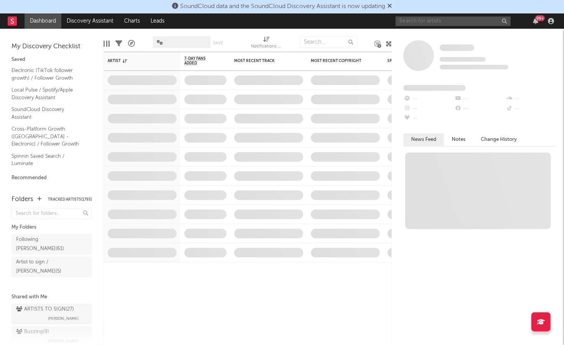
click at [433, 20] on input "text" at bounding box center [452, 21] width 115 height 10
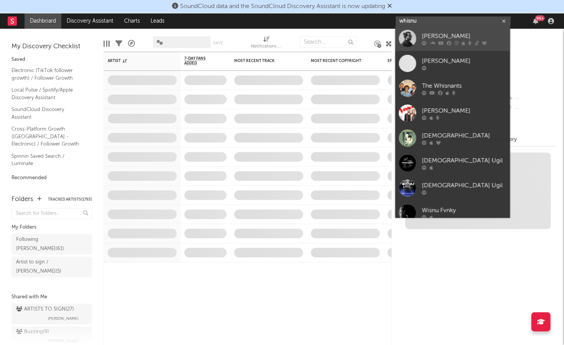
type input "whisnu"
click at [441, 36] on div "[PERSON_NAME]" at bounding box center [464, 36] width 84 height 9
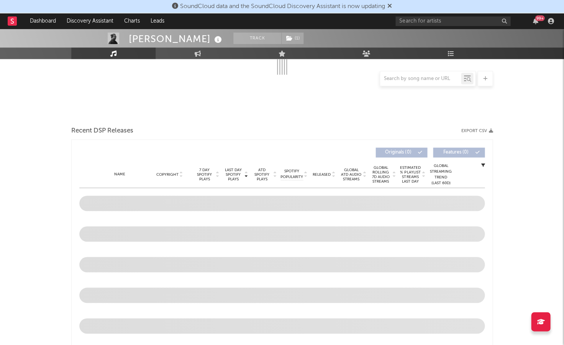
scroll to position [185, 0]
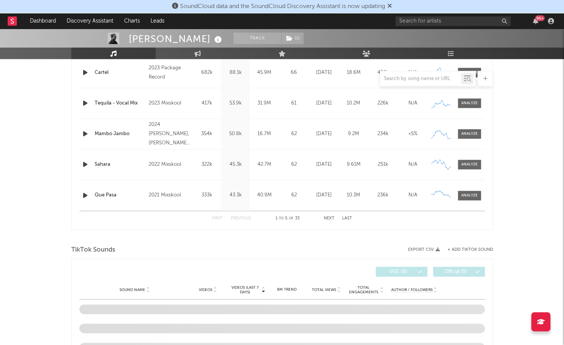
select select "6m"
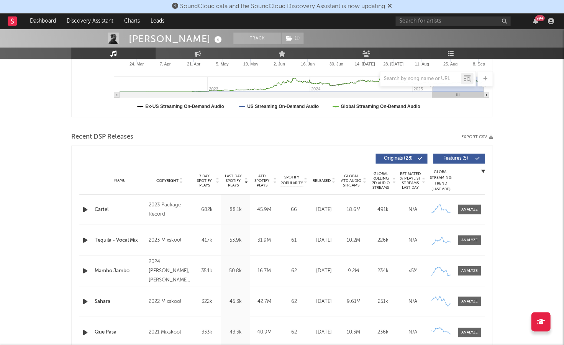
scroll to position [230, 0]
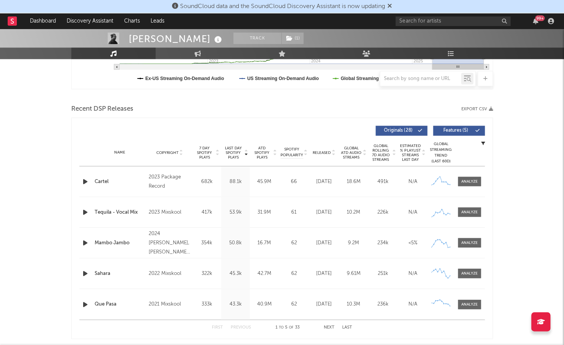
click at [331, 325] on button "Next" at bounding box center [329, 327] width 11 height 4
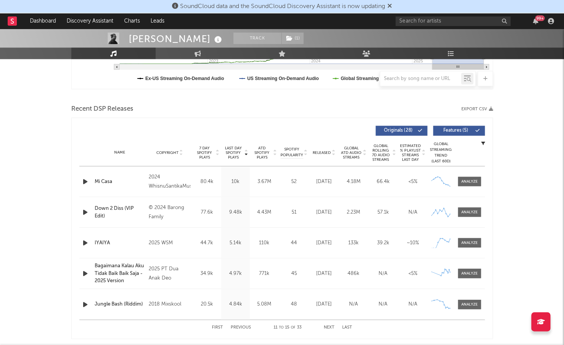
click at [331, 325] on button "Next" at bounding box center [329, 327] width 11 height 4
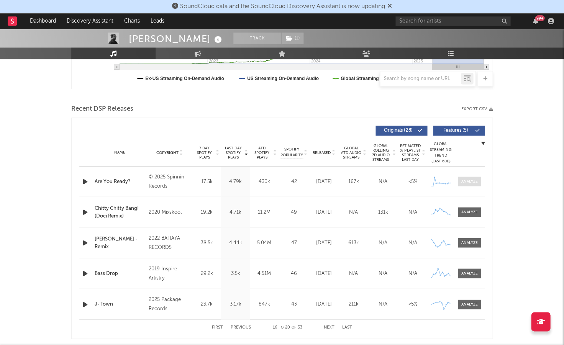
click at [479, 184] on span at bounding box center [469, 182] width 23 height 10
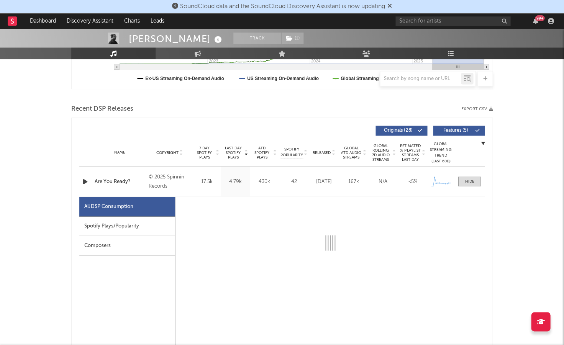
select select "1w"
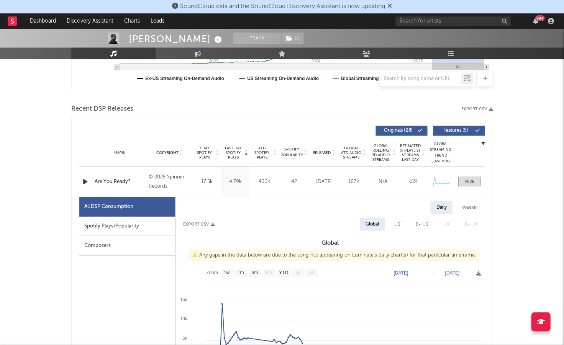
click at [115, 224] on div "Spotify Plays/Popularity" at bounding box center [127, 226] width 96 height 20
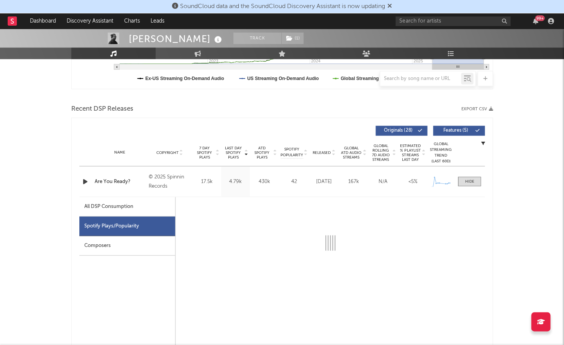
select select "1w"
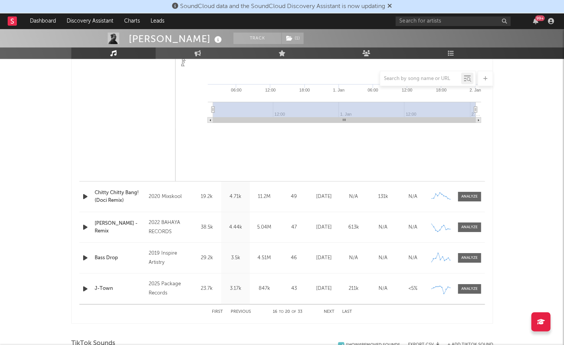
scroll to position [789, 0]
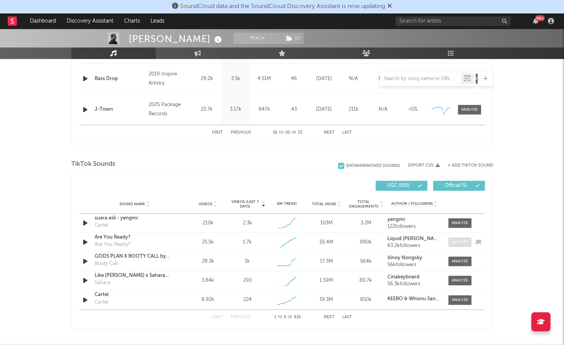
click at [467, 243] on div at bounding box center [460, 242] width 16 height 6
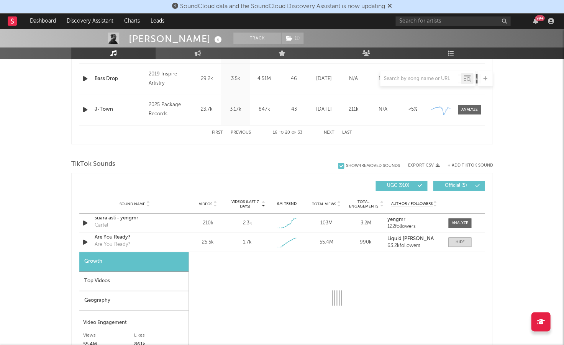
click at [118, 277] on div "Top Videos" at bounding box center [133, 282] width 109 height 20
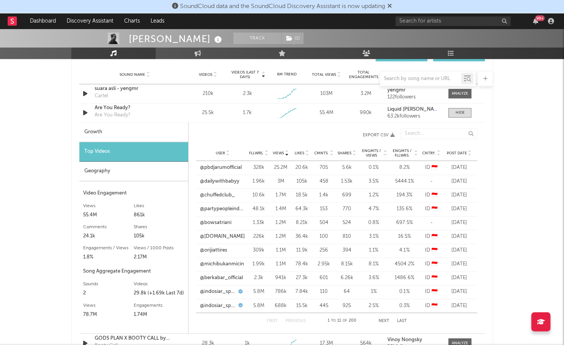
scroll to position [921, 0]
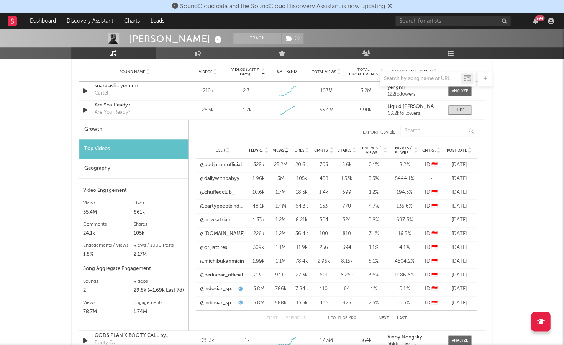
click at [458, 149] on span "Post Date" at bounding box center [456, 150] width 20 height 5
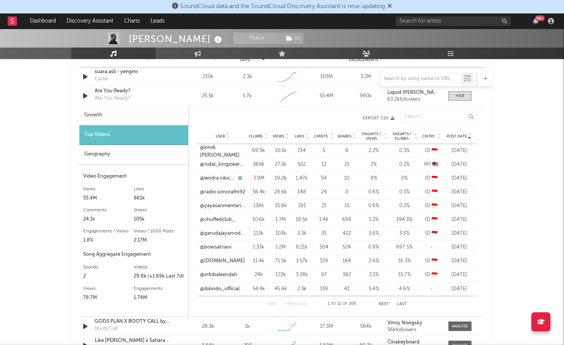
scroll to position [935, 0]
click at [222, 178] on link "@lendra.cikicow" at bounding box center [218, 178] width 36 height 8
click at [219, 218] on link "@chuffedclub_" at bounding box center [217, 220] width 35 height 8
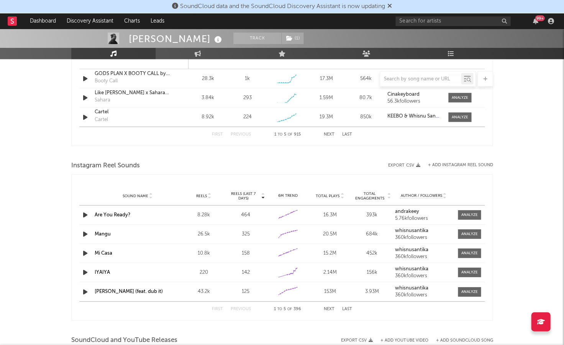
scroll to position [1234, 0]
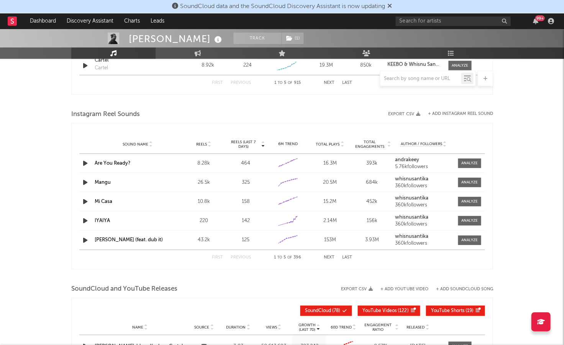
click at [113, 161] on link "Are You Ready?" at bounding box center [113, 163] width 36 height 5
